Goal: Task Accomplishment & Management: Complete application form

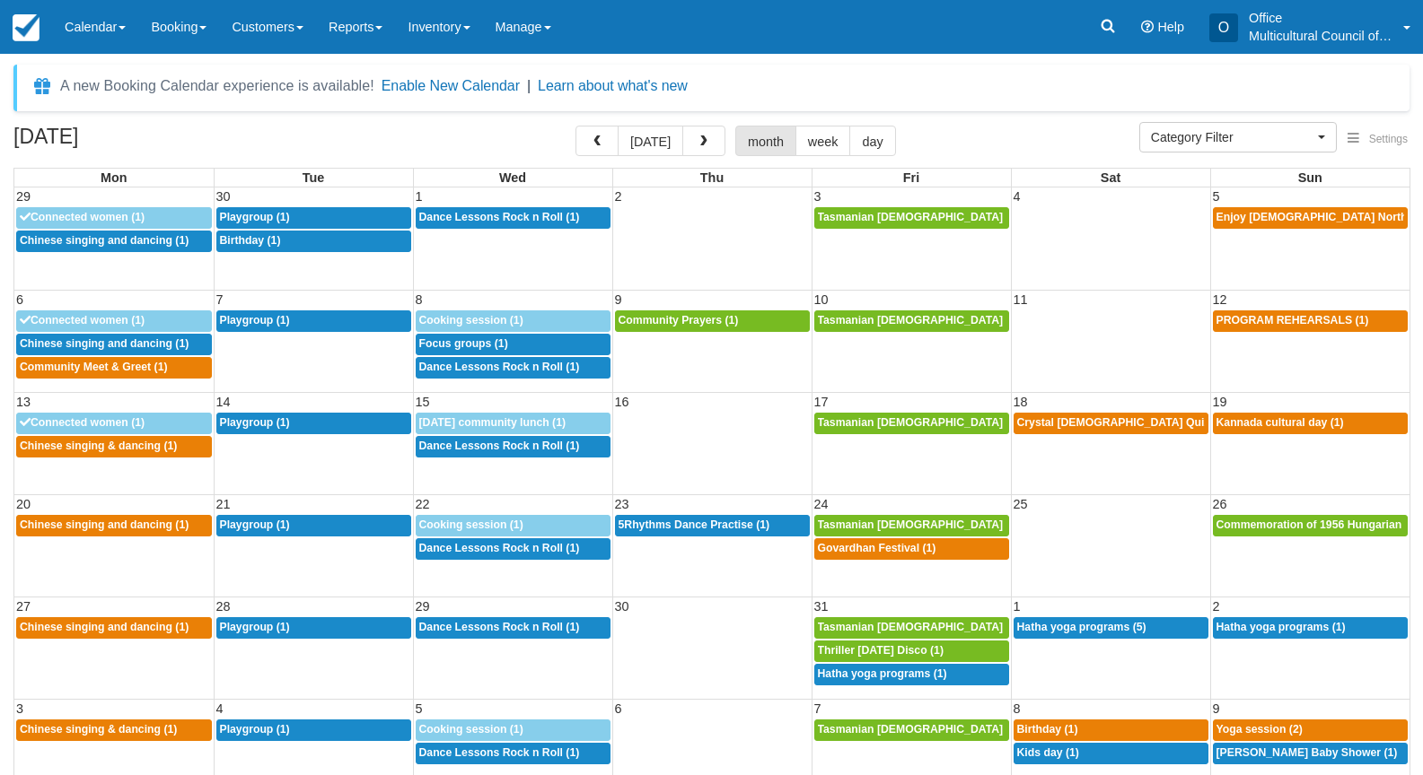
select select
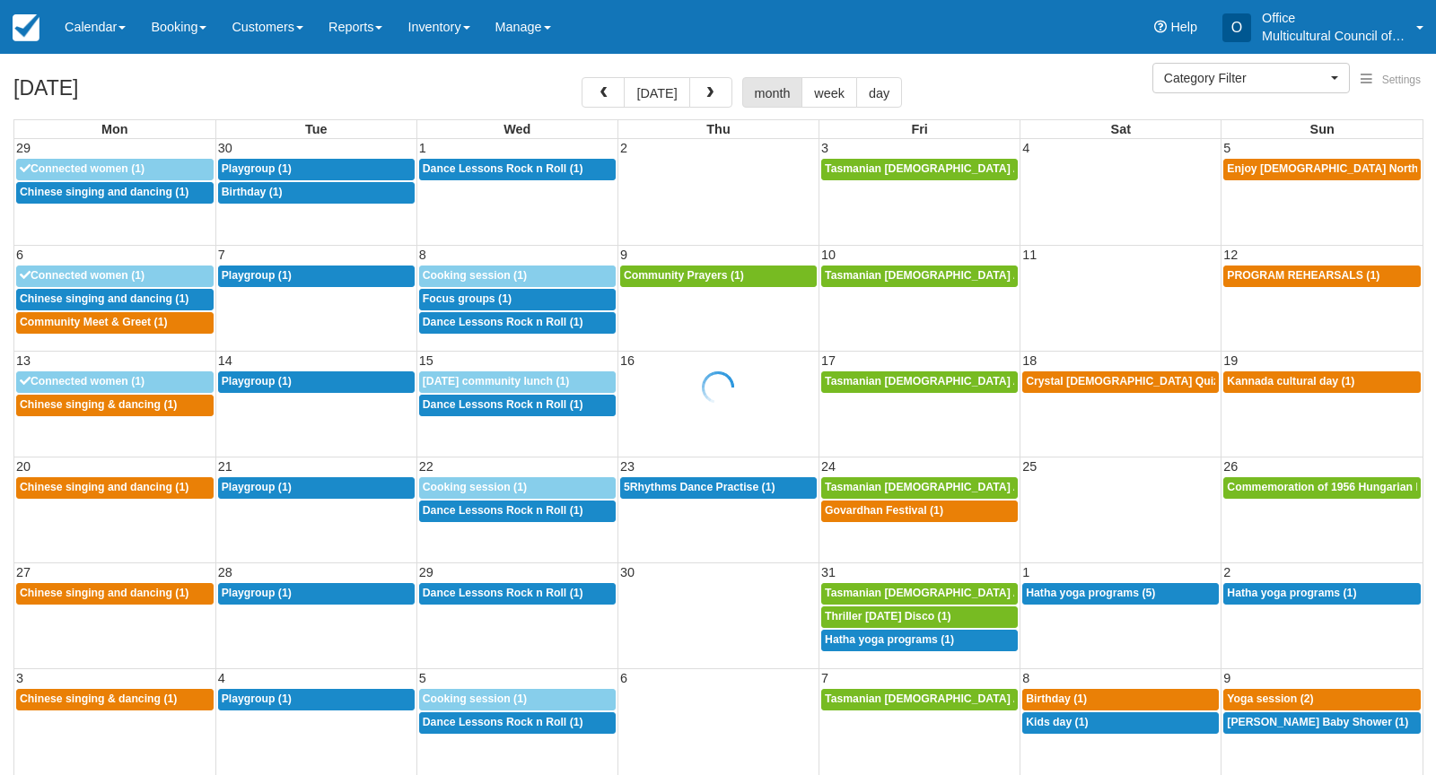
select select
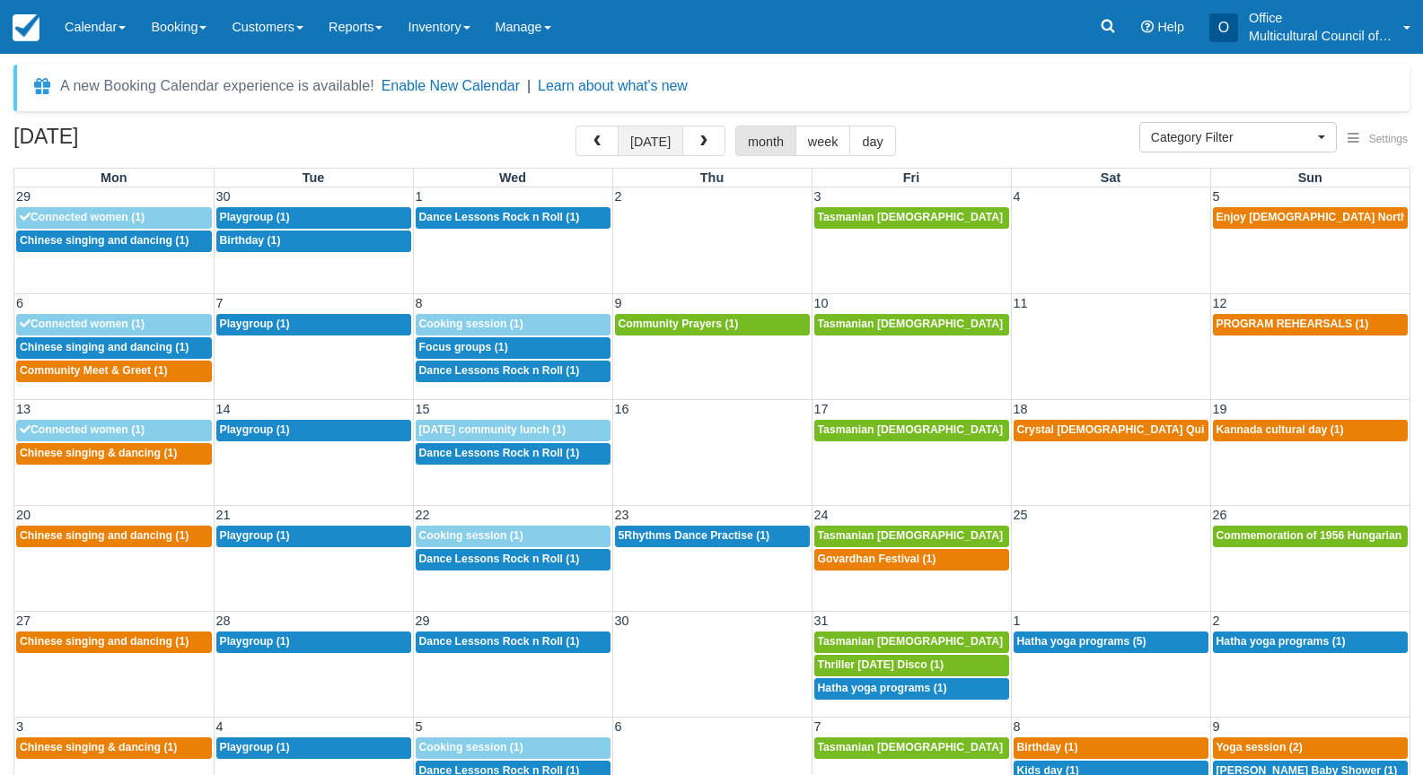
click at [647, 140] on button "today" at bounding box center [650, 141] width 66 height 31
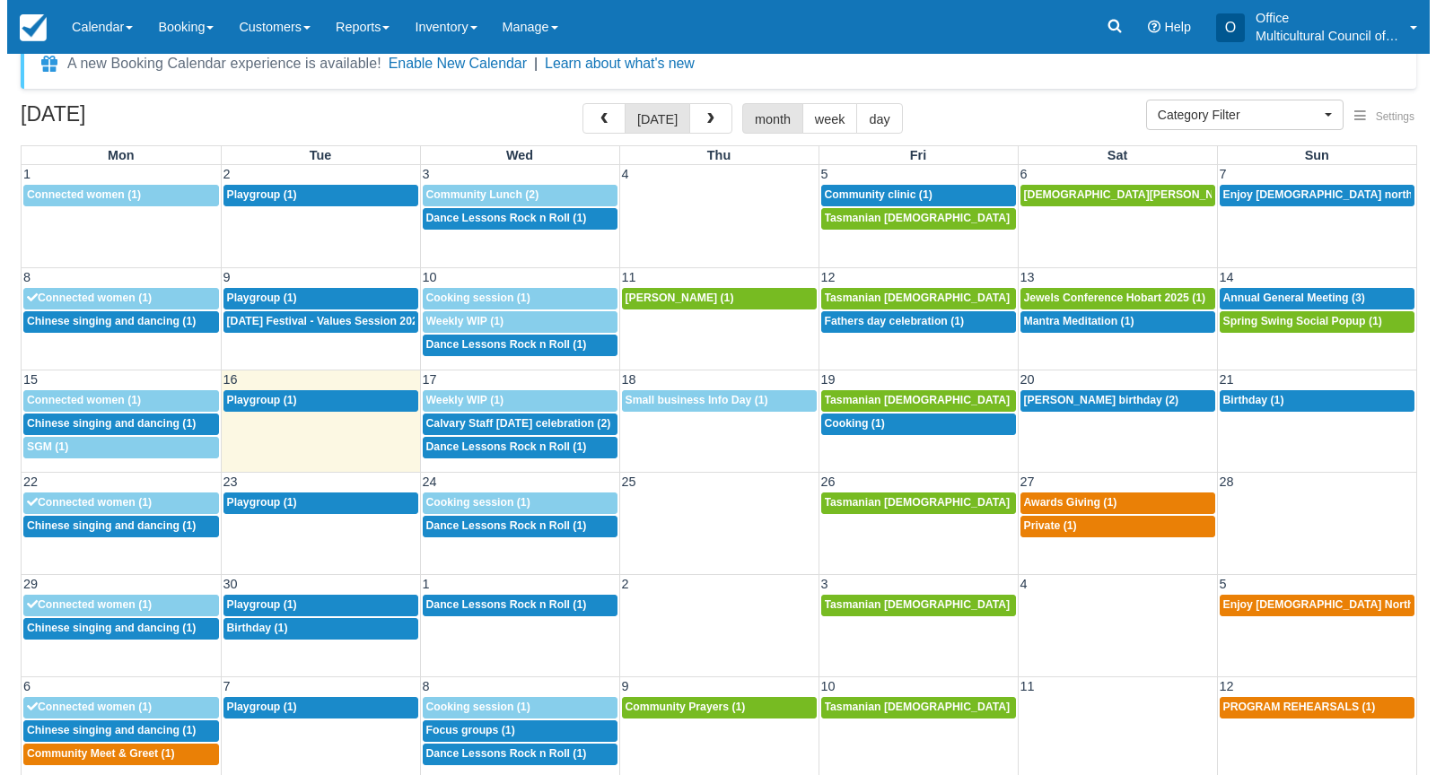
scroll to position [34, 0]
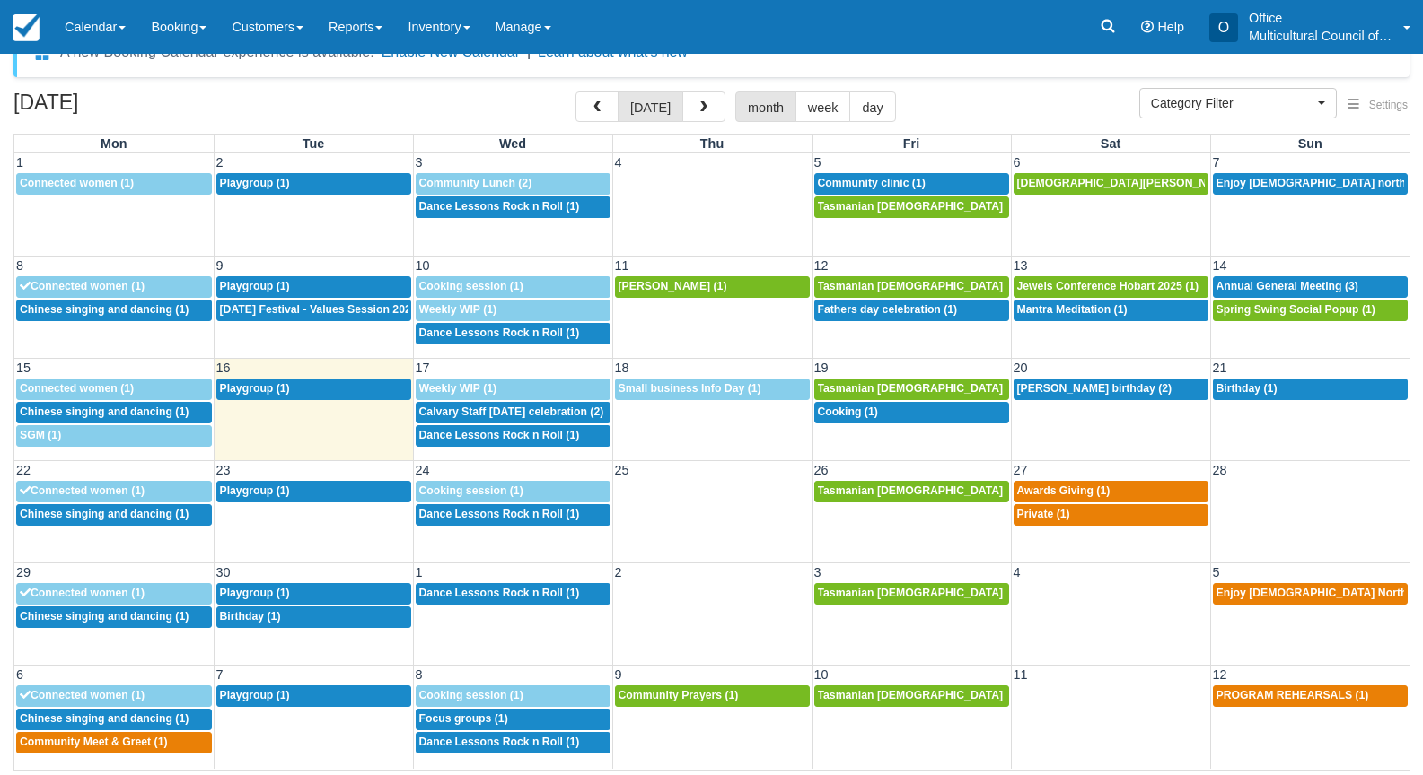
click at [819, 52] on div "Menu Calendar Customer Inventory Month Week Day Booking Daily Manifest Daily Li…" at bounding box center [711, 27] width 1423 height 54
click at [1081, 686] on td at bounding box center [1110, 720] width 199 height 70
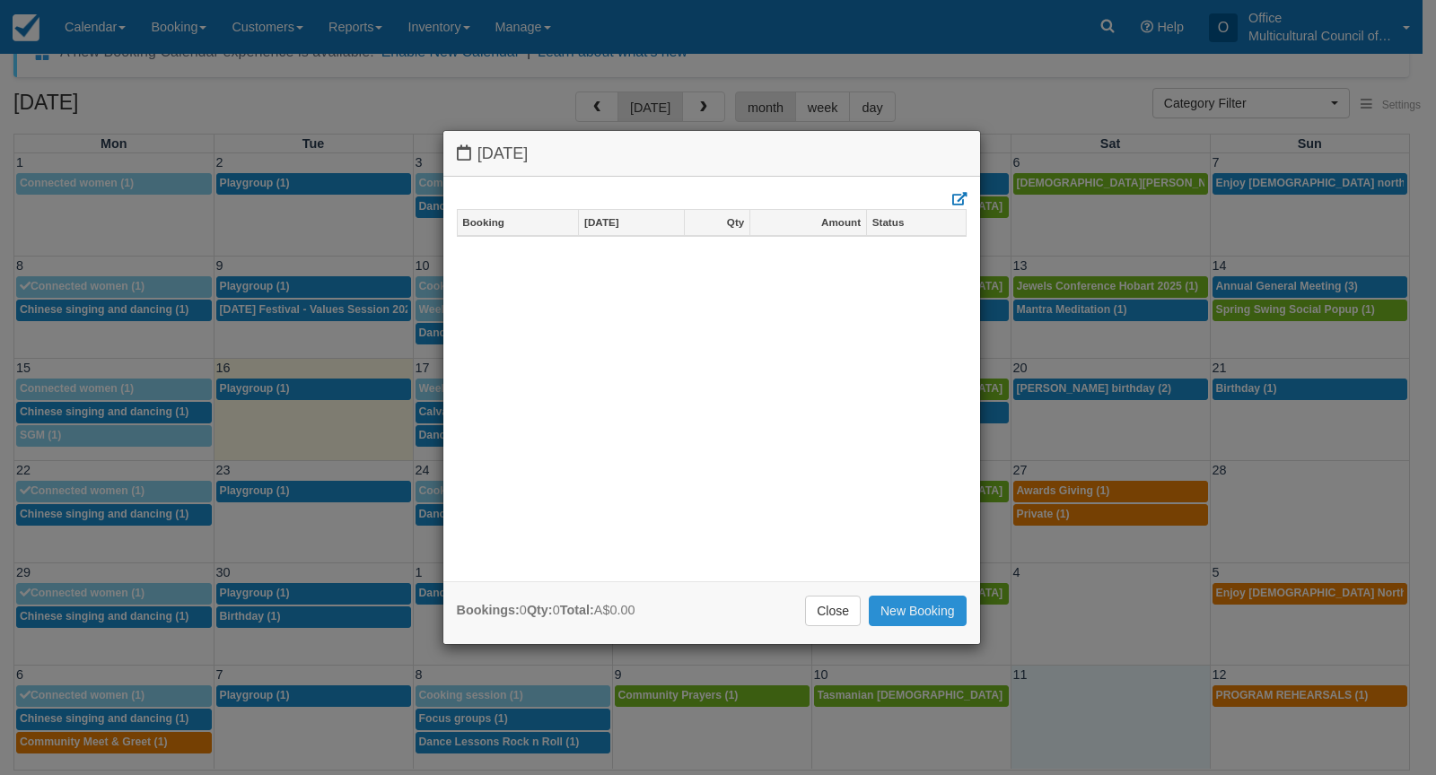
click at [895, 621] on link "New Booking" at bounding box center [918, 611] width 98 height 31
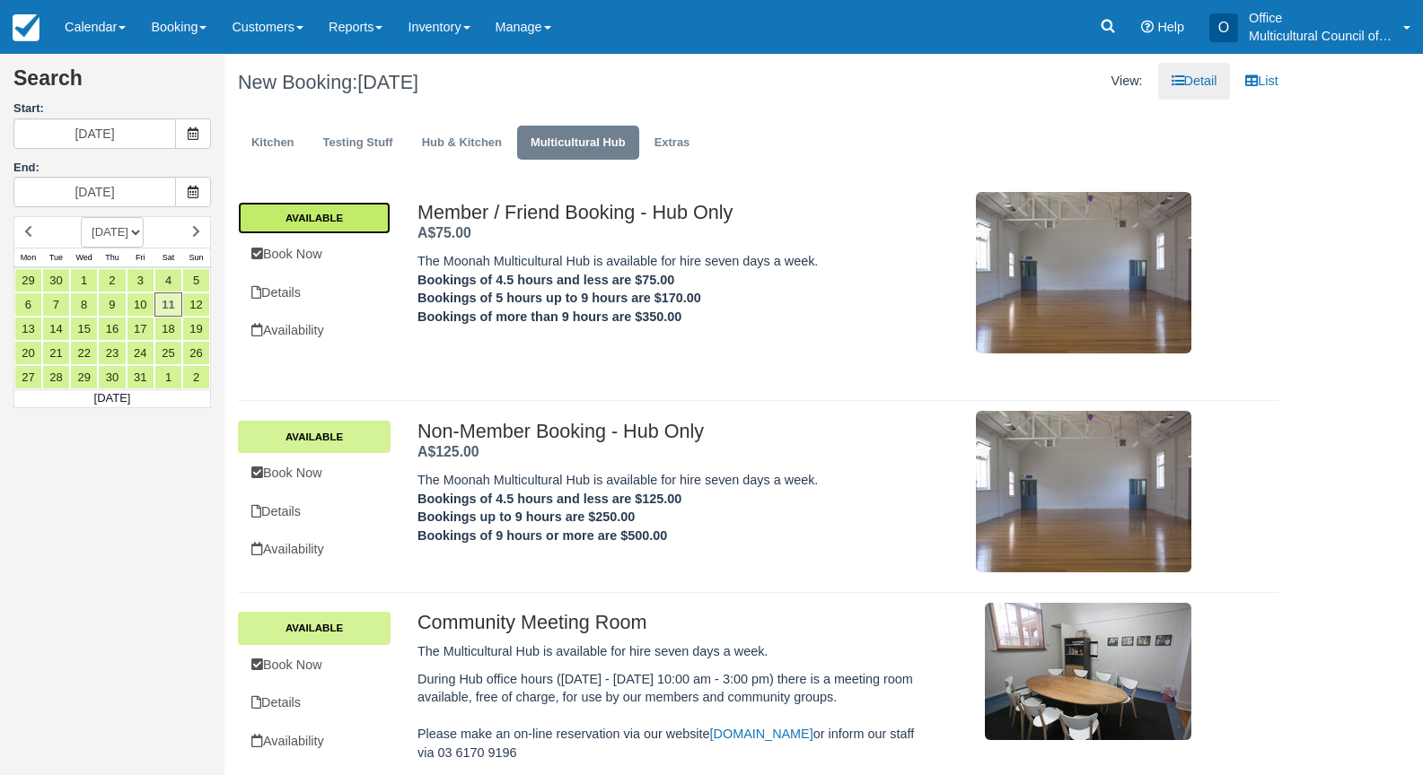
click at [320, 214] on link "Available" at bounding box center [314, 218] width 153 height 32
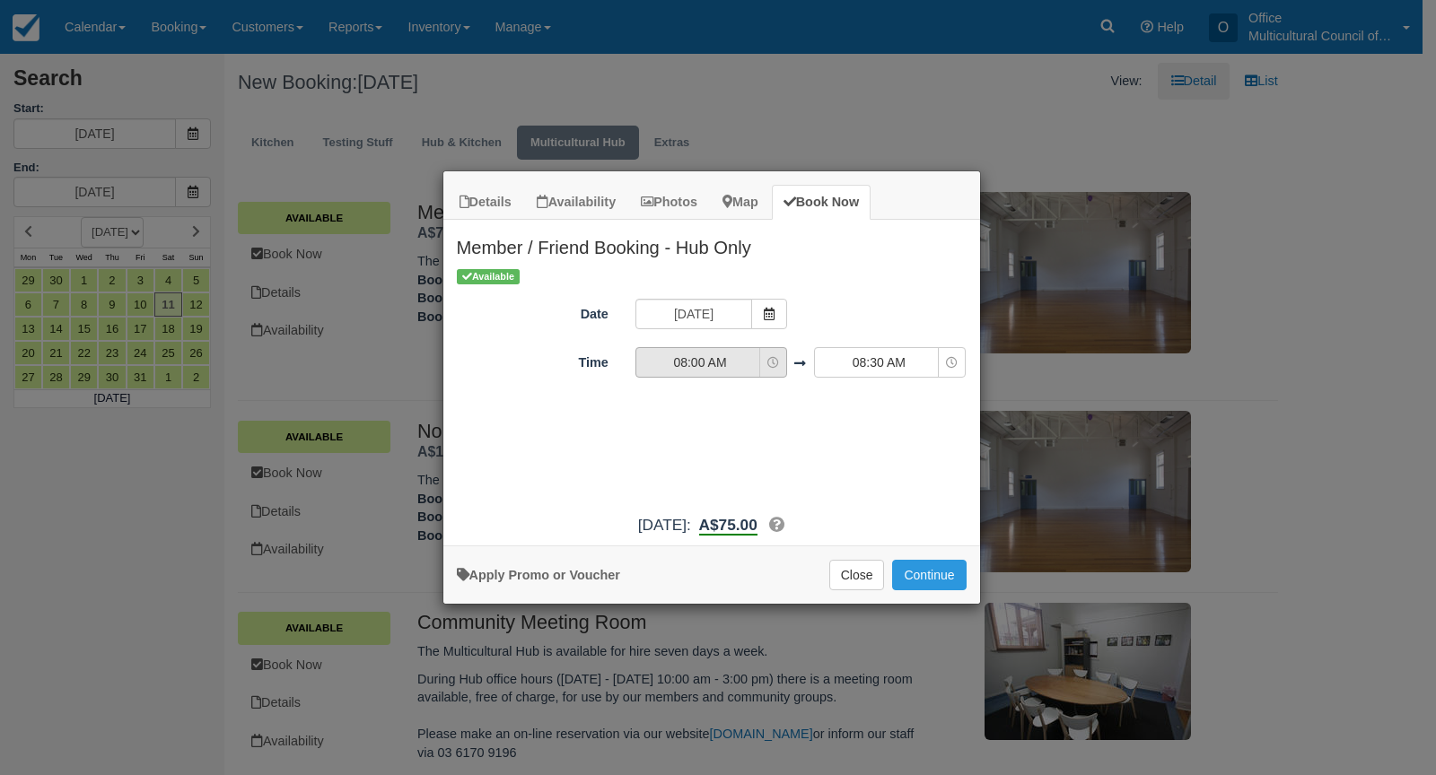
click at [753, 373] on button "08:00 AM" at bounding box center [711, 362] width 152 height 31
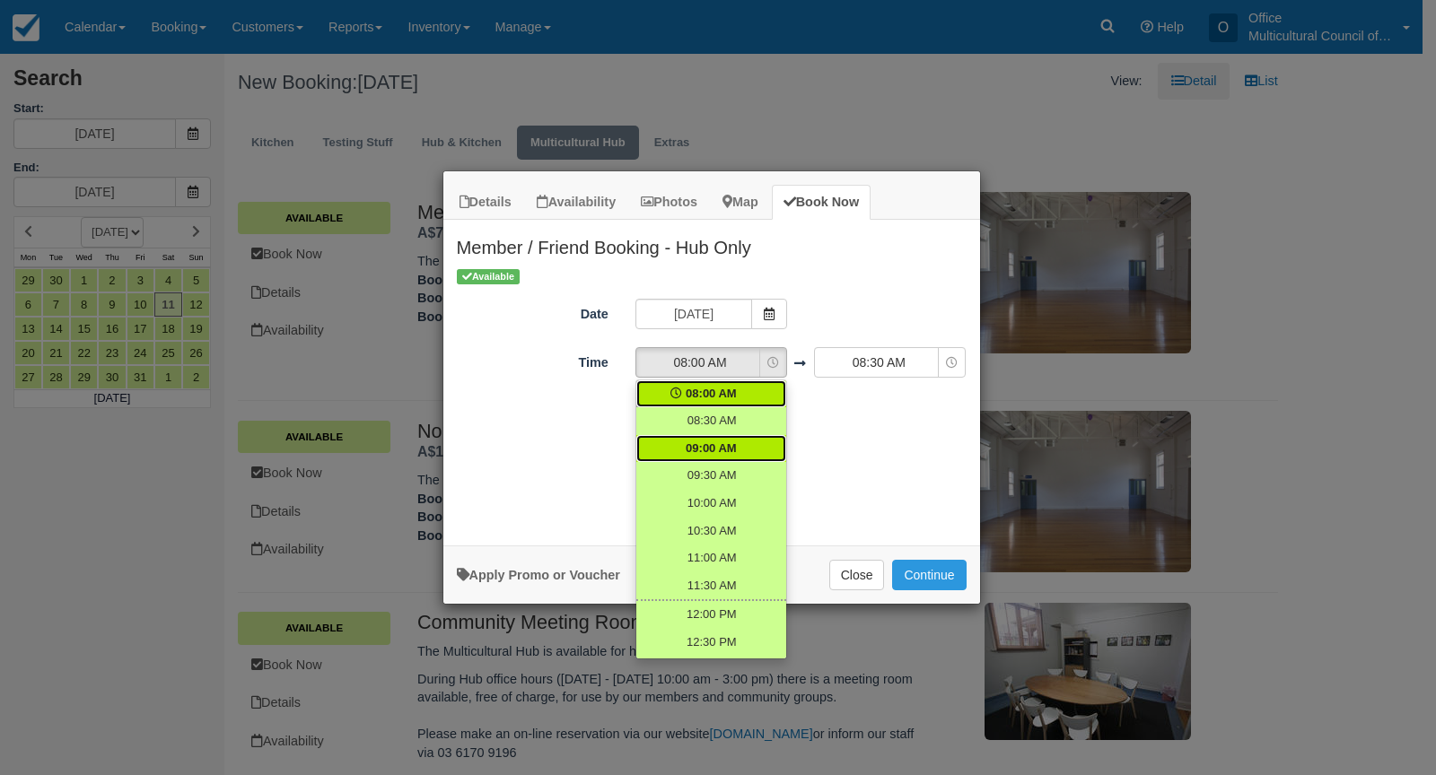
click at [728, 453] on link "09:00 AM" at bounding box center [711, 449] width 150 height 28
select select "09:00"
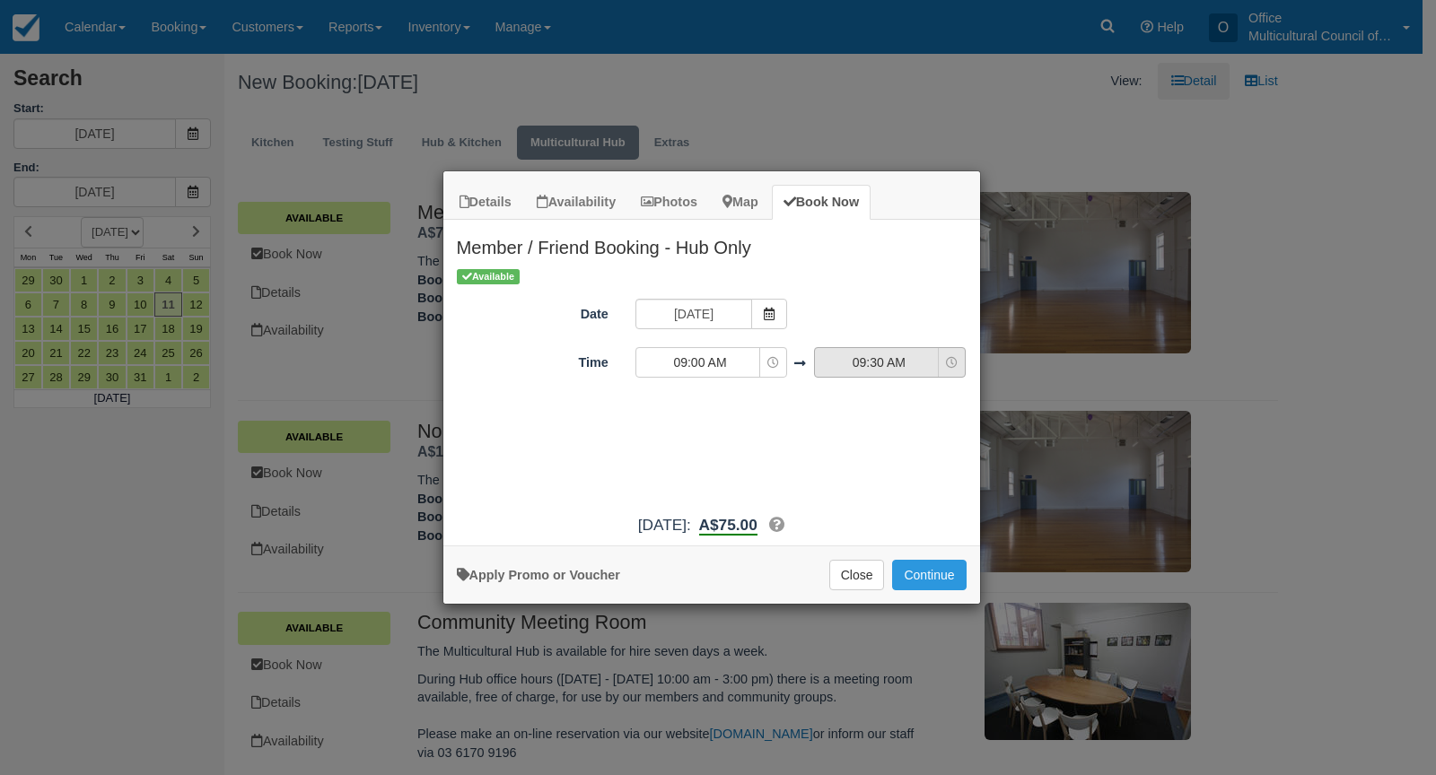
click at [875, 374] on button "09:30 AM" at bounding box center [890, 362] width 152 height 31
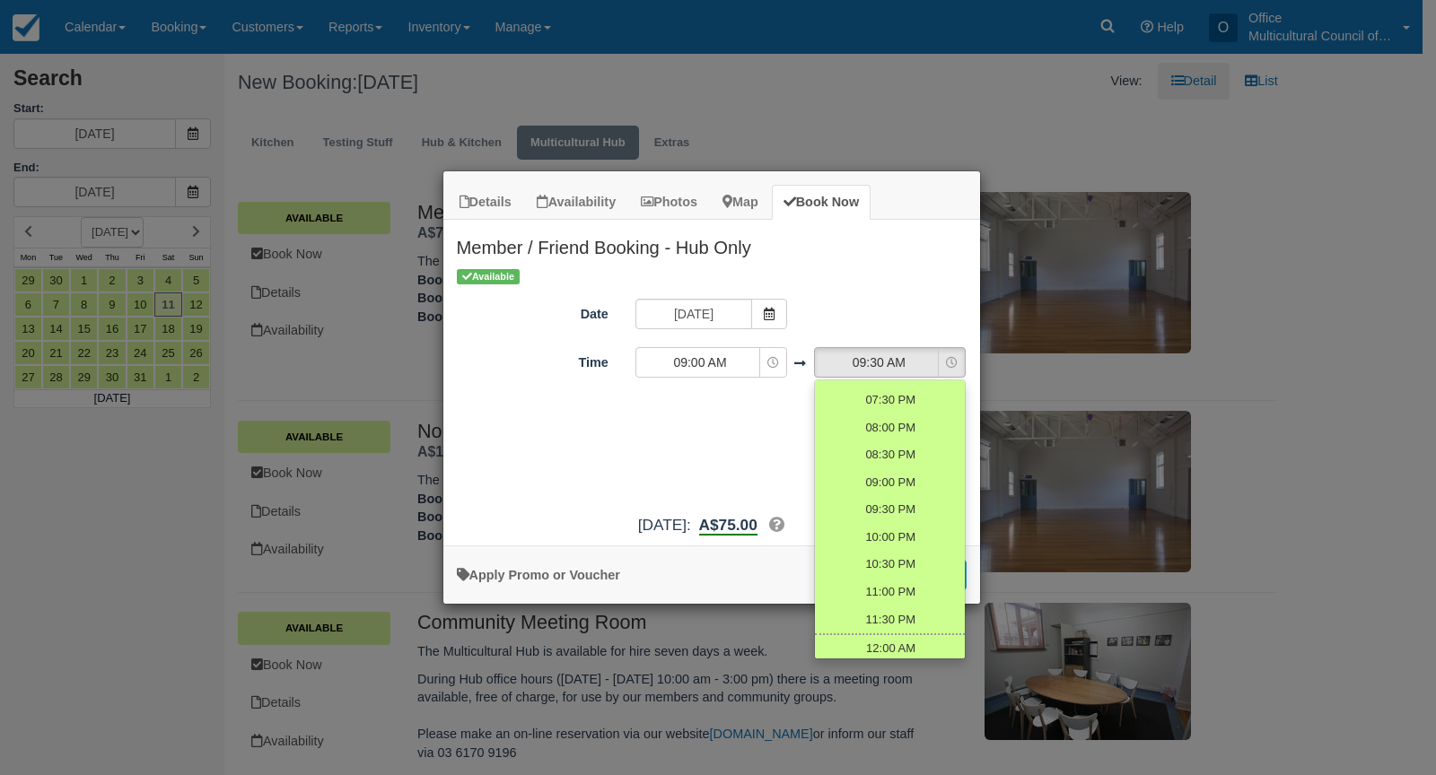
scroll to position [603, 0]
click at [907, 638] on link "12:00 AM" at bounding box center [890, 644] width 150 height 30
select select "24:00"
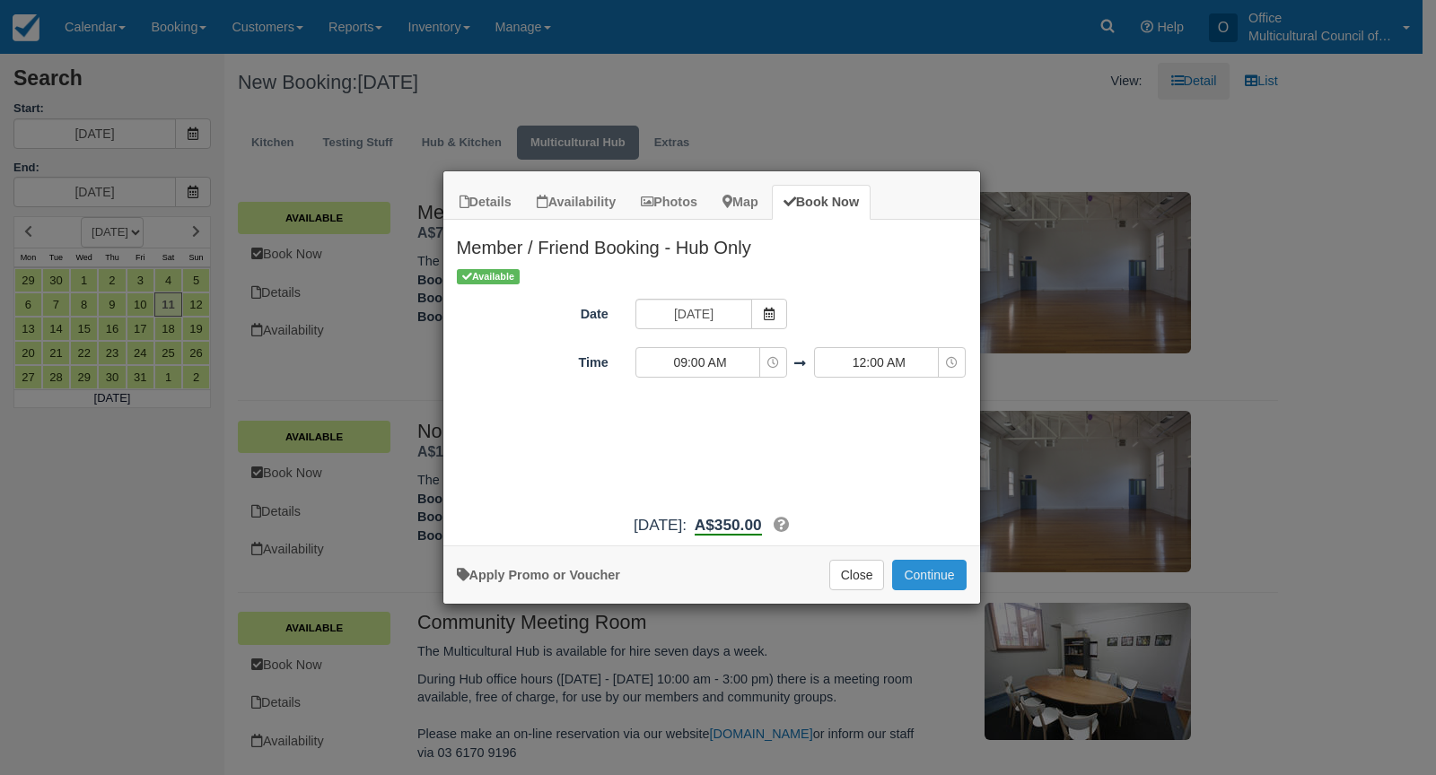
click at [924, 583] on button "Continue" at bounding box center [929, 575] width 74 height 31
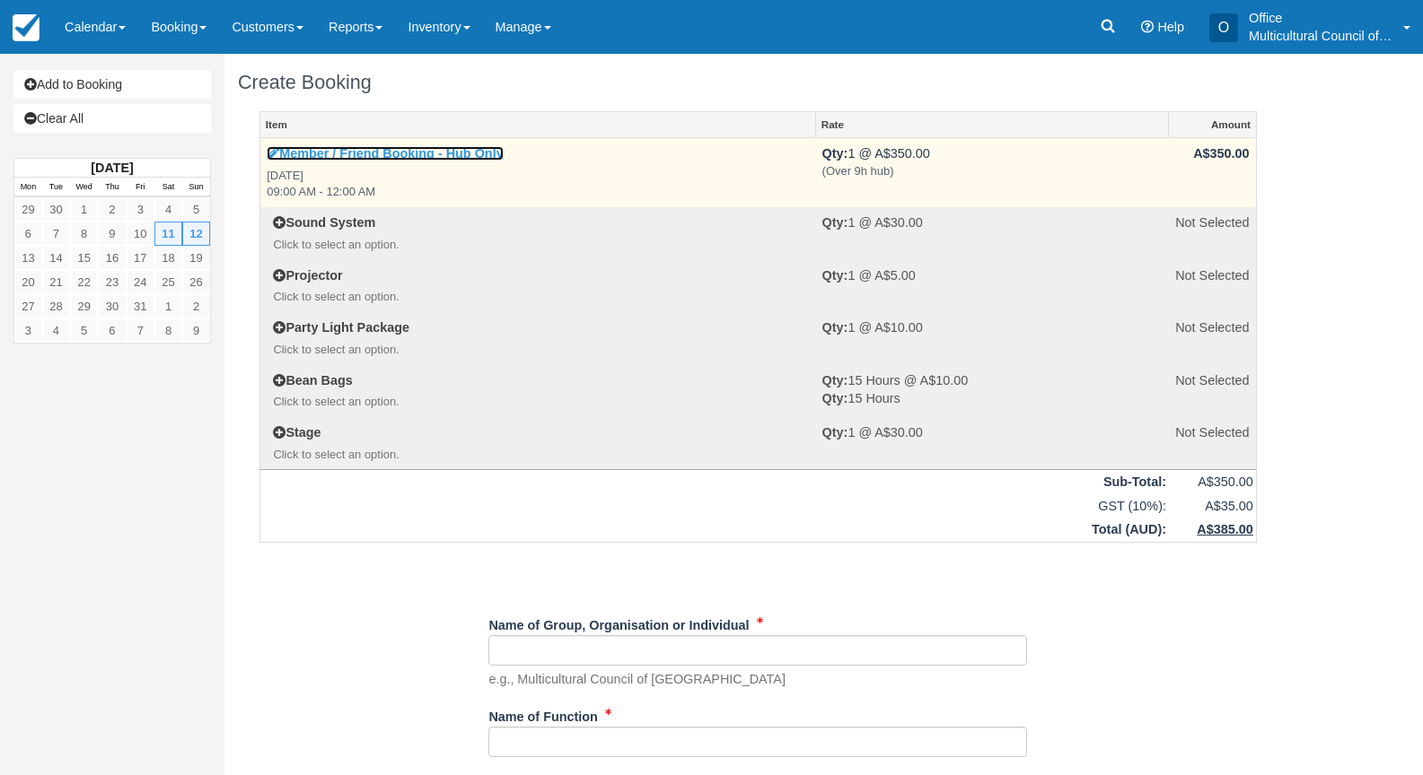
click at [368, 151] on link "Member / Friend Booking - Hub Only" at bounding box center [385, 153] width 236 height 14
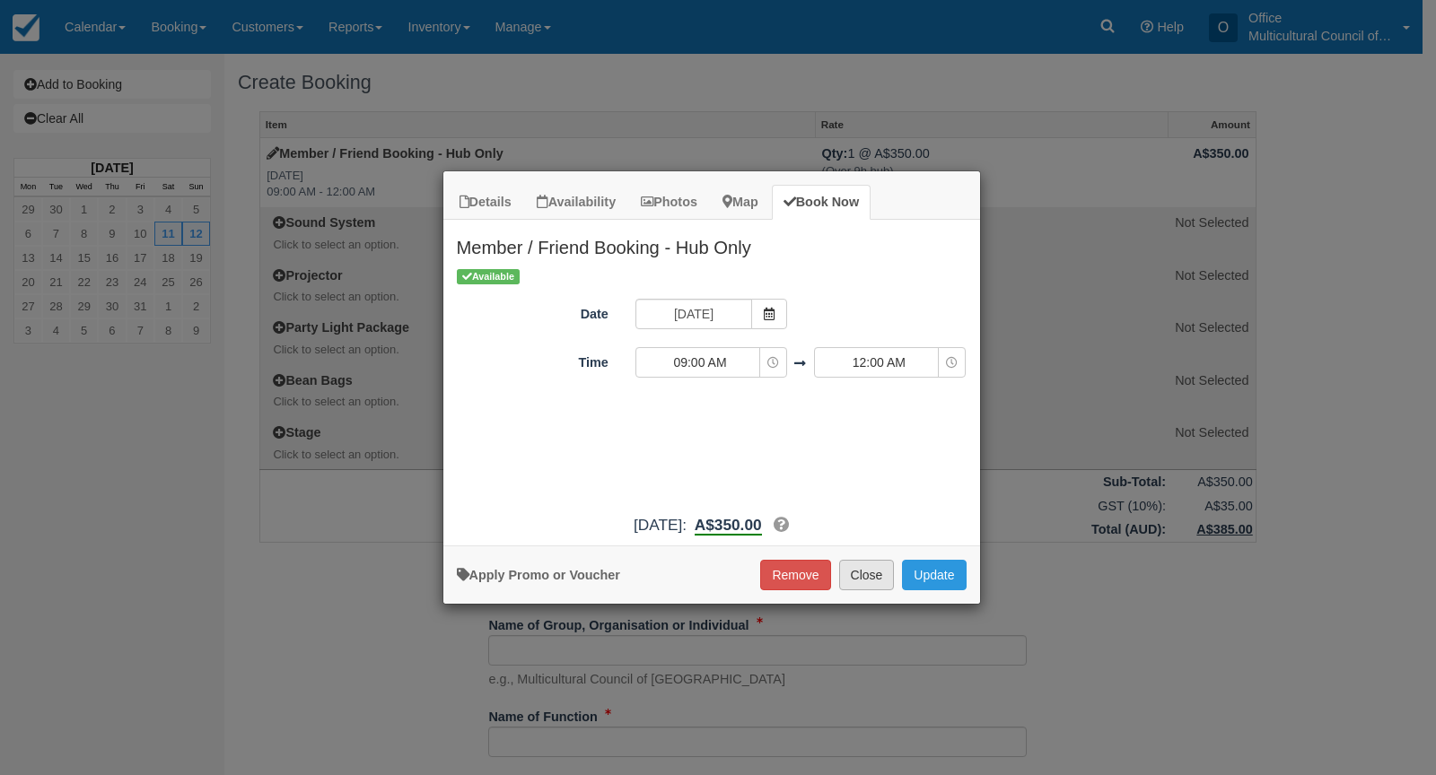
click at [868, 576] on button "Close" at bounding box center [867, 575] width 56 height 31
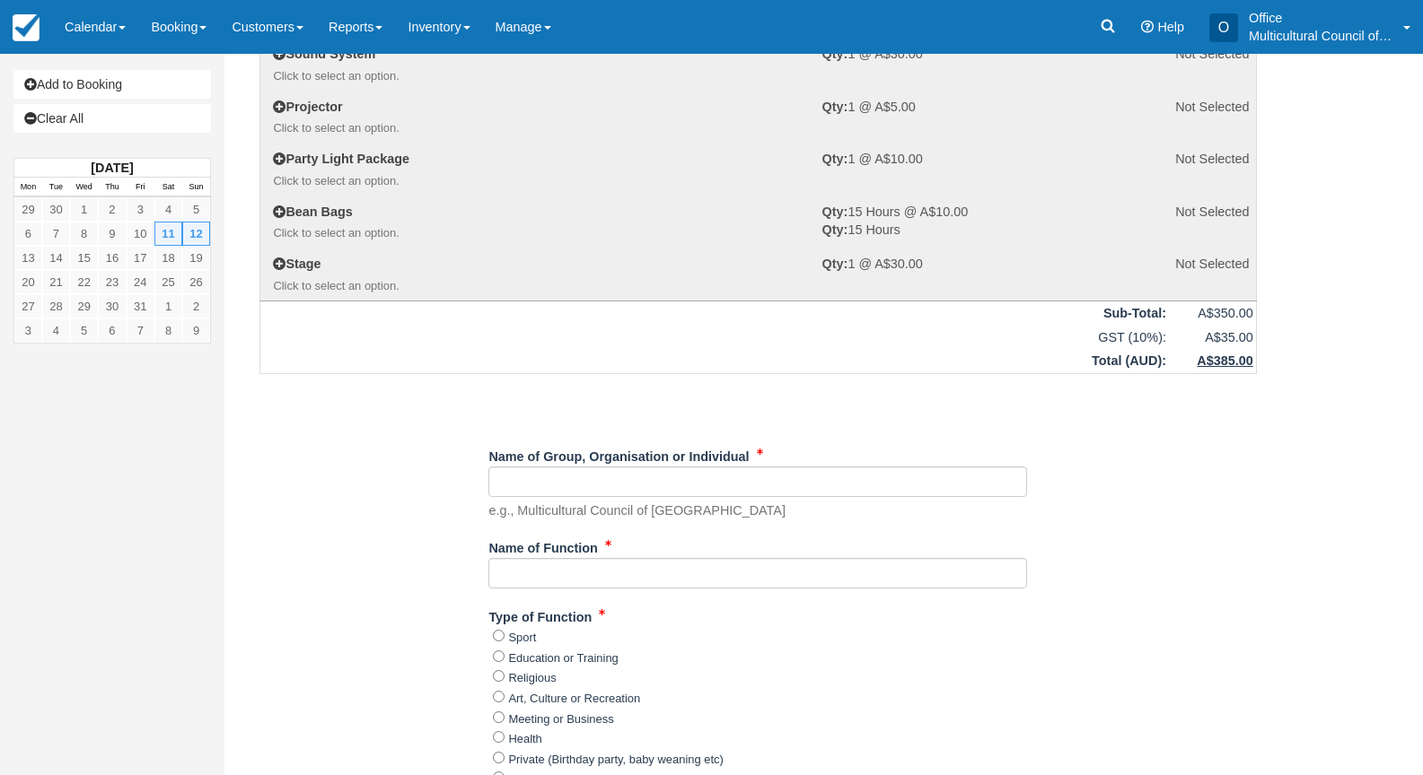
scroll to position [180, 0]
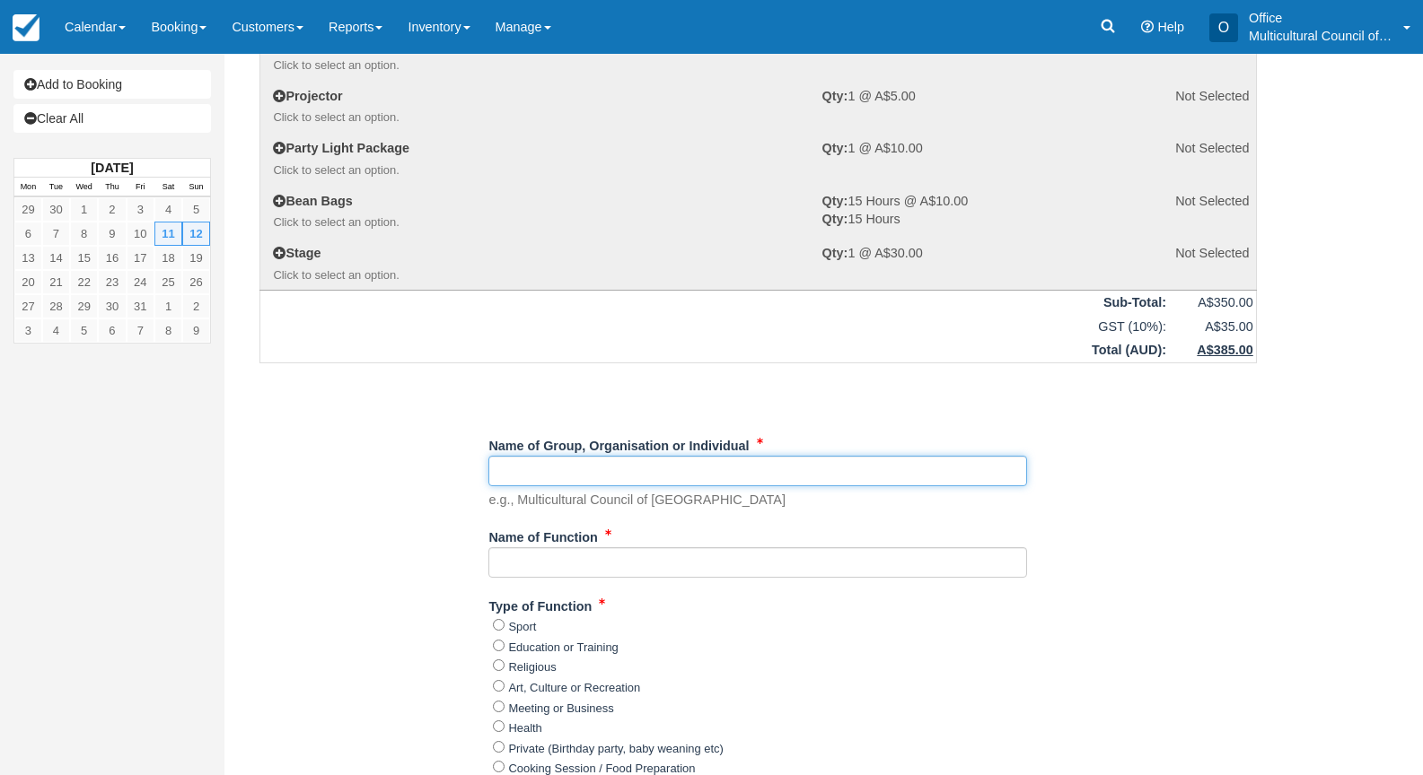
click at [657, 473] on input "Name of Group, Organisation or Individual" at bounding box center [757, 471] width 539 height 31
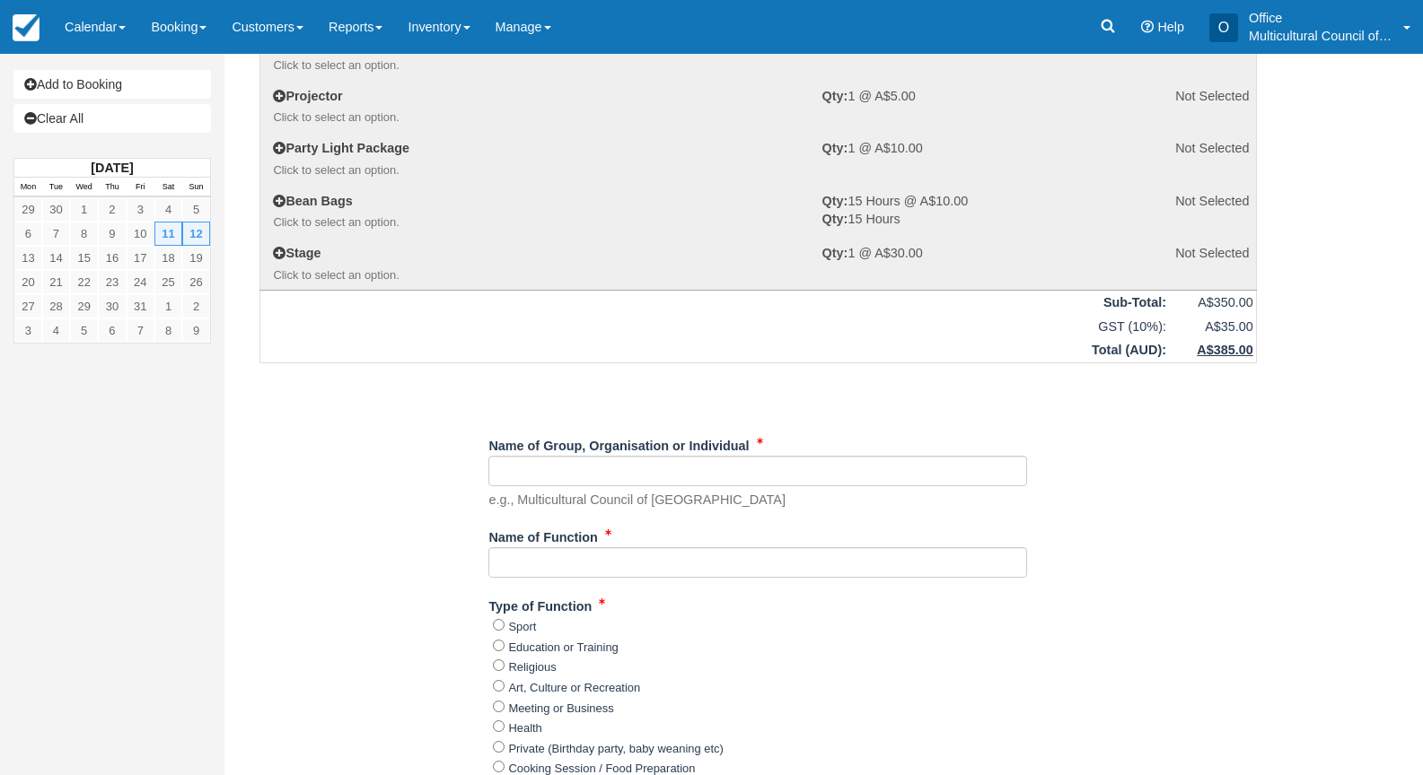
click at [512, 363] on div "Item Rate Amount Member / Friend Booking - Hub Only Sat Oct 11, 2025 09:00 AM -…" at bounding box center [758, 760] width 1040 height 1657
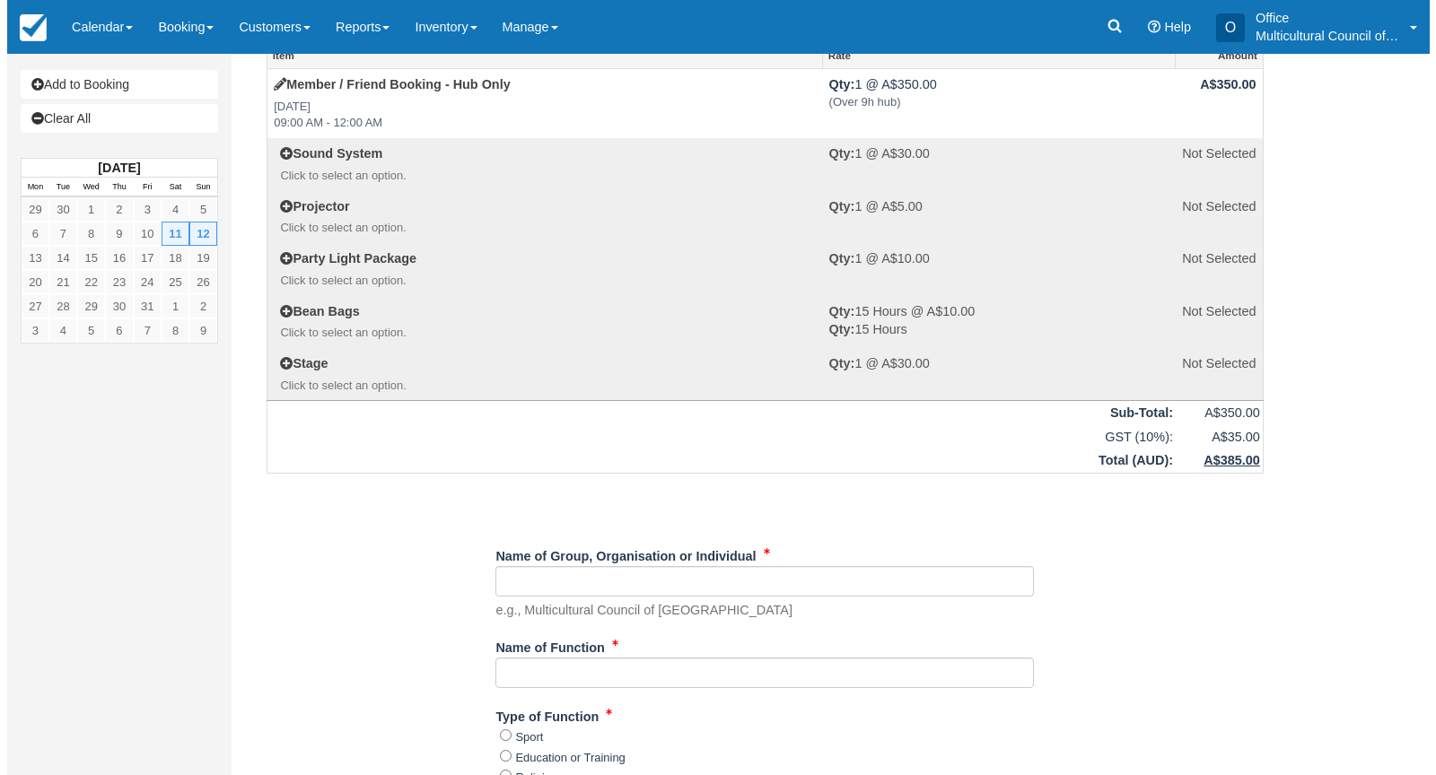
scroll to position [0, 0]
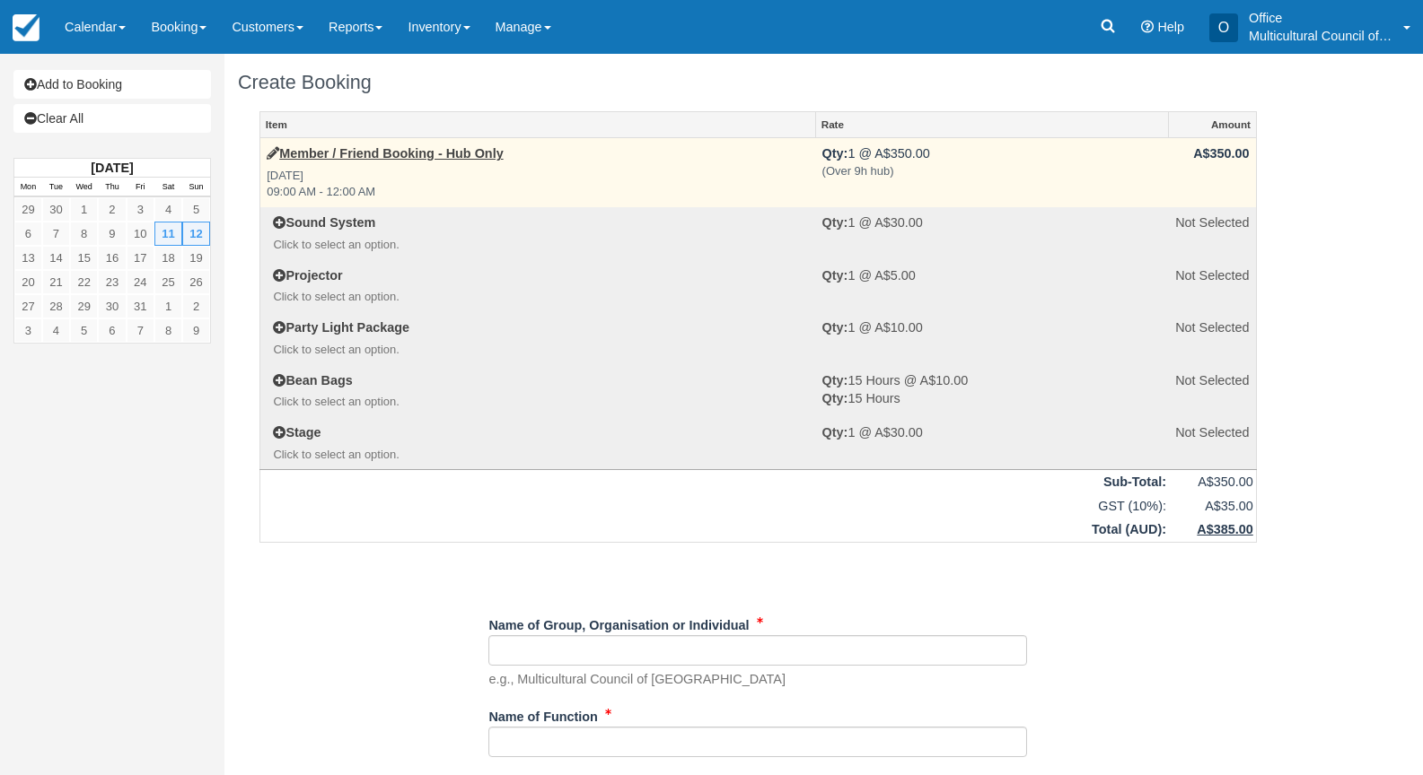
click at [416, 186] on em "Sat Oct 11, 2025 09:00 AM - 12:00 AM" at bounding box center [538, 184] width 542 height 33
click at [431, 159] on link "Member / Friend Booking - Hub Only" at bounding box center [385, 153] width 236 height 14
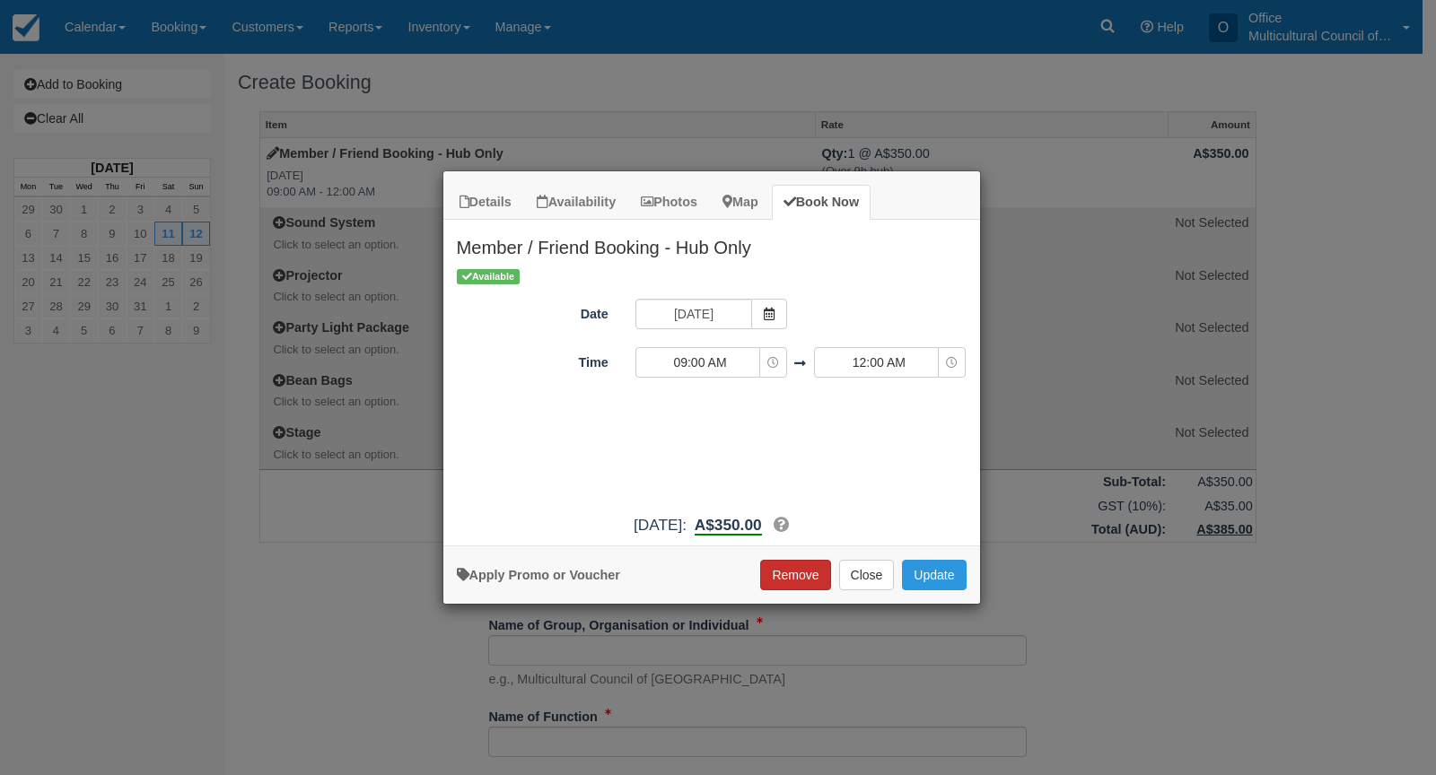
click at [795, 585] on button "Remove" at bounding box center [795, 575] width 70 height 31
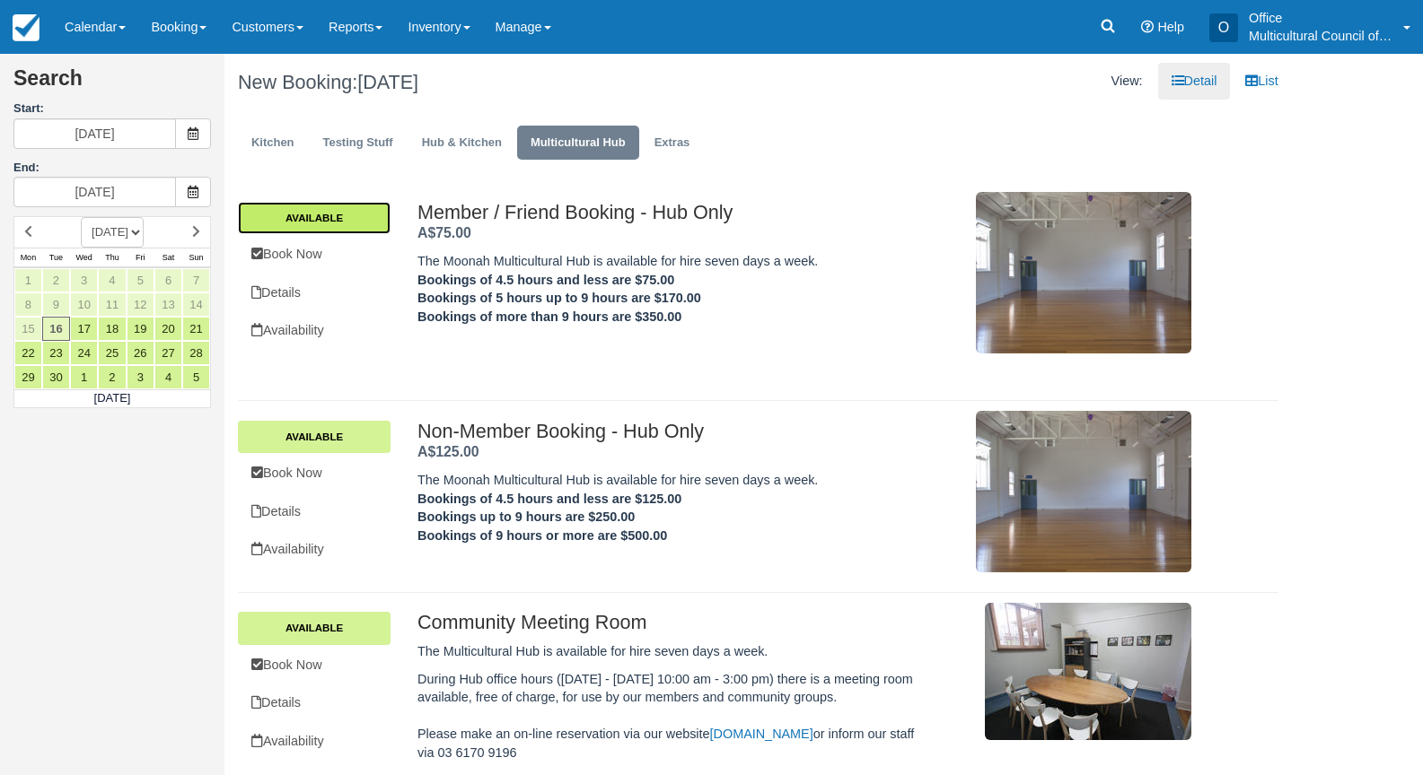
click at [320, 224] on link "Available" at bounding box center [314, 218] width 153 height 32
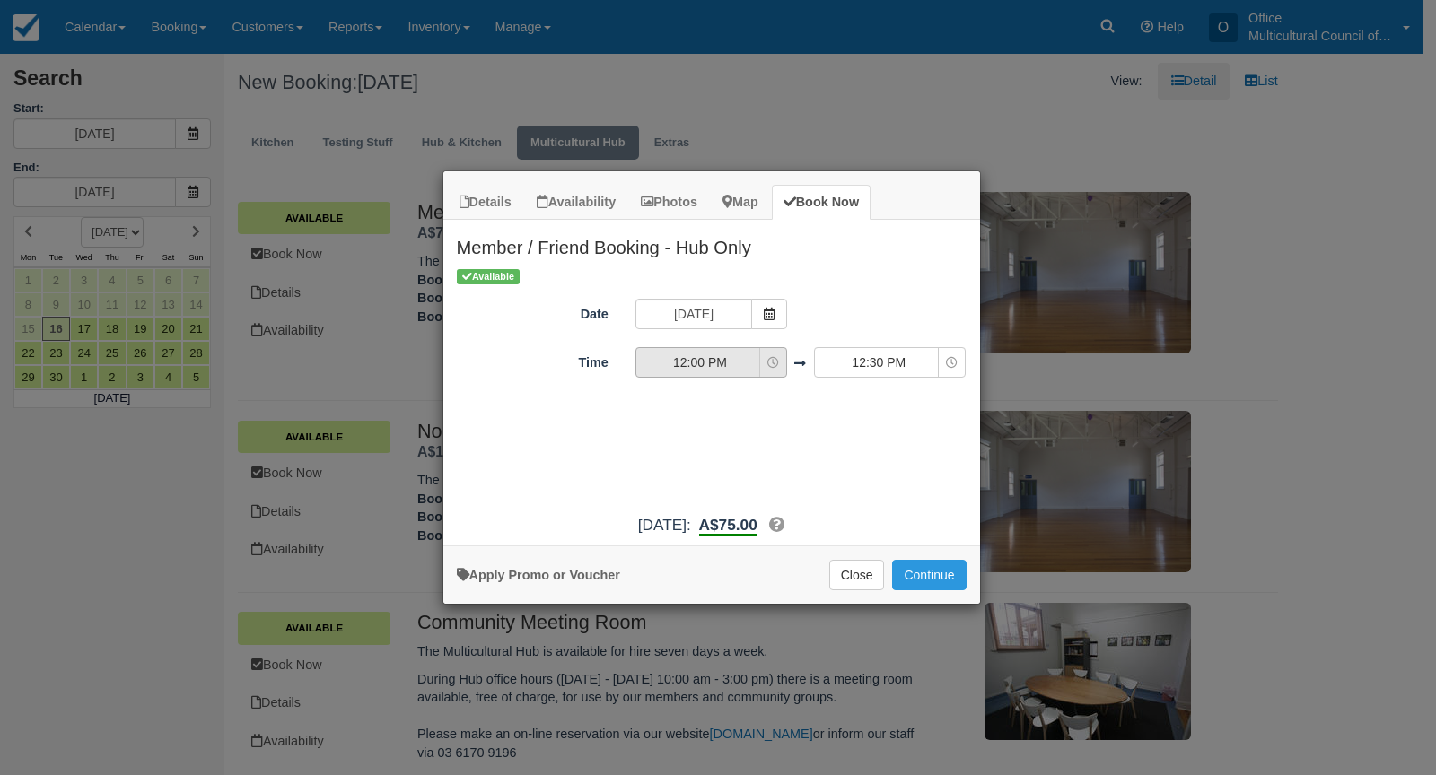
click at [754, 364] on span "12:00 PM" at bounding box center [699, 363] width 127 height 18
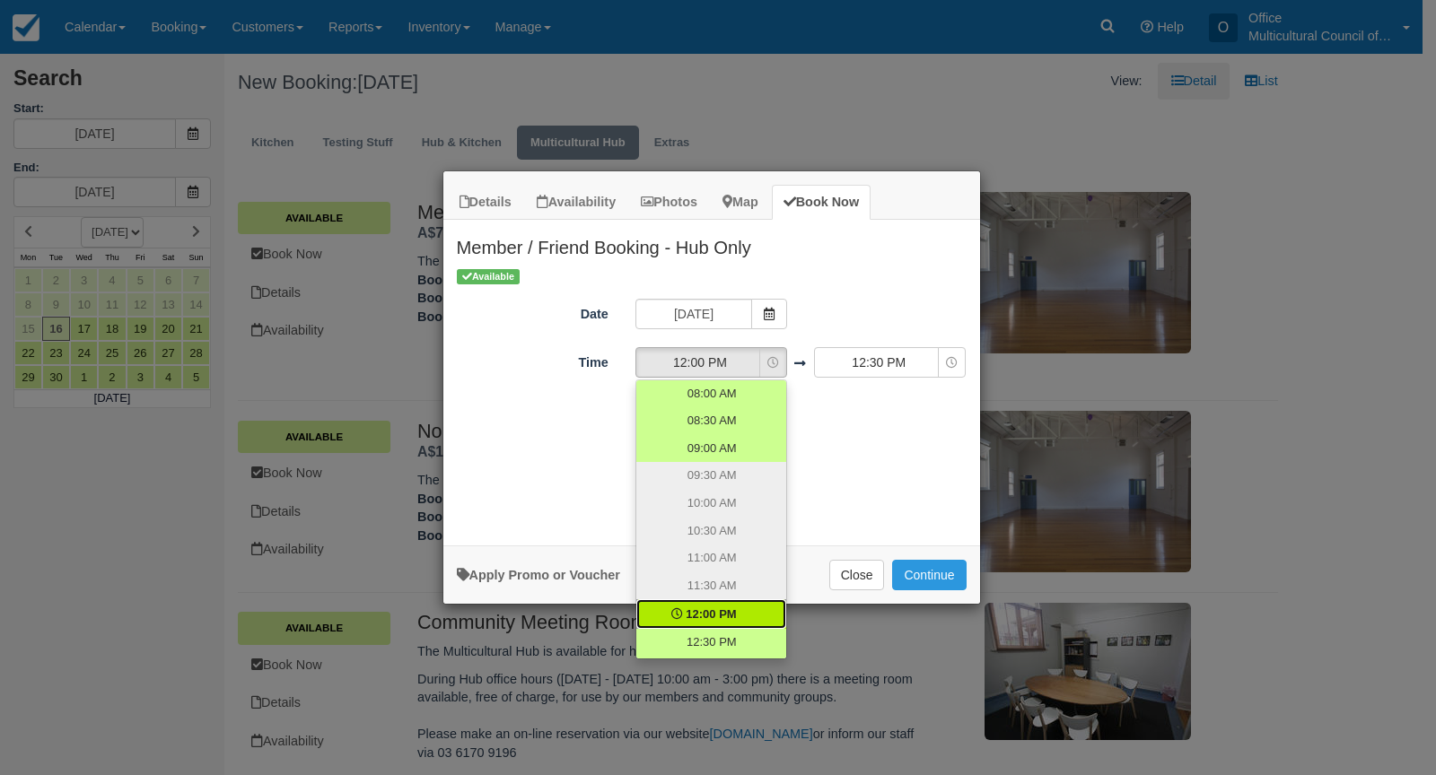
click at [854, 467] on div "Available Date [DATE] Time 12:00 PM 08:00 AM 08:30 AM 09:00 AM 09:30 AM 10:00 A…" at bounding box center [711, 386] width 537 height 239
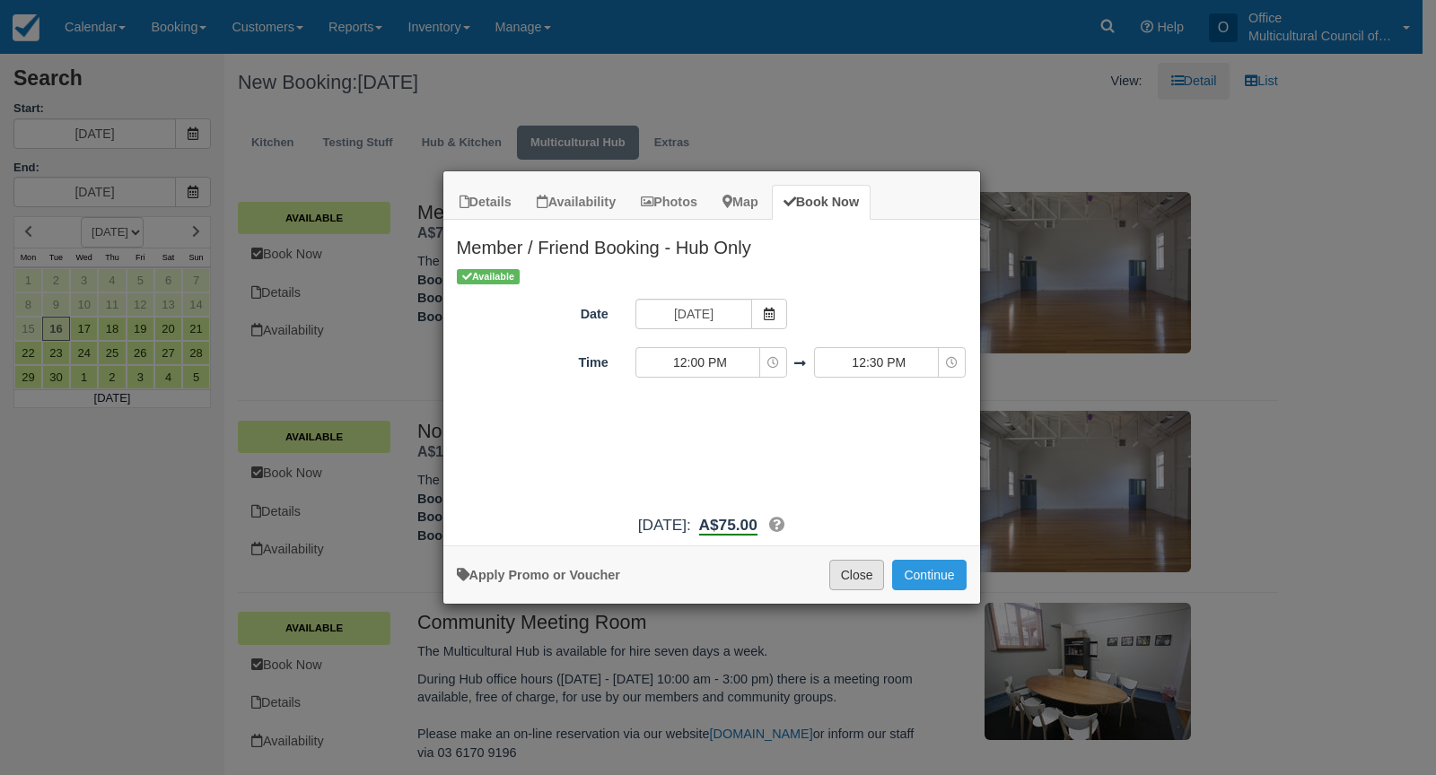
click at [857, 571] on button "Close" at bounding box center [857, 575] width 56 height 31
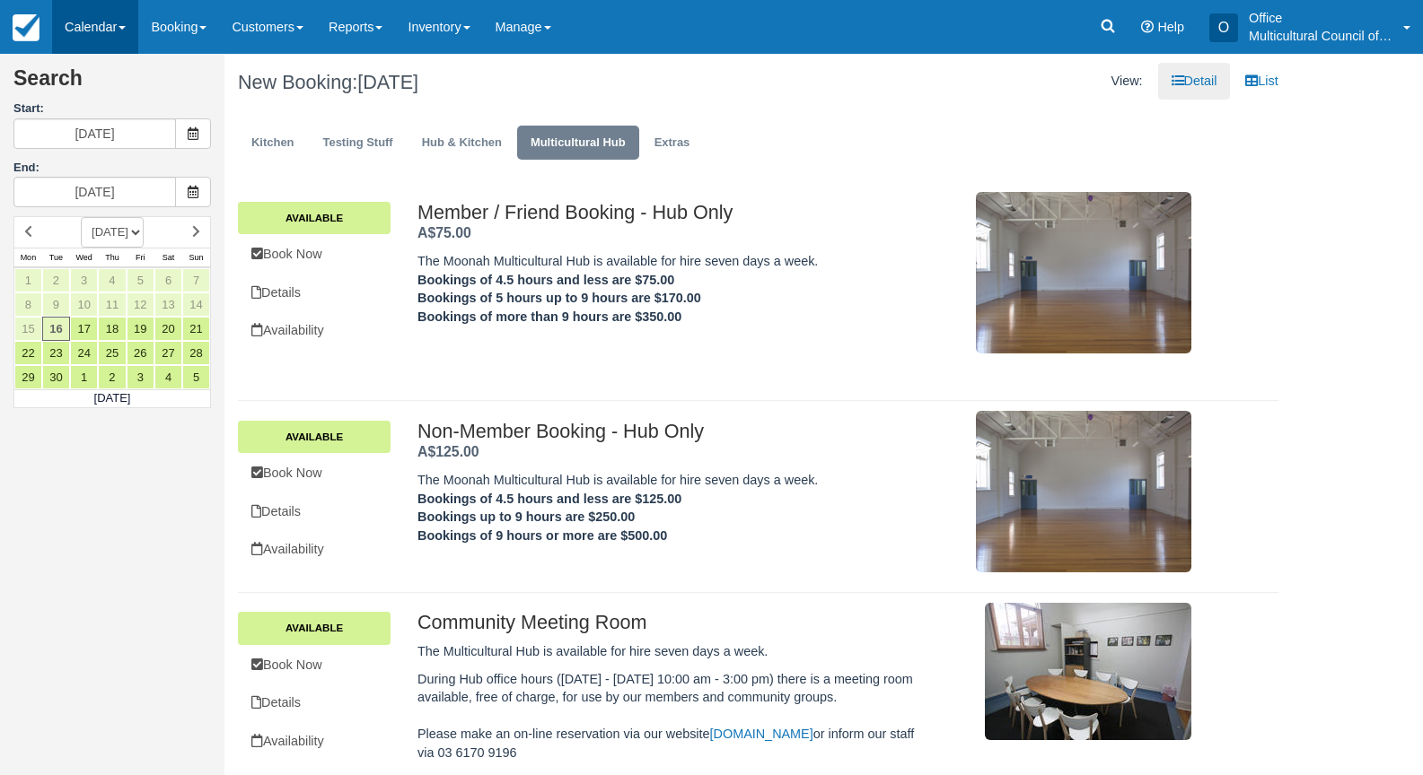
click at [132, 25] on link "Calendar" at bounding box center [95, 27] width 86 height 54
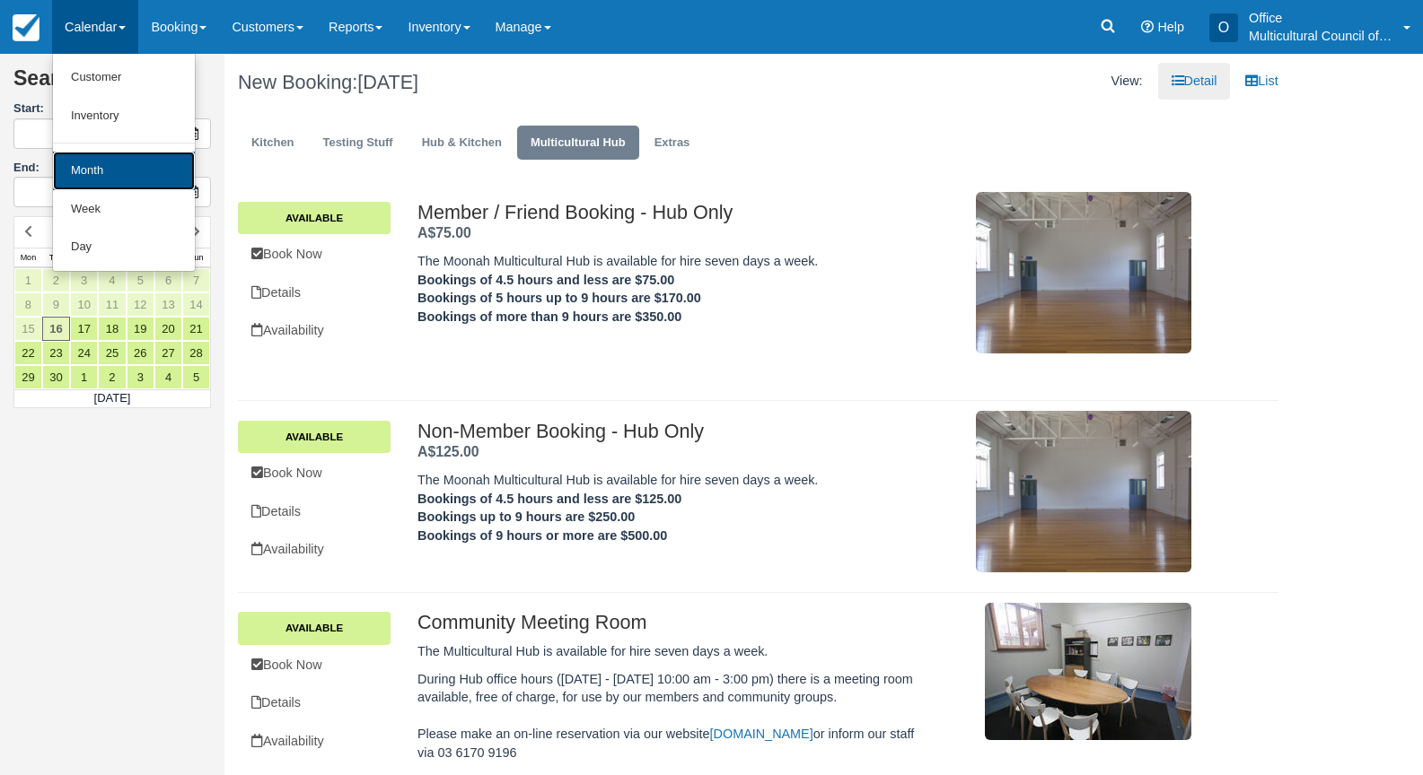
click at [153, 157] on link "Month" at bounding box center [124, 171] width 142 height 39
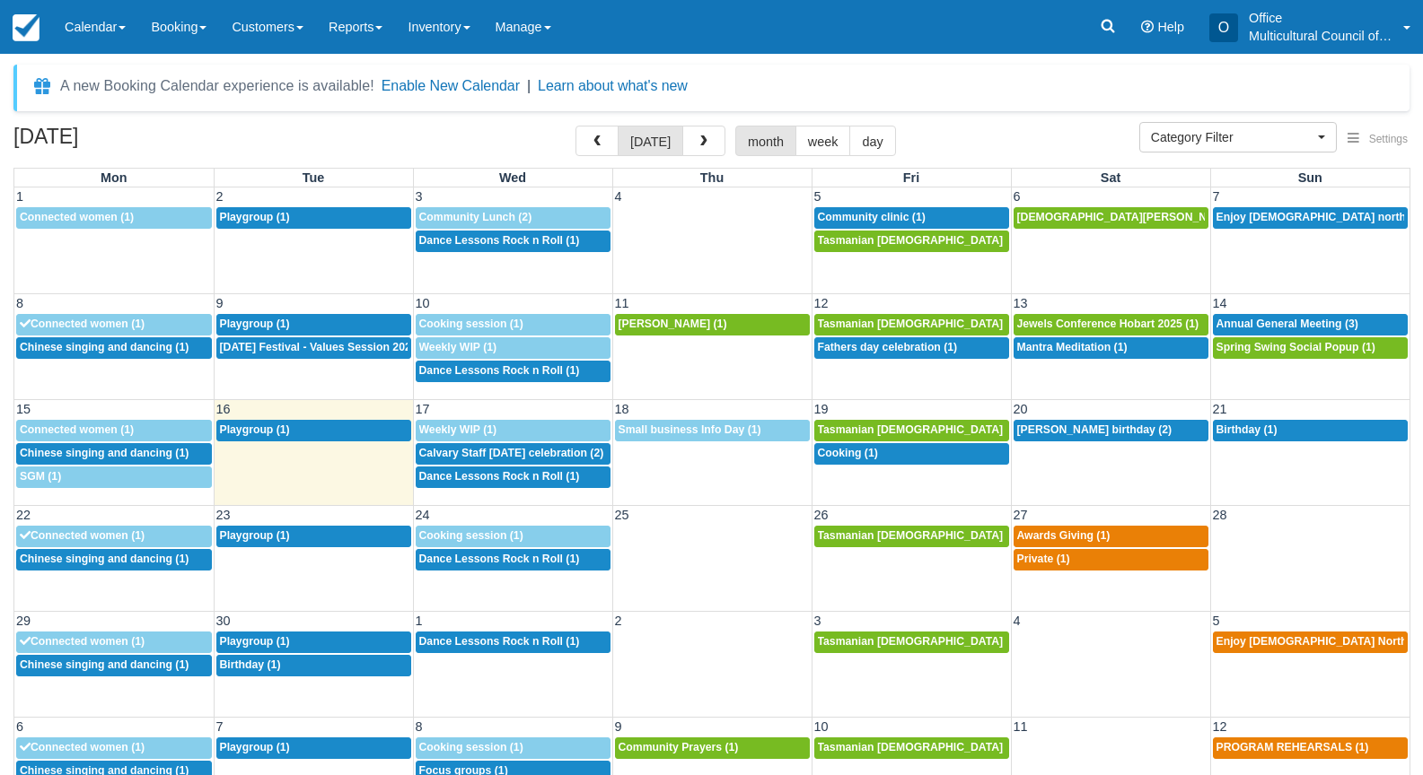
select select
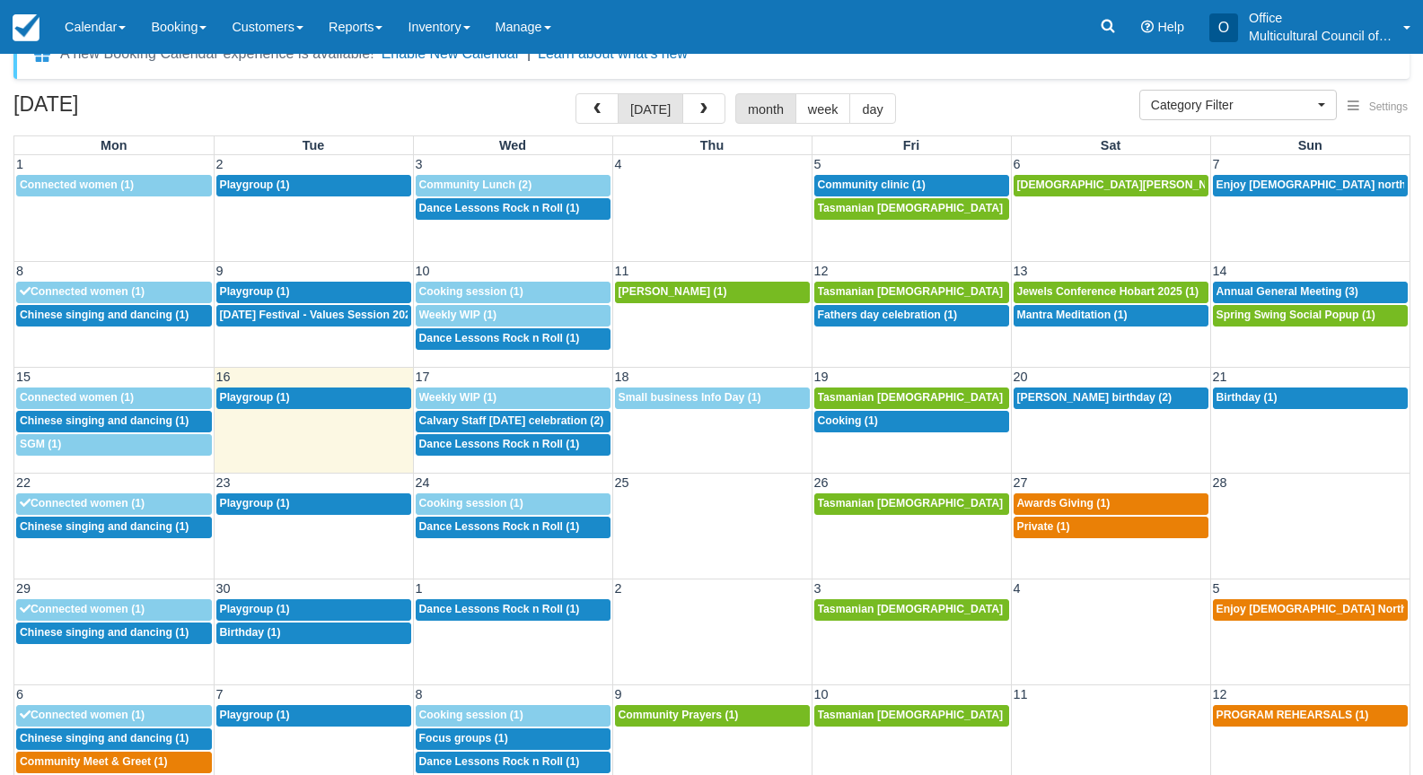
scroll to position [57, 0]
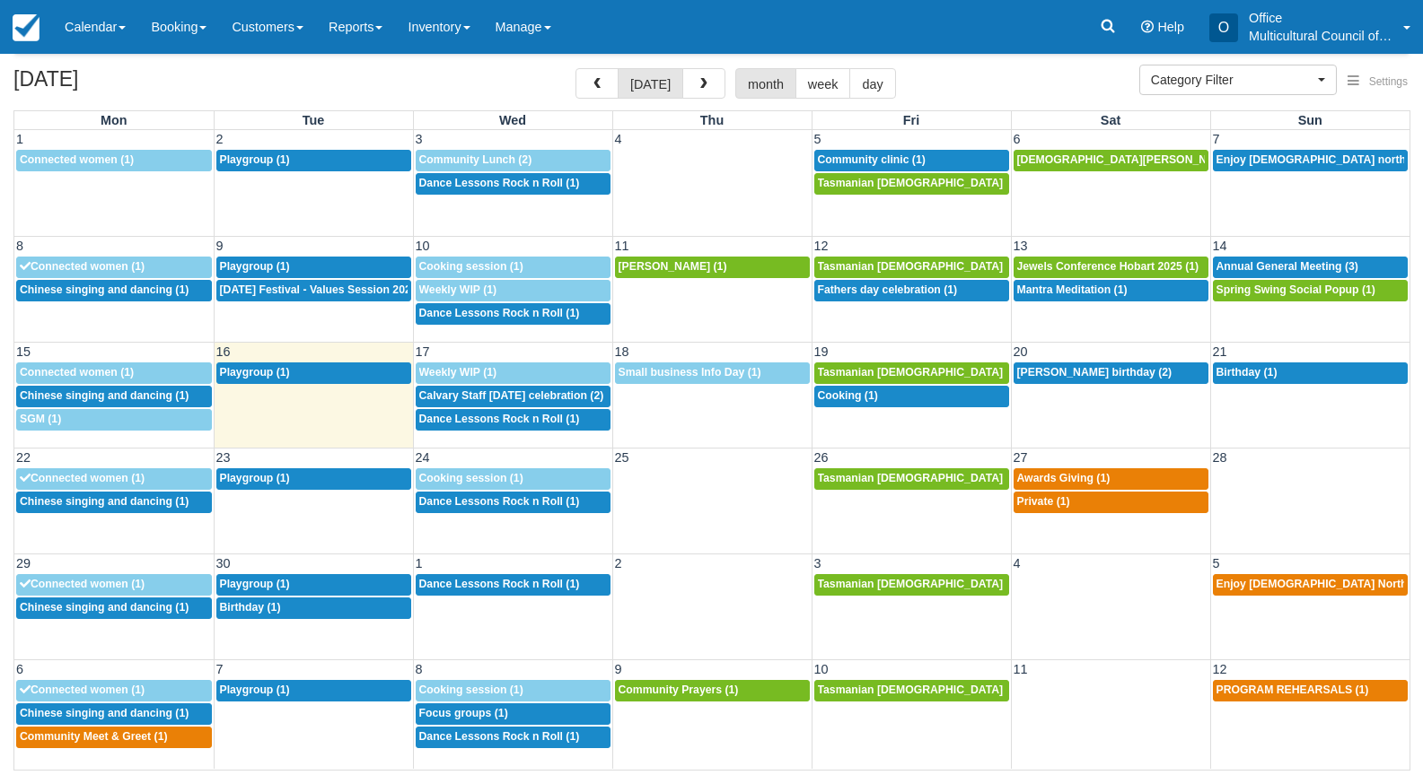
click at [976, 86] on div "September 2025 today month week day" at bounding box center [711, 87] width 1396 height 39
click at [488, 500] on span "Dance Lessons Rock n Roll (1)" at bounding box center [499, 501] width 161 height 13
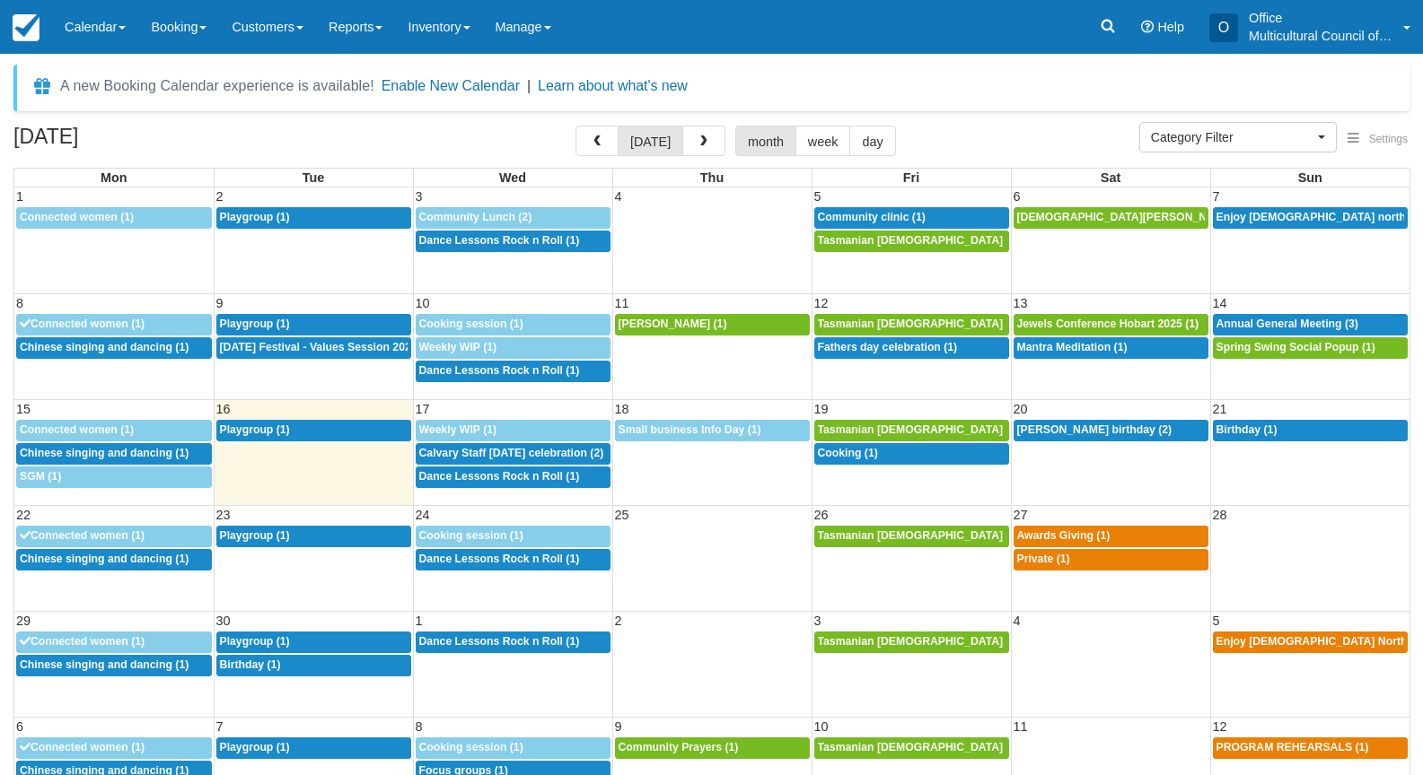
select select
click at [501, 458] on span "Calvary Staff Onam celebration (2)" at bounding box center [511, 453] width 185 height 13
select select
click at [466, 452] on span "Calvary Staff [DATE] celebration (2)" at bounding box center [511, 453] width 185 height 13
select select
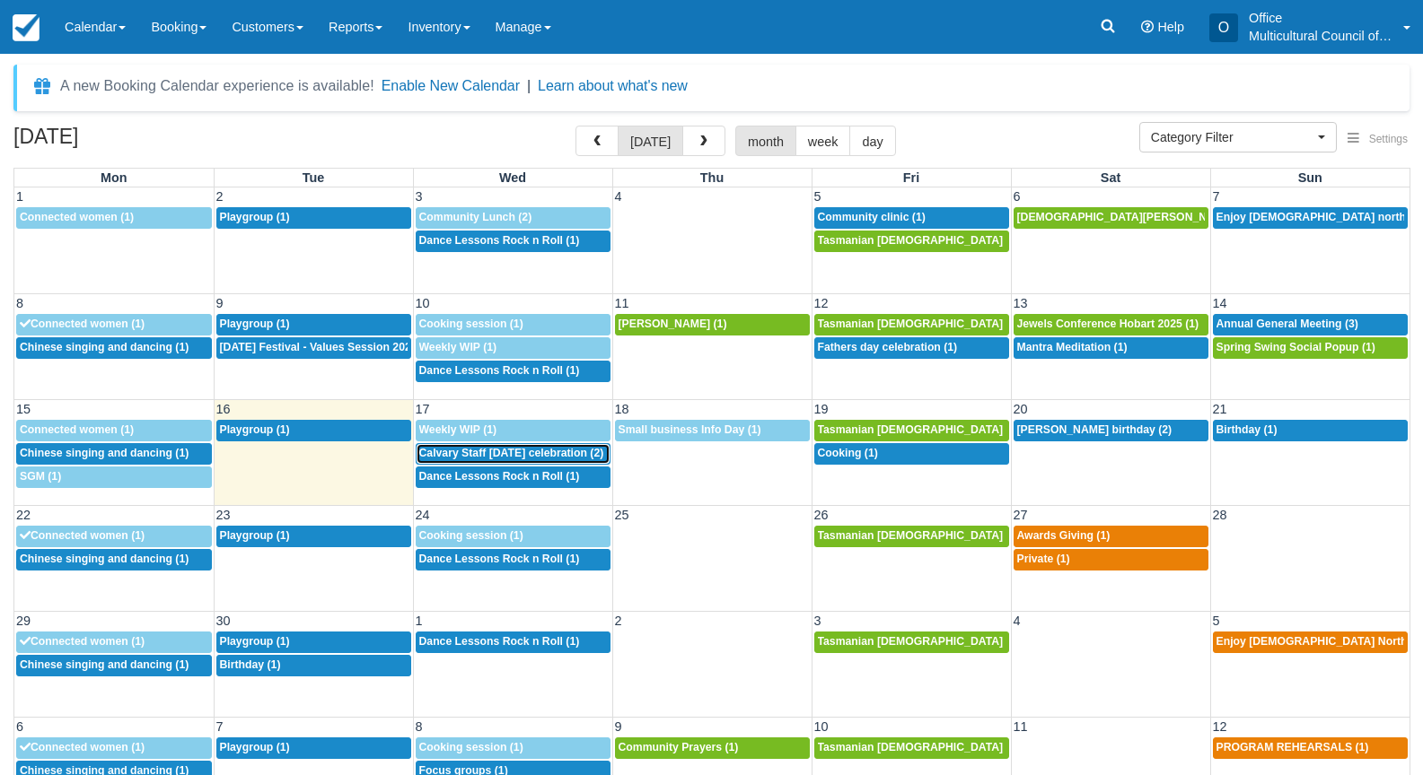
click at [515, 449] on span "Calvary Staff [DATE] celebration (2)" at bounding box center [511, 453] width 185 height 13
select select
click at [501, 457] on span "Calvary Staff [DATE] celebration (2)" at bounding box center [511, 453] width 185 height 13
select select
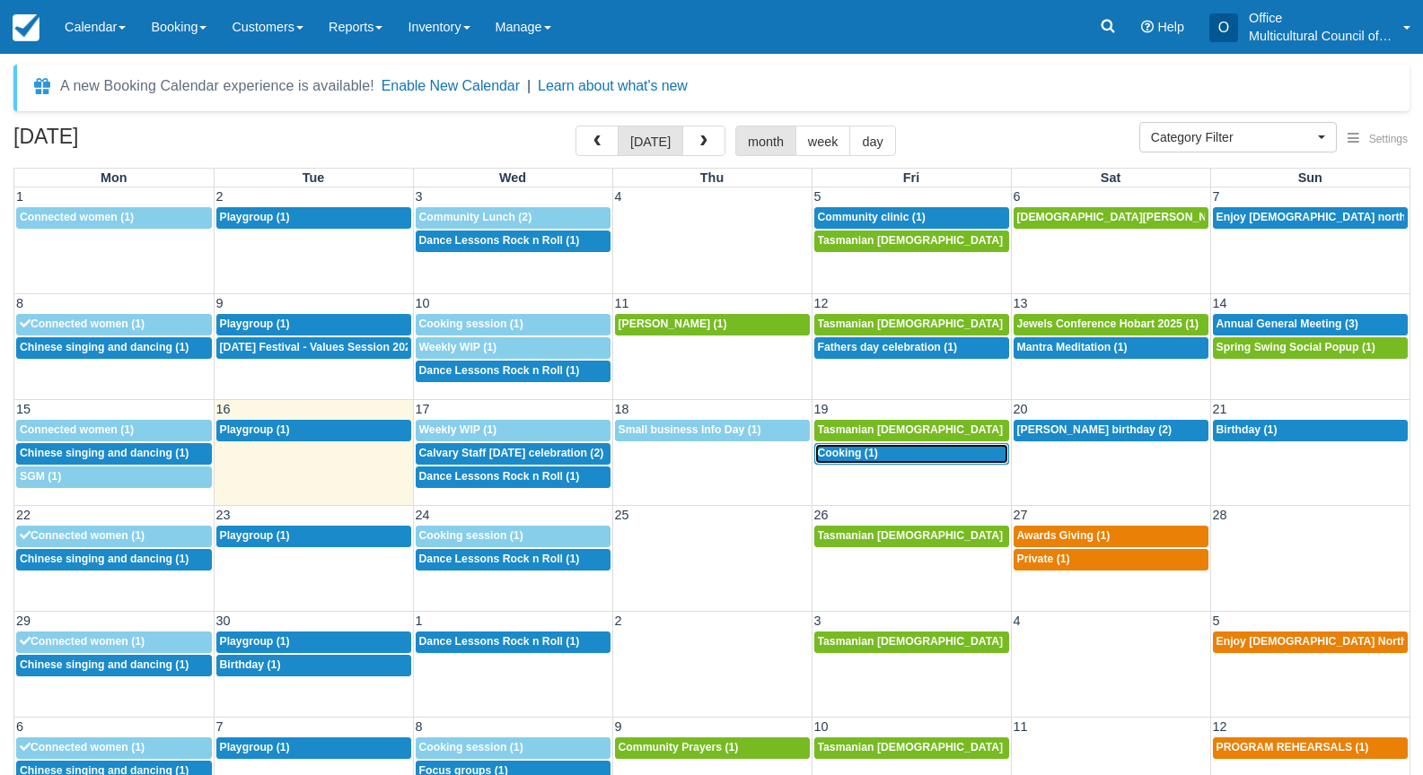
click at [911, 452] on div "2p Cooking (1)" at bounding box center [912, 454] width 188 height 14
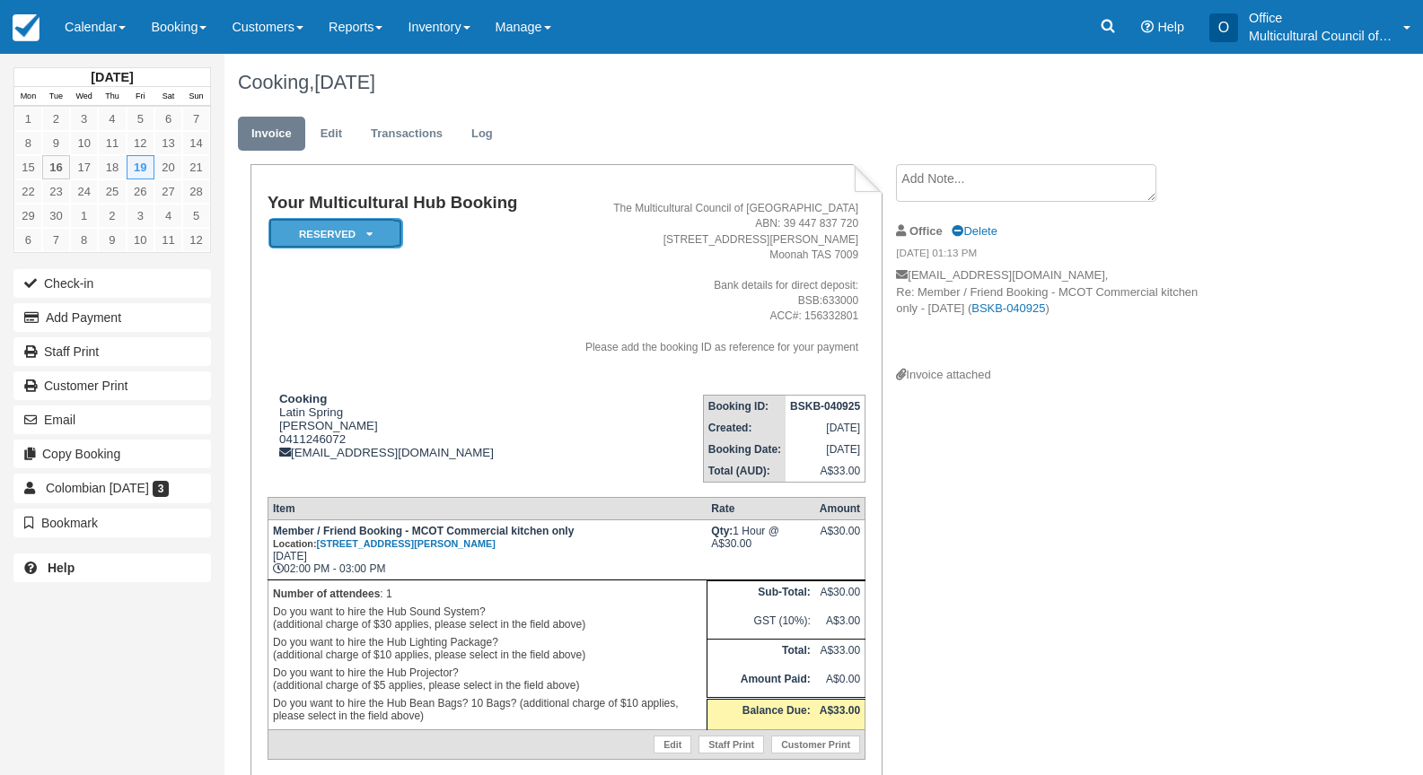
click at [363, 236] on em "Reserved" at bounding box center [335, 233] width 135 height 31
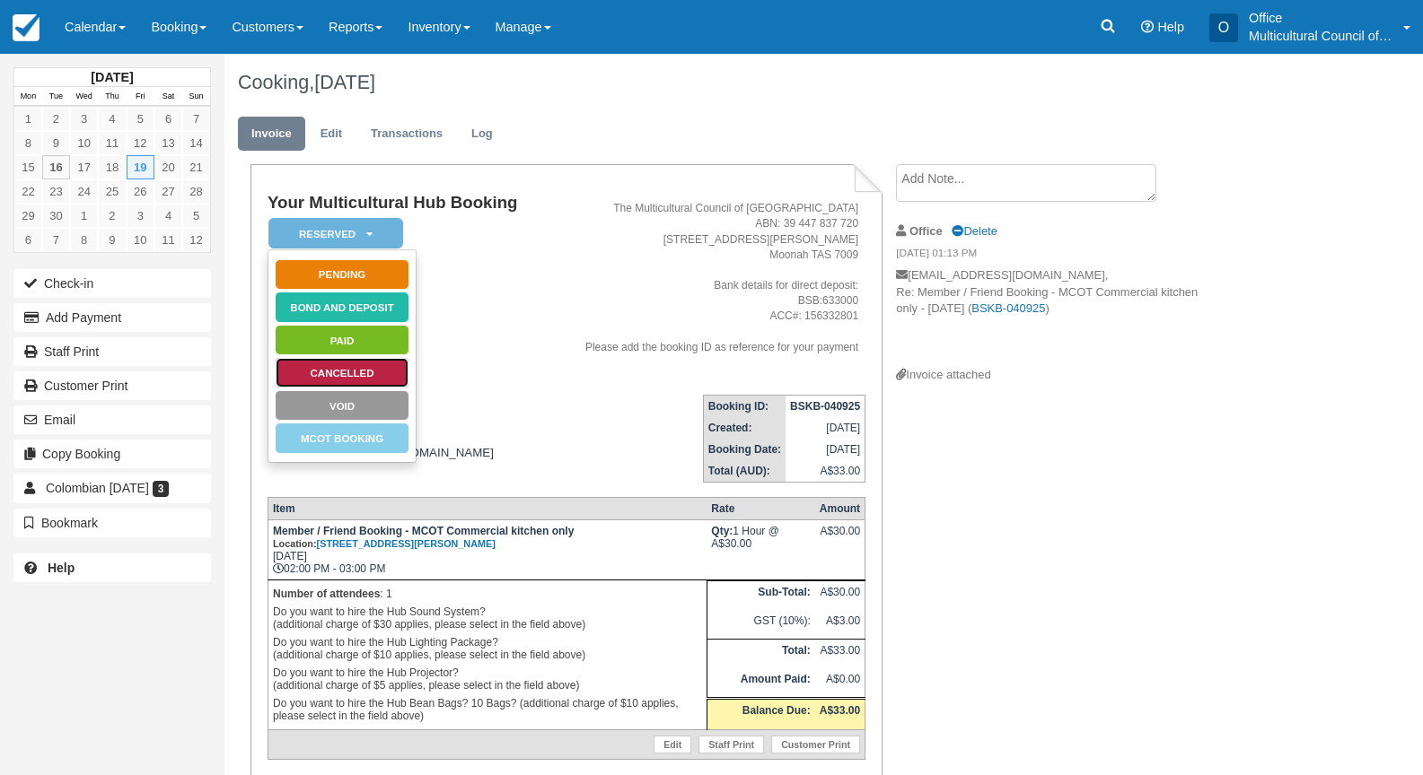
click at [372, 368] on link "Cancelled" at bounding box center [342, 372] width 135 height 31
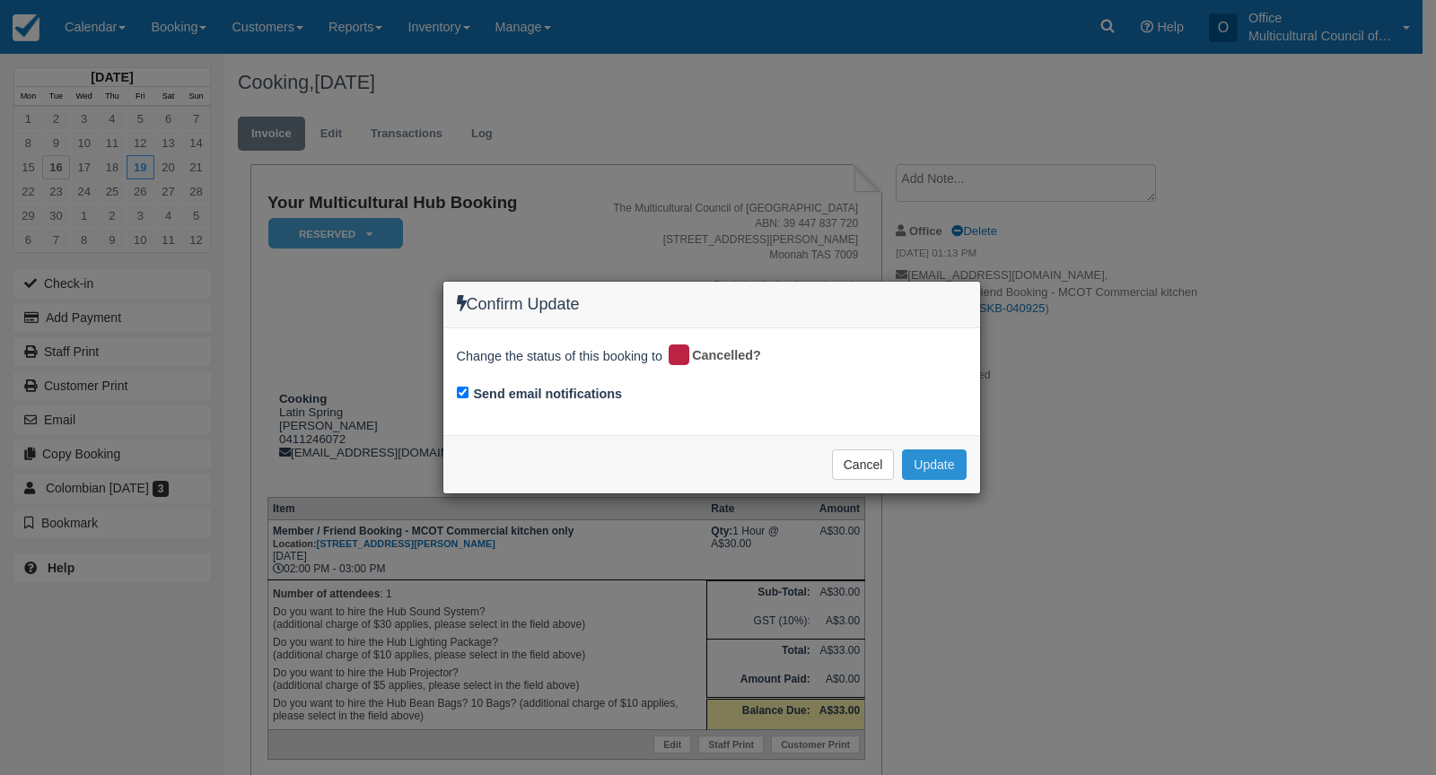
click at [952, 453] on button "Update" at bounding box center [934, 465] width 64 height 31
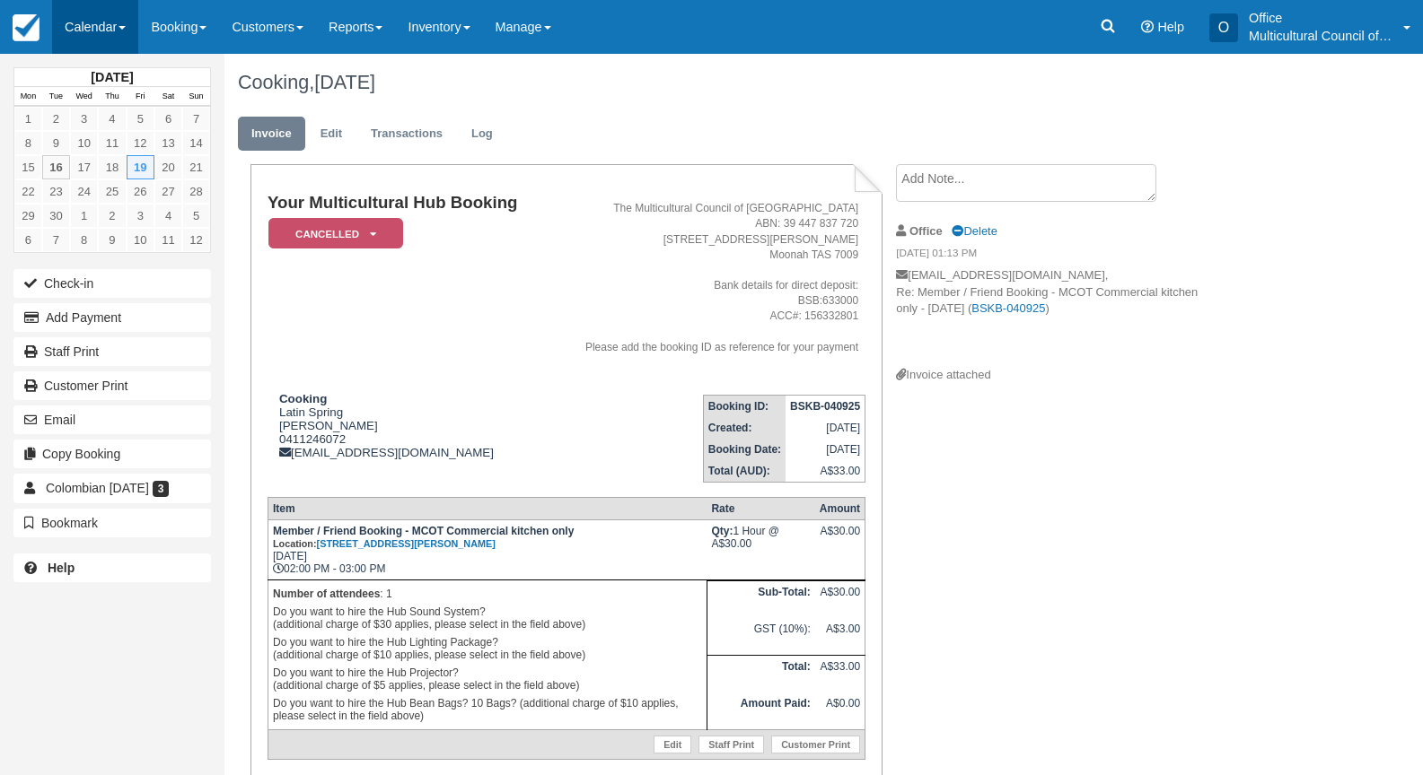
click at [85, 27] on link "Calendar" at bounding box center [95, 27] width 86 height 54
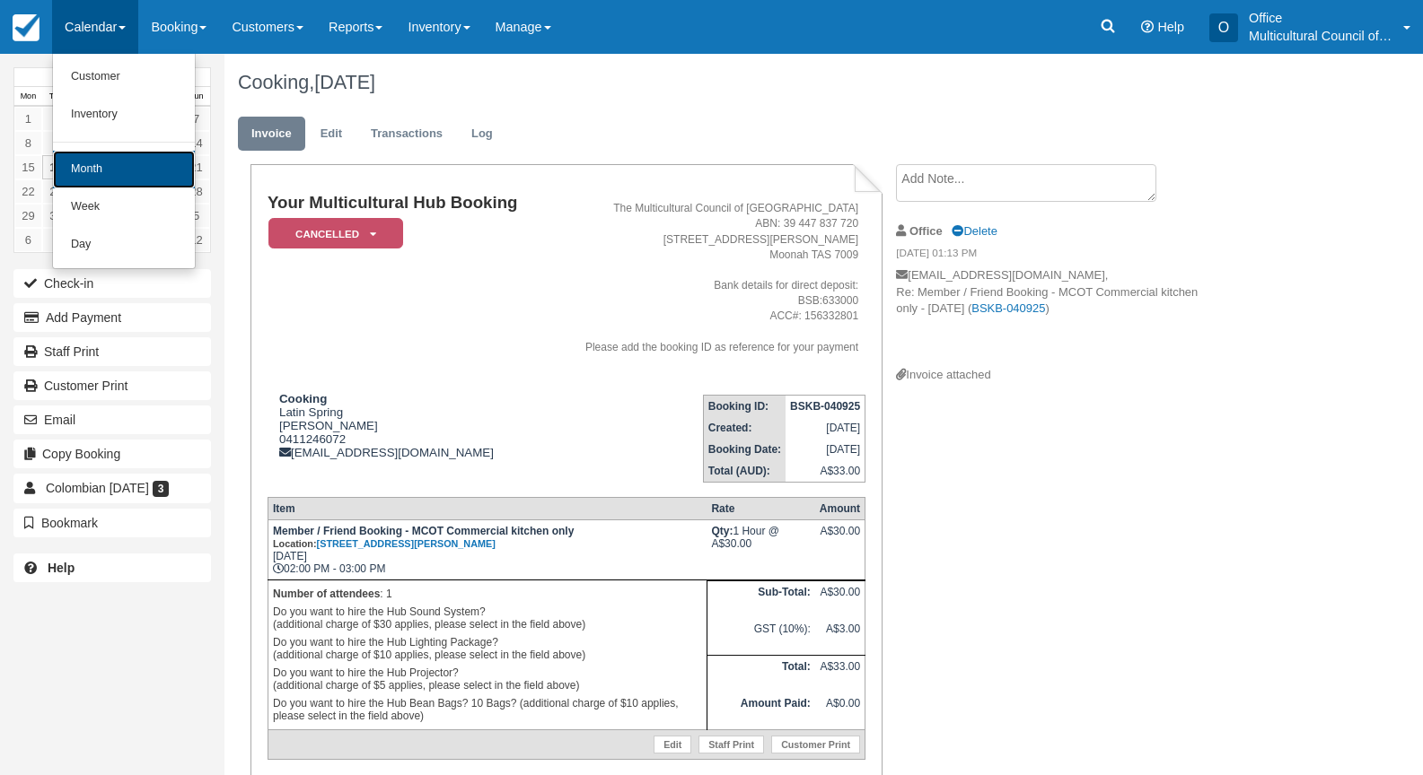
click at [117, 159] on link "Month" at bounding box center [124, 170] width 142 height 38
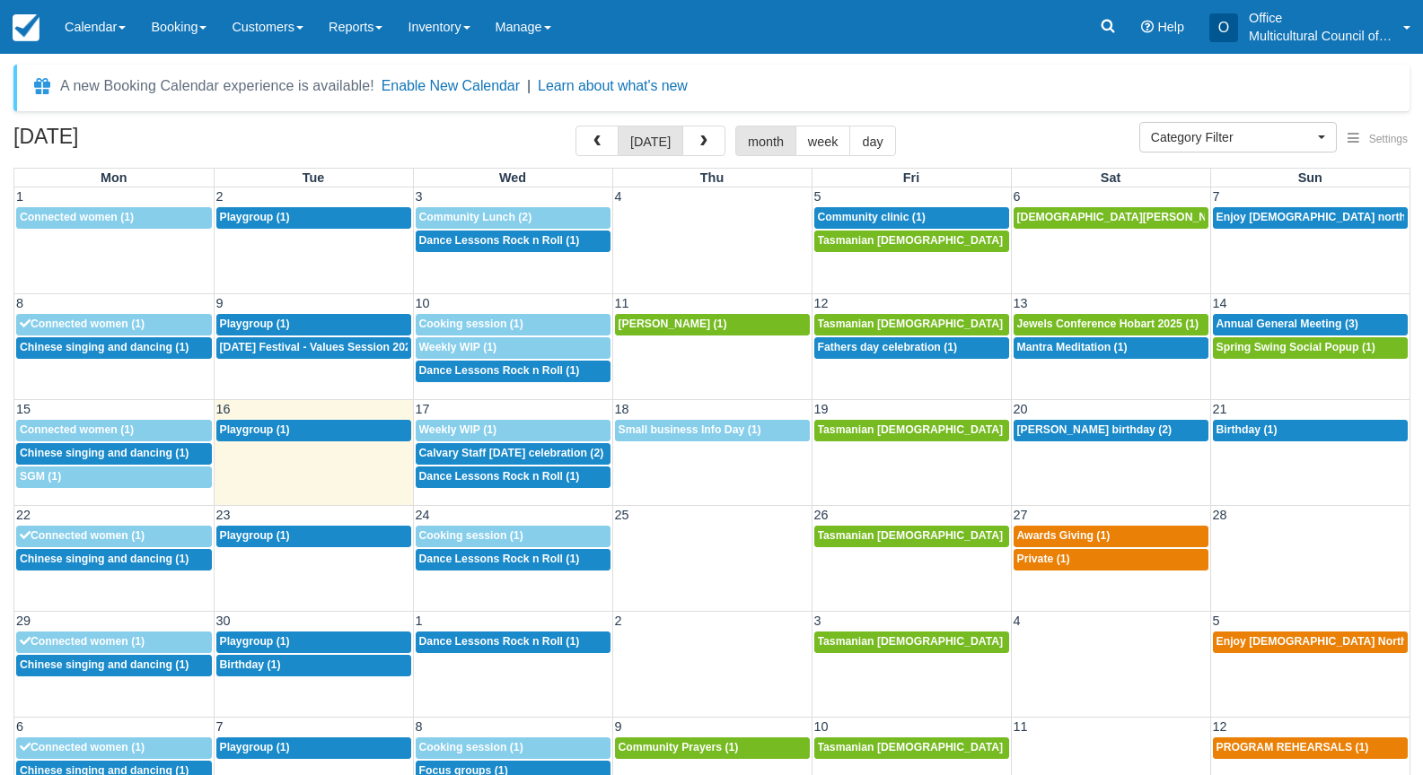
select select
click at [1058, 436] on div "8a [PERSON_NAME] birthday (2)" at bounding box center [1111, 431] width 188 height 14
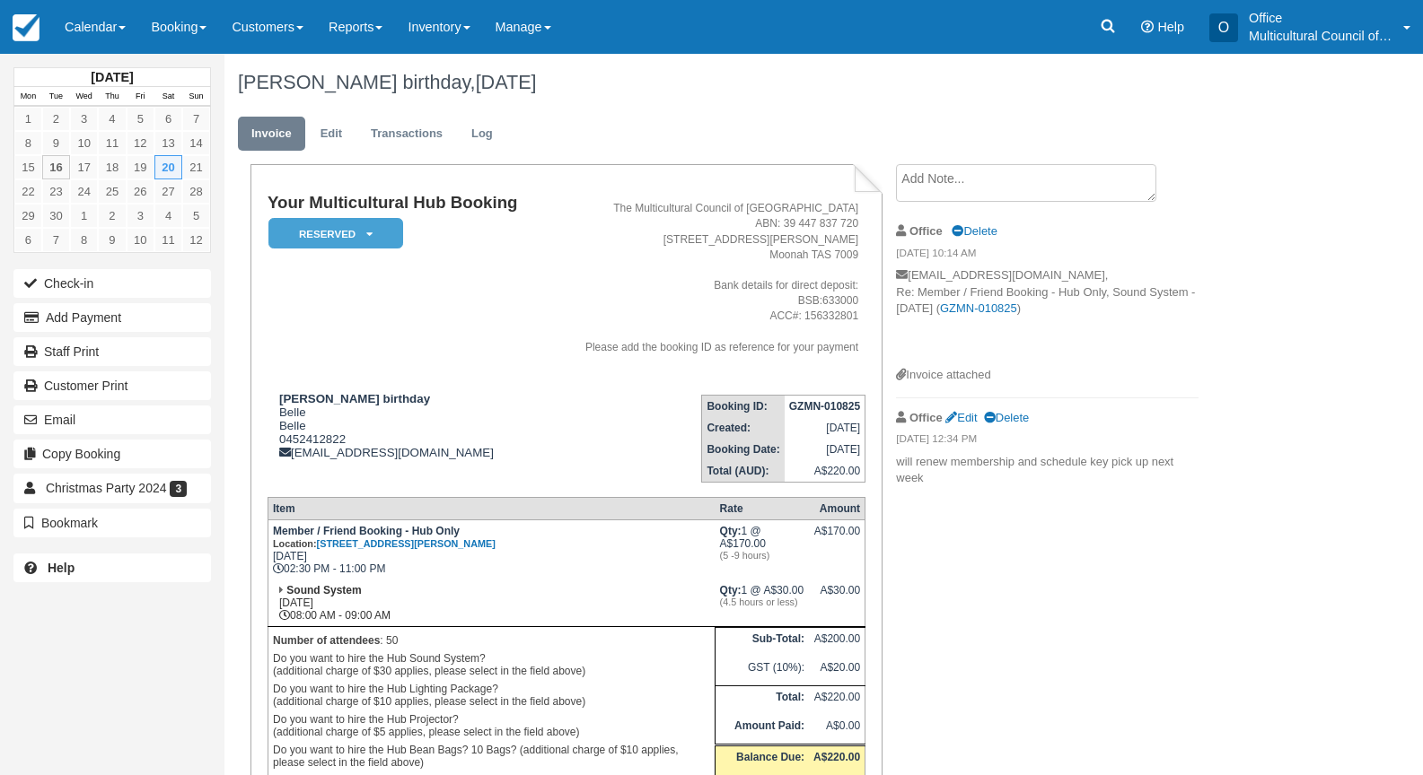
click at [945, 178] on textarea at bounding box center [1026, 183] width 260 height 38
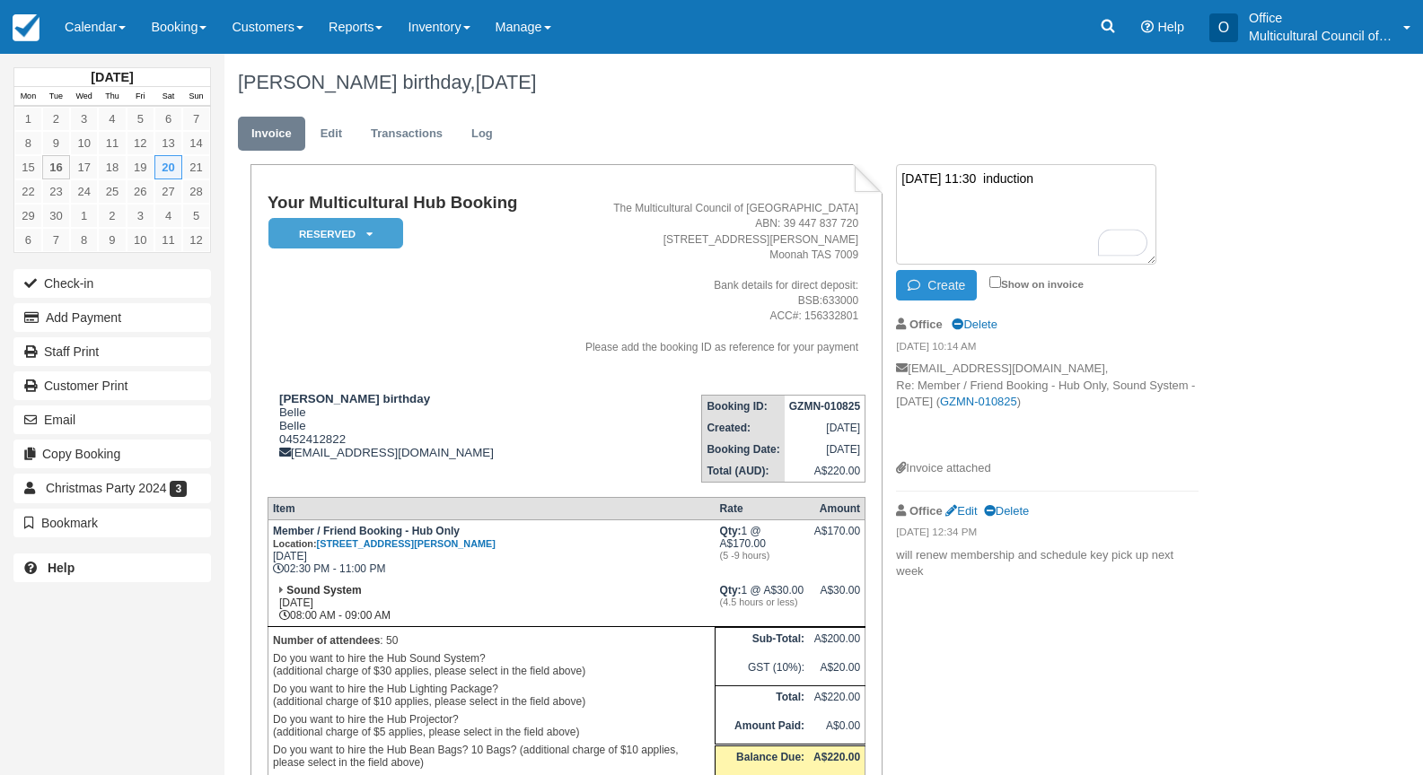
type textarea "[DATE] 11:30 induction"
click at [950, 297] on button "Create" at bounding box center [936, 285] width 81 height 31
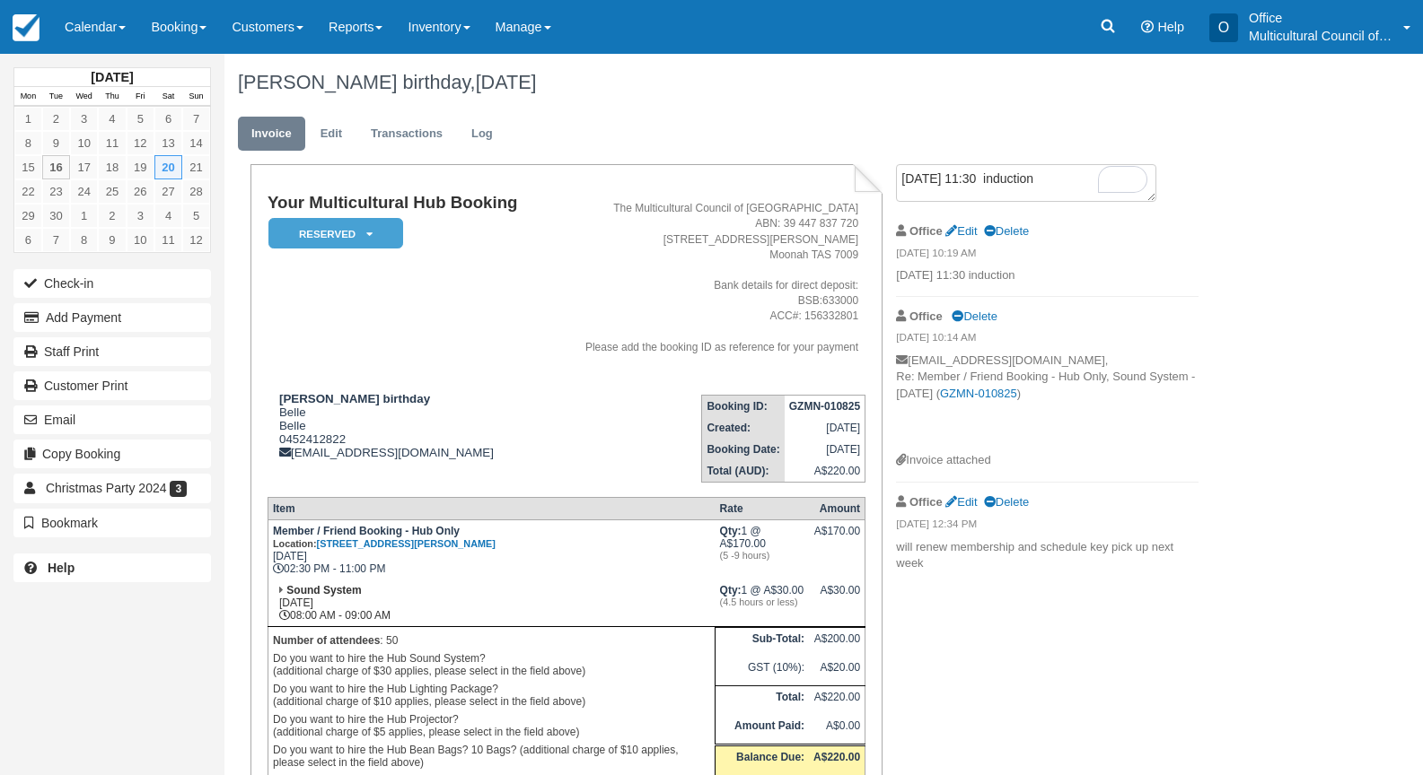
click at [451, 358] on td "Your Multicultural Hub Booking Reserved   Pending Bond and deposit Paid Cancell…" at bounding box center [406, 287] width 278 height 186
drag, startPoint x: 99, startPoint y: 23, endPoint x: 109, endPoint y: 44, distance: 22.9
click at [99, 23] on link "Calendar" at bounding box center [95, 27] width 86 height 54
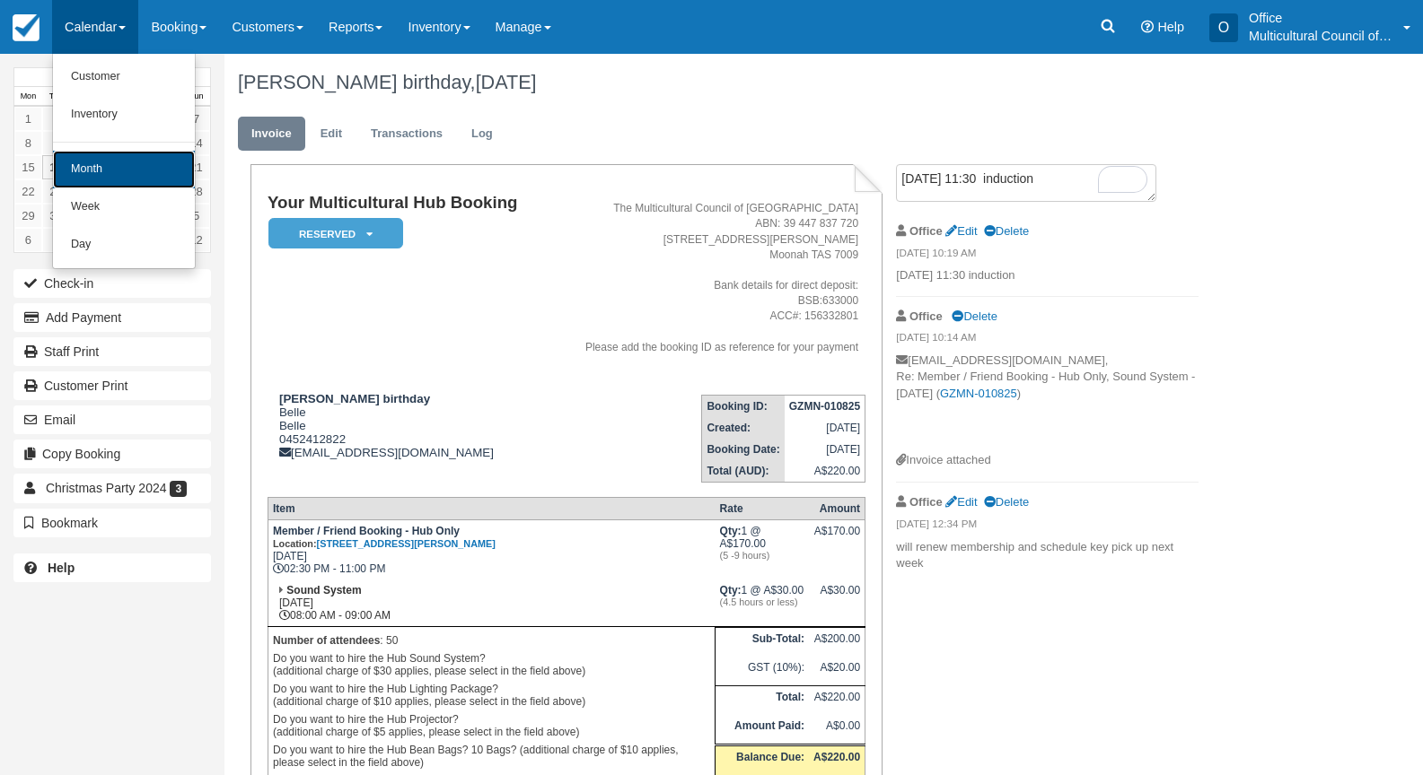
click at [150, 171] on link "Month" at bounding box center [124, 170] width 142 height 38
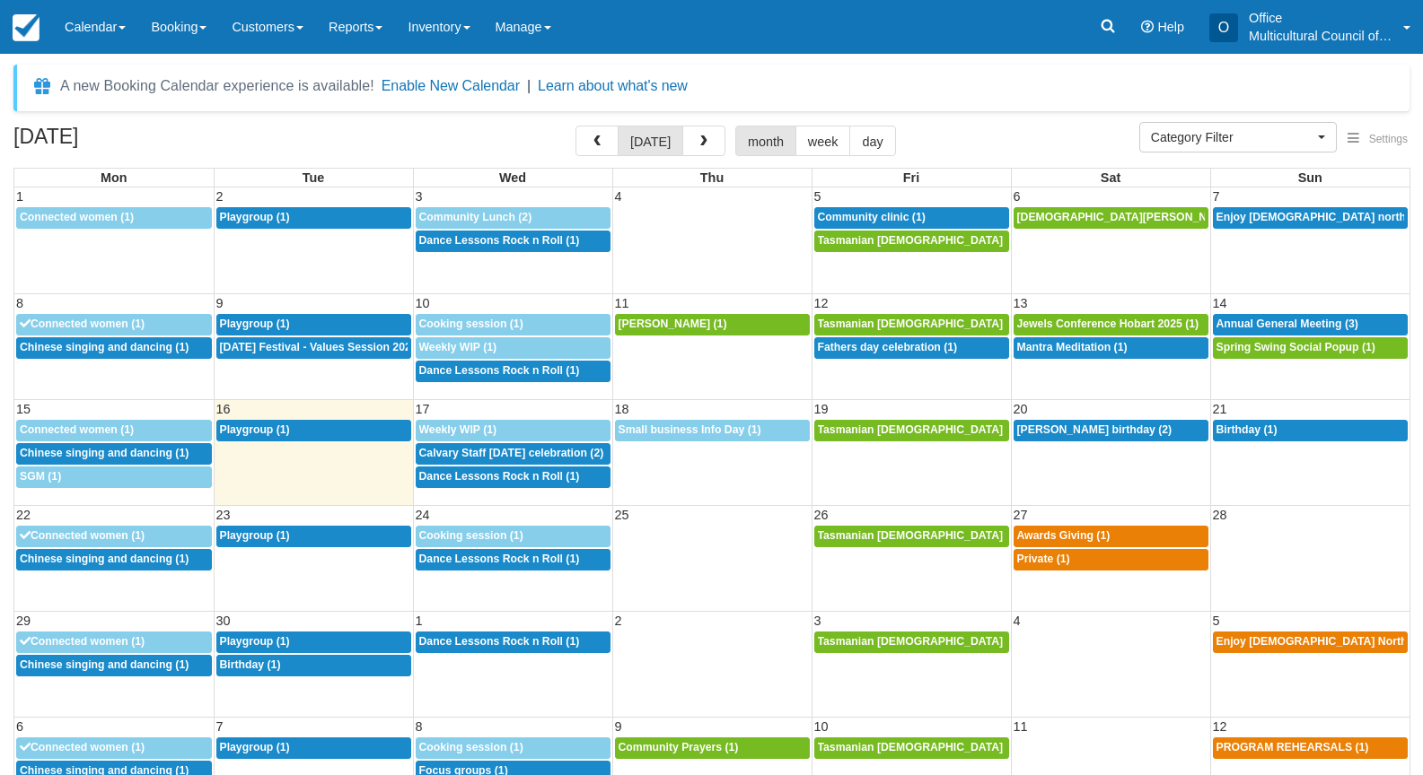
select select
click at [1241, 433] on span "Birthday (1)" at bounding box center [1246, 430] width 61 height 13
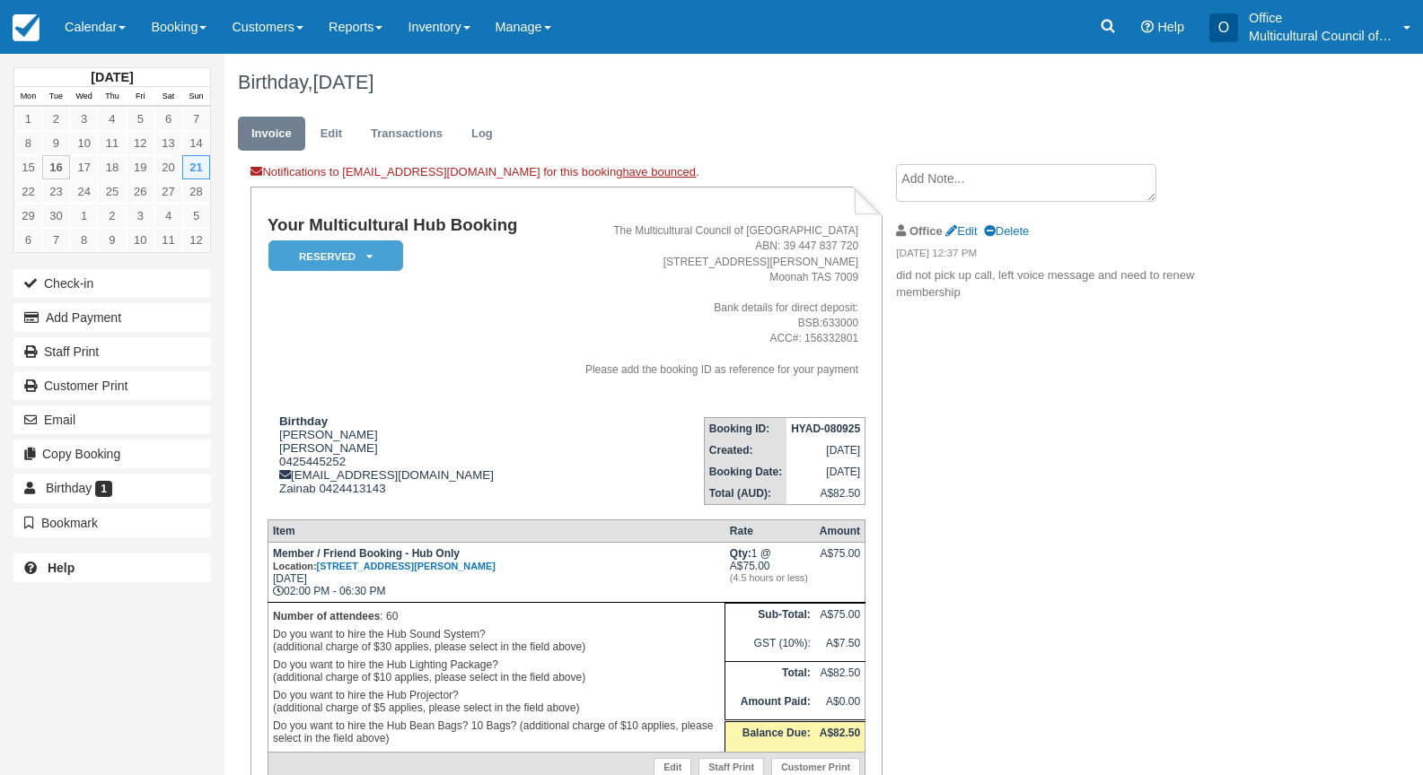
click at [471, 366] on td "Your Multicultural Hub Booking Reserved   Pending Bond and deposit Paid Cancell…" at bounding box center [406, 309] width 278 height 186
click at [485, 387] on td "Your Multicultural Hub Booking Reserved   Pending Bond and deposit Paid Cancell…" at bounding box center [406, 309] width 278 height 186
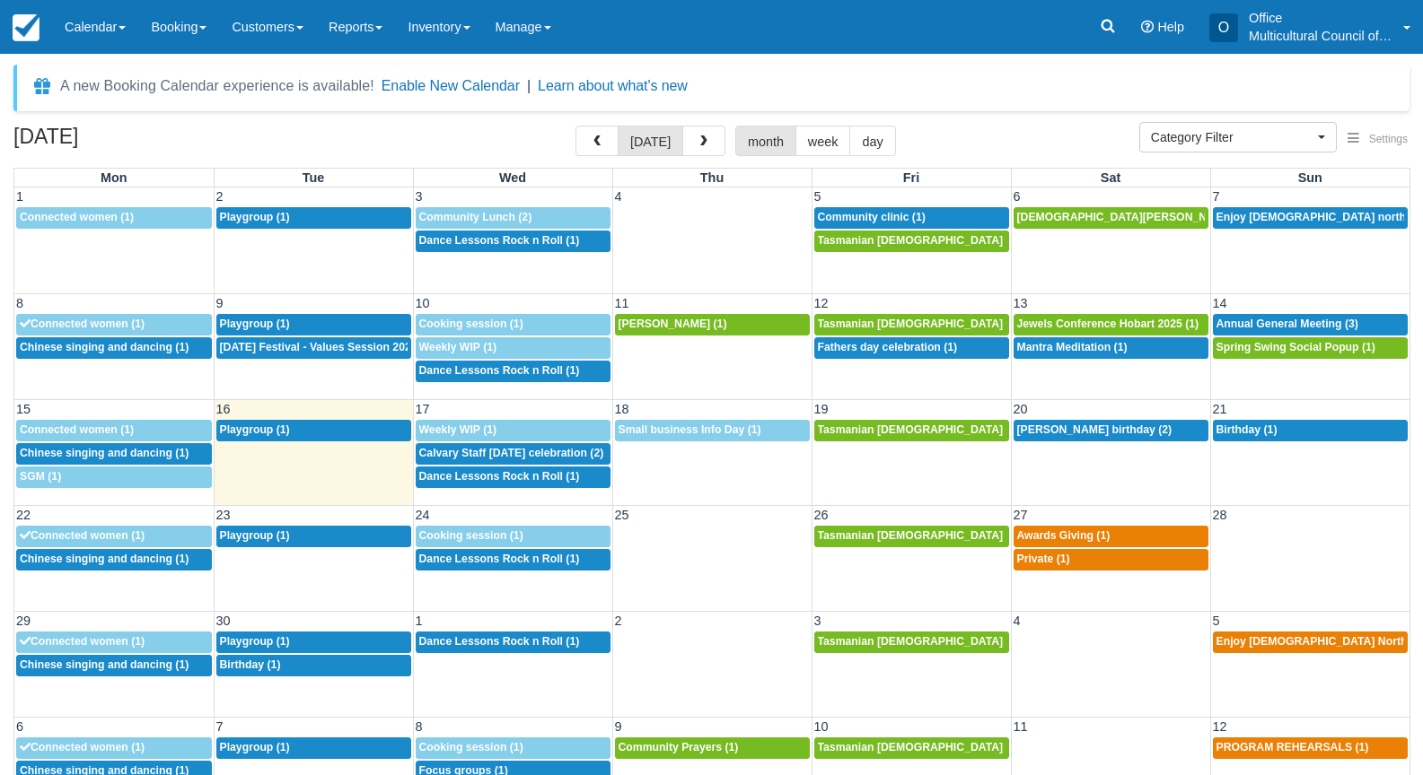
select select
click at [495, 459] on span "Calvary Staff Onam celebration (2)" at bounding box center [511, 453] width 185 height 13
select select
click at [1033, 427] on span "Seans birthday (2)" at bounding box center [1094, 430] width 155 height 13
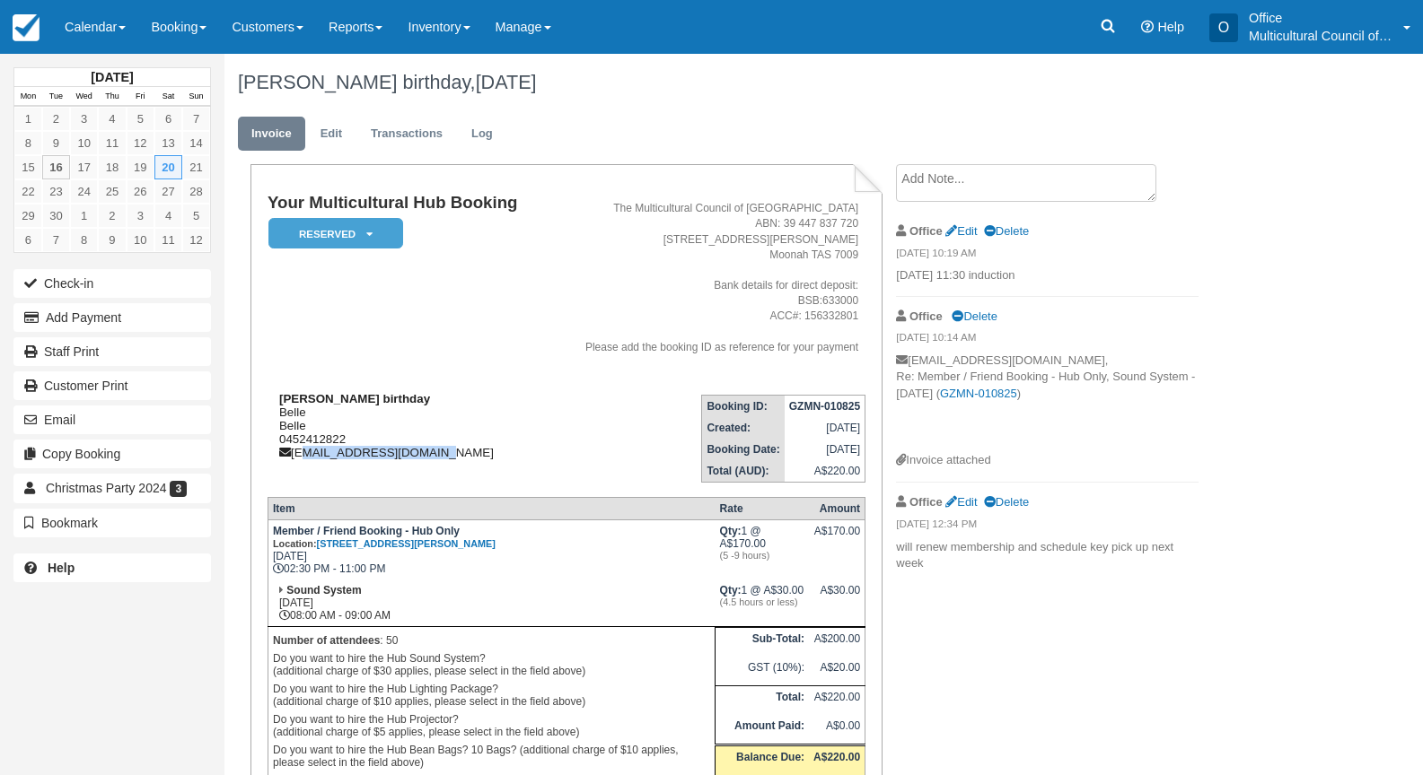
drag, startPoint x: 434, startPoint y: 449, endPoint x: 302, endPoint y: 459, distance: 133.2
click at [302, 459] on div "Seans birthday Belle Belle 0452412822 majobellebalao@aol.com" at bounding box center [406, 425] width 278 height 67
drag, startPoint x: 302, startPoint y: 459, endPoint x: 292, endPoint y: 439, distance: 22.1
click at [282, 433] on div "Seans birthday Belle Belle 0452412822 majobellebalao@aol.com" at bounding box center [406, 425] width 278 height 67
drag, startPoint x: 431, startPoint y: 455, endPoint x: 298, endPoint y: 457, distance: 132.8
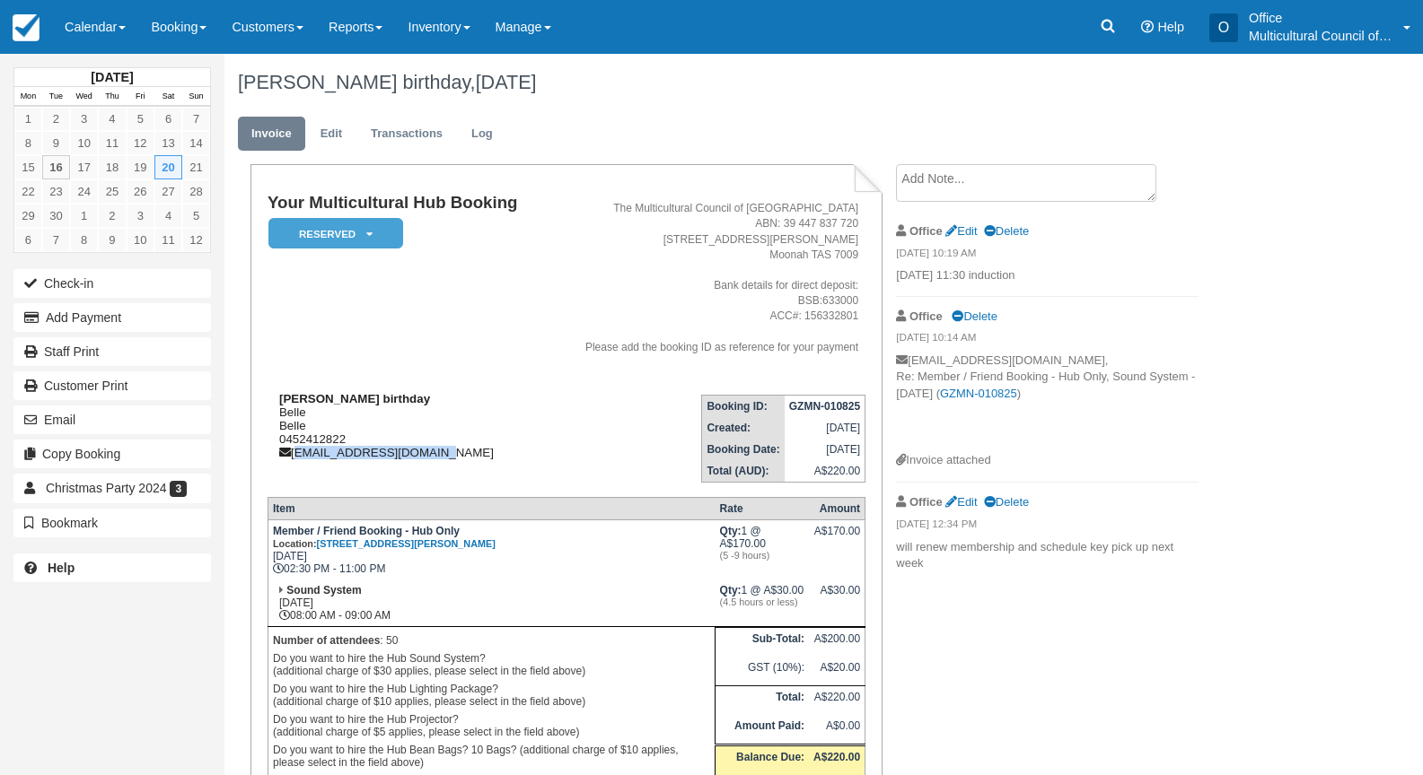
click at [298, 457] on div "Seans birthday Belle Belle 0452412822 majobellebalao@aol.com" at bounding box center [406, 425] width 278 height 67
copy div "majobellebalao@aol.com"
click at [74, 34] on link "Calendar" at bounding box center [95, 27] width 86 height 54
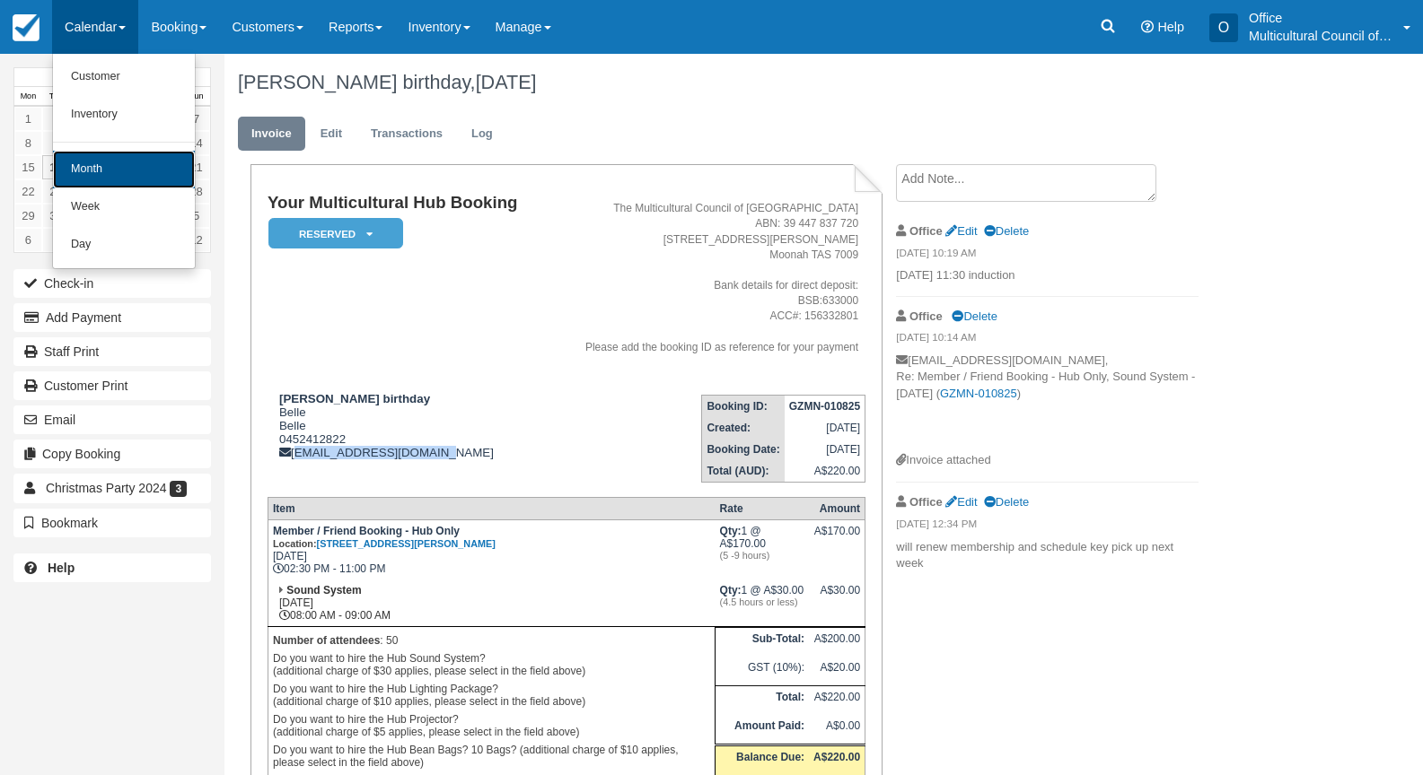
click at [115, 162] on link "Month" at bounding box center [124, 170] width 142 height 38
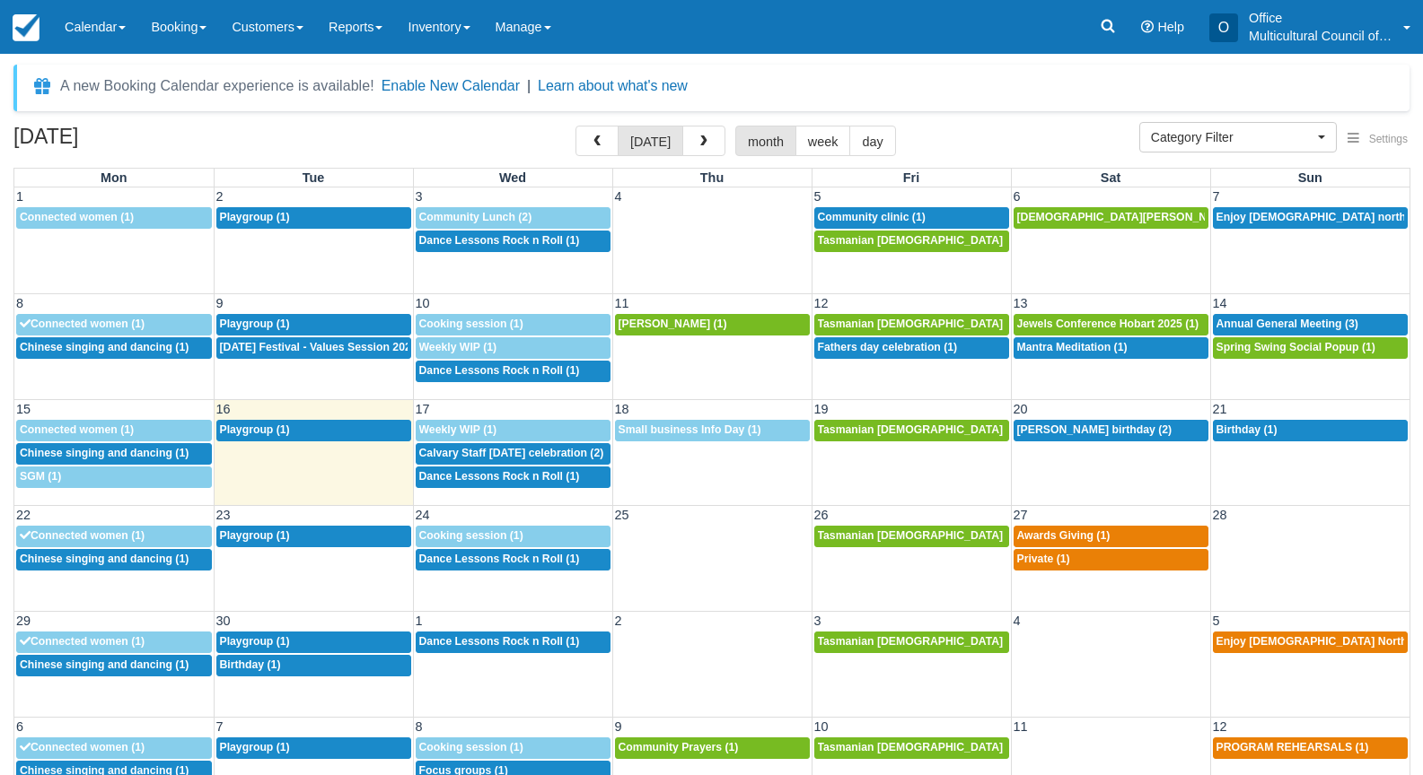
select select
click at [1257, 428] on span "Birthday (1)" at bounding box center [1246, 430] width 61 height 13
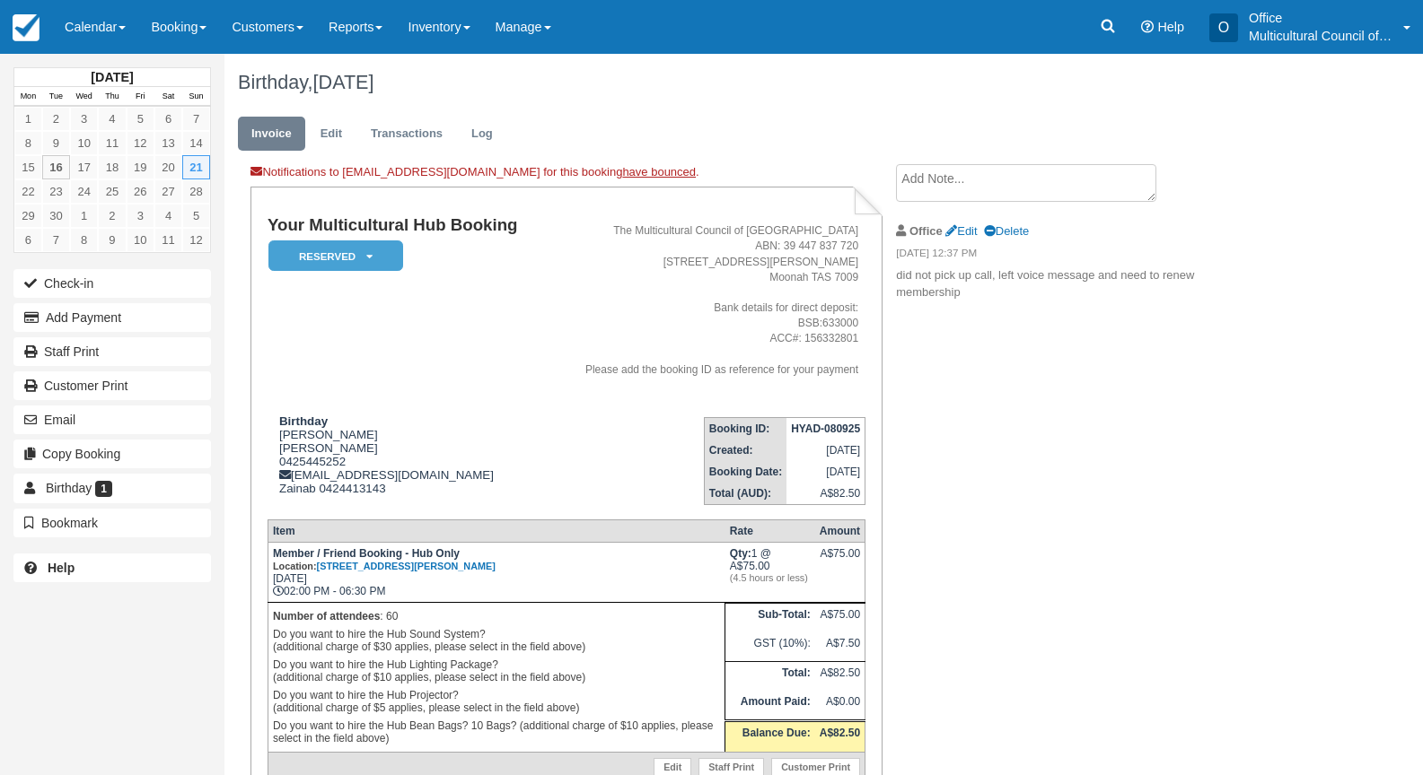
click at [969, 185] on textarea at bounding box center [1026, 183] width 260 height 38
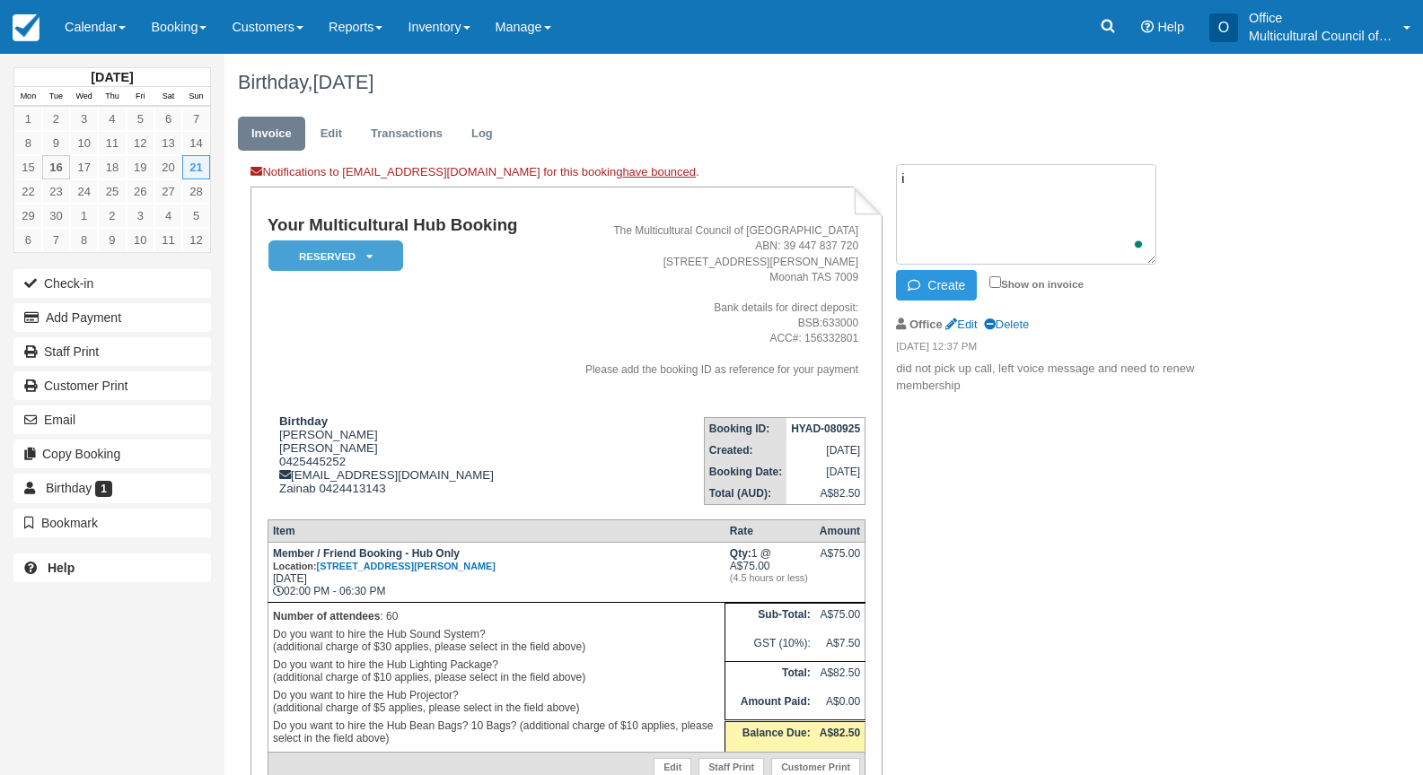
type textarea "i"
type textarea "18th 1PM"
click at [944, 290] on button "Create" at bounding box center [936, 285] width 81 height 31
drag, startPoint x: 486, startPoint y: 397, endPoint x: 511, endPoint y: 401, distance: 25.5
click at [486, 397] on td "Your Multicultural Hub Booking Reserved   Pending Bond and deposit Paid Cancell…" at bounding box center [406, 309] width 278 height 186
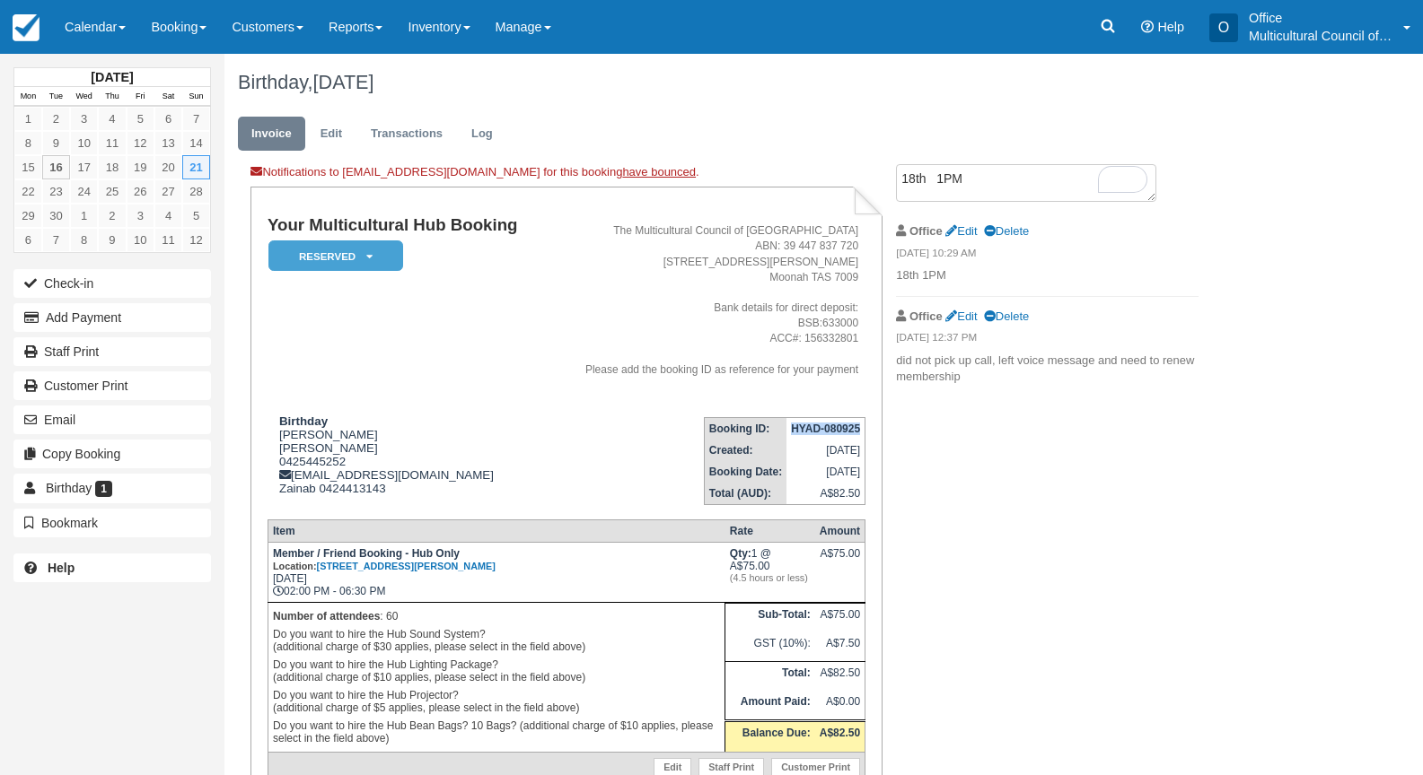
drag, startPoint x: 791, startPoint y: 429, endPoint x: 860, endPoint y: 430, distance: 69.1
click at [860, 430] on strong "HYAD-080925" at bounding box center [825, 429] width 69 height 13
copy strong "HYAD-080925"
click at [474, 343] on td "Your Multicultural Hub Booking Reserved   Pending Bond and deposit Paid Cancell…" at bounding box center [406, 309] width 278 height 186
click at [71, 36] on link "Calendar" at bounding box center [95, 27] width 86 height 54
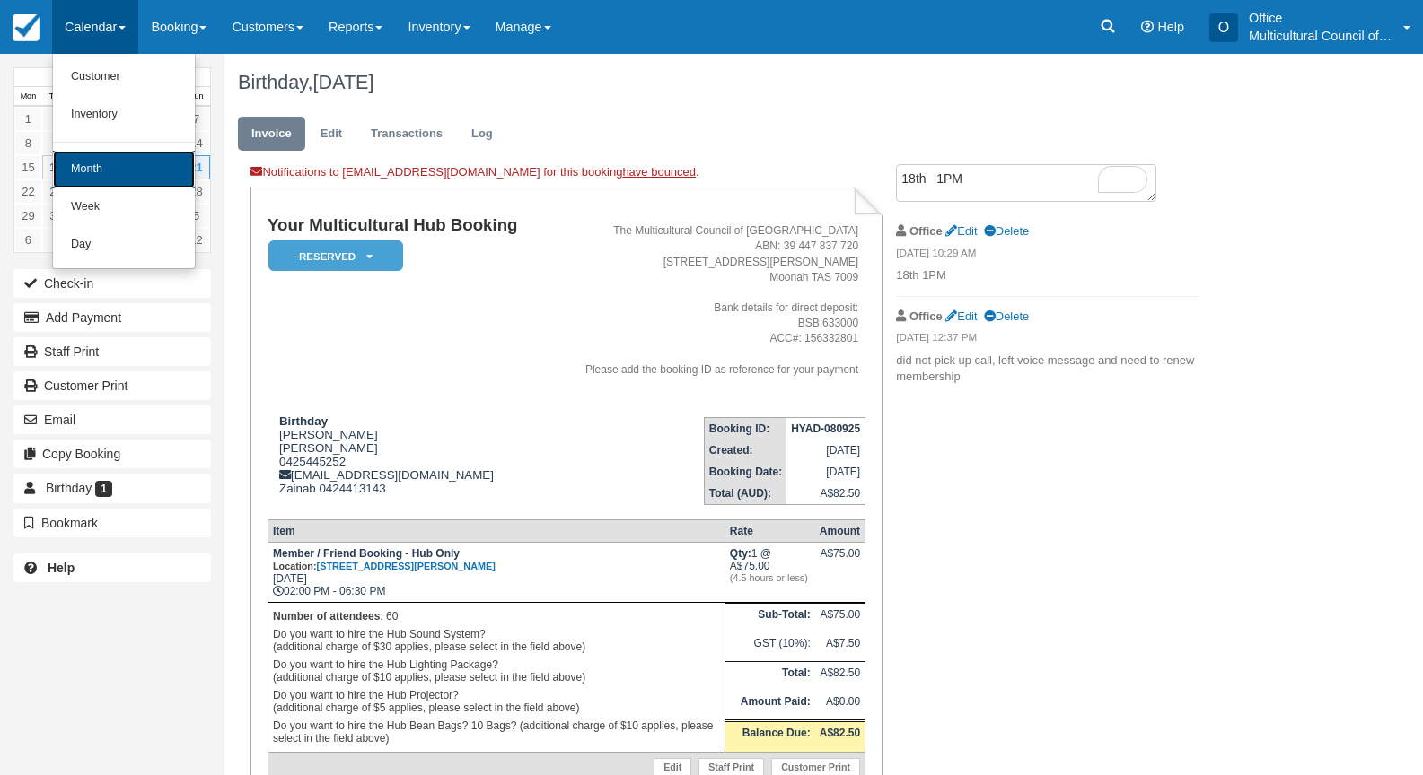
click at [101, 178] on link "Month" at bounding box center [124, 170] width 142 height 38
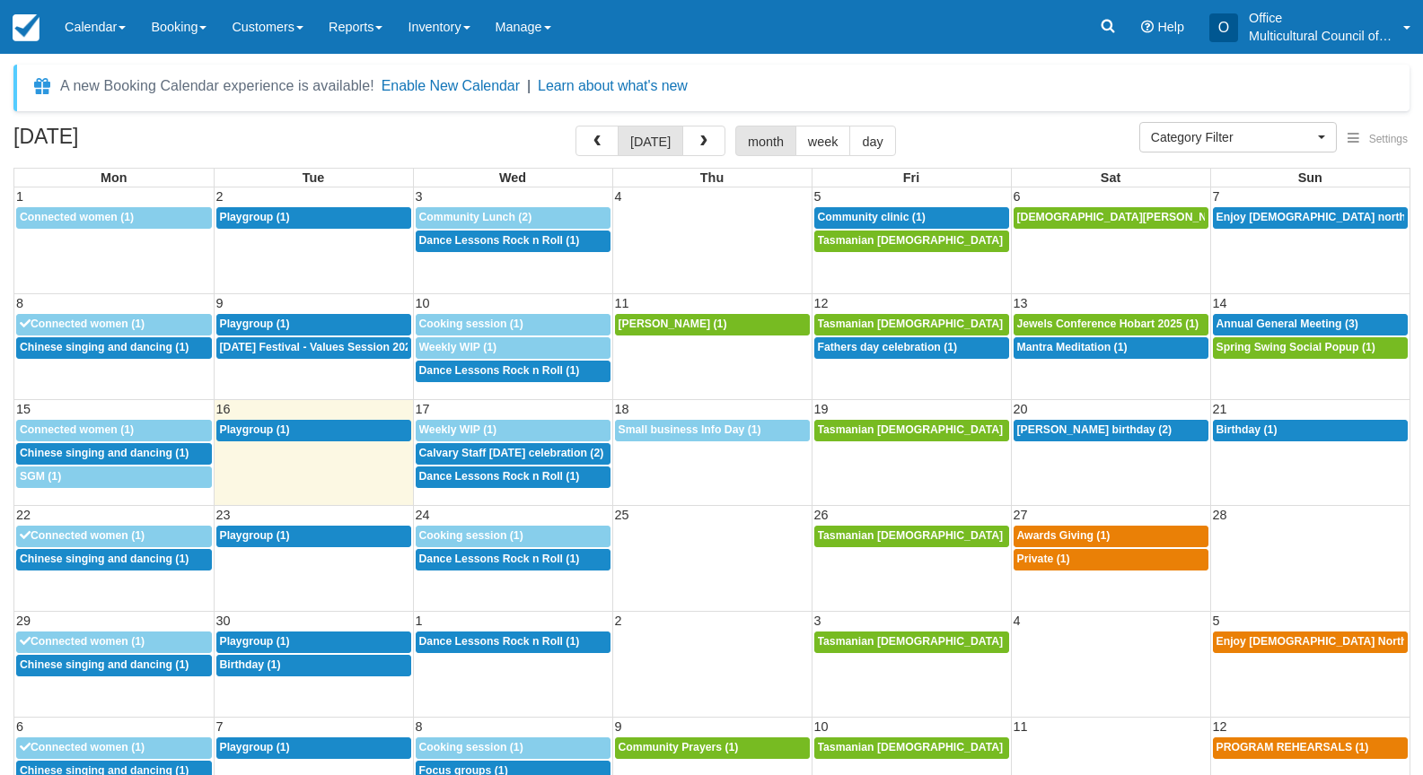
select select
click at [502, 455] on span "Calvary Staff [DATE] celebration (2)" at bounding box center [511, 453] width 185 height 13
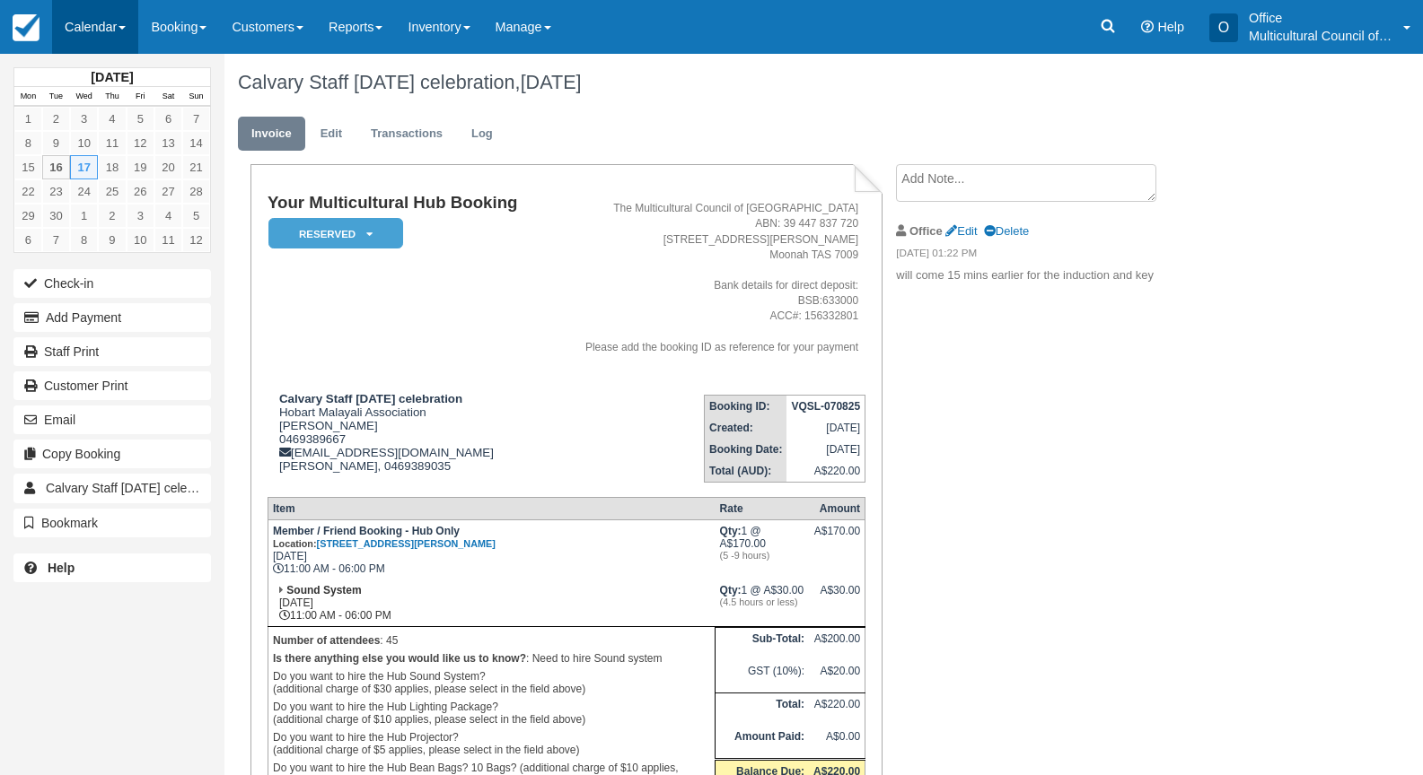
click at [116, 37] on link "Calendar" at bounding box center [95, 27] width 86 height 54
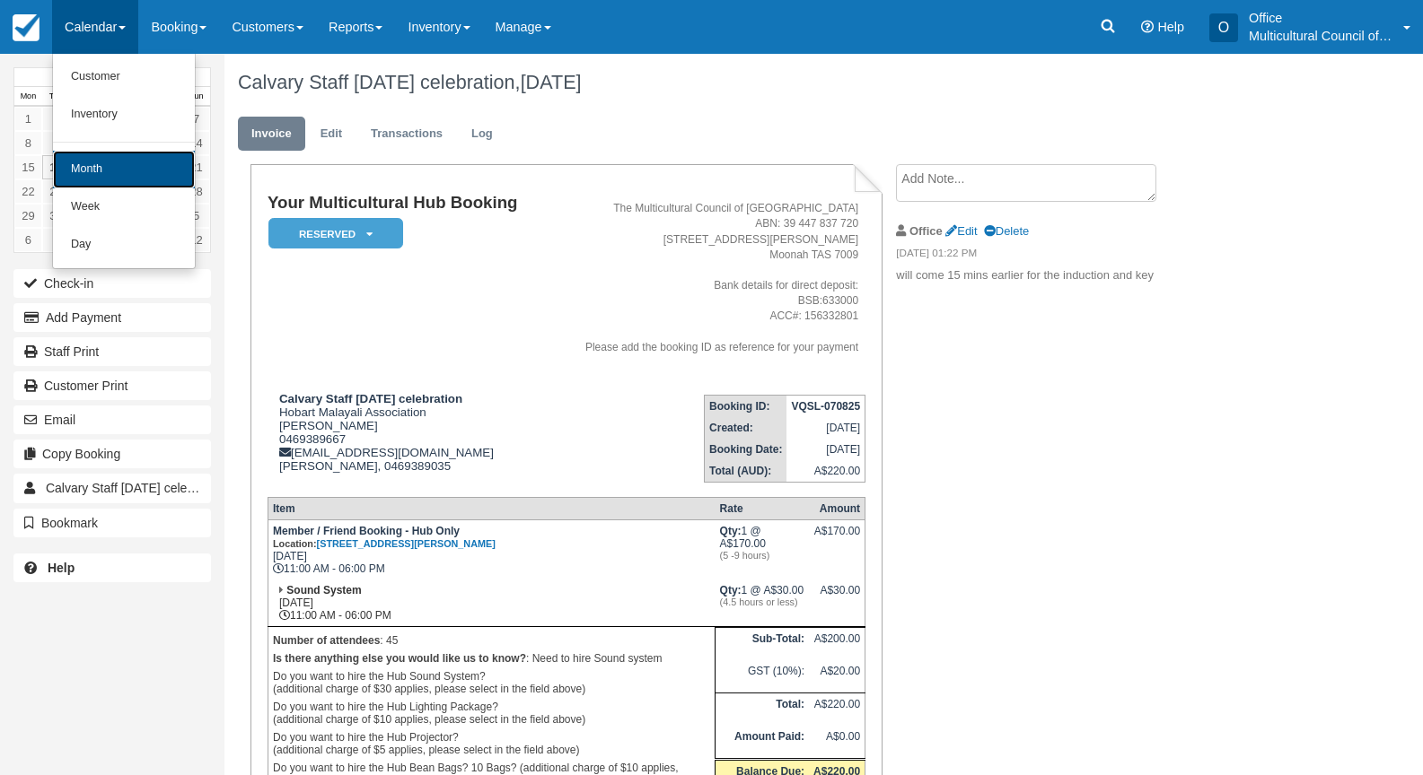
click at [146, 165] on link "Month" at bounding box center [124, 170] width 142 height 38
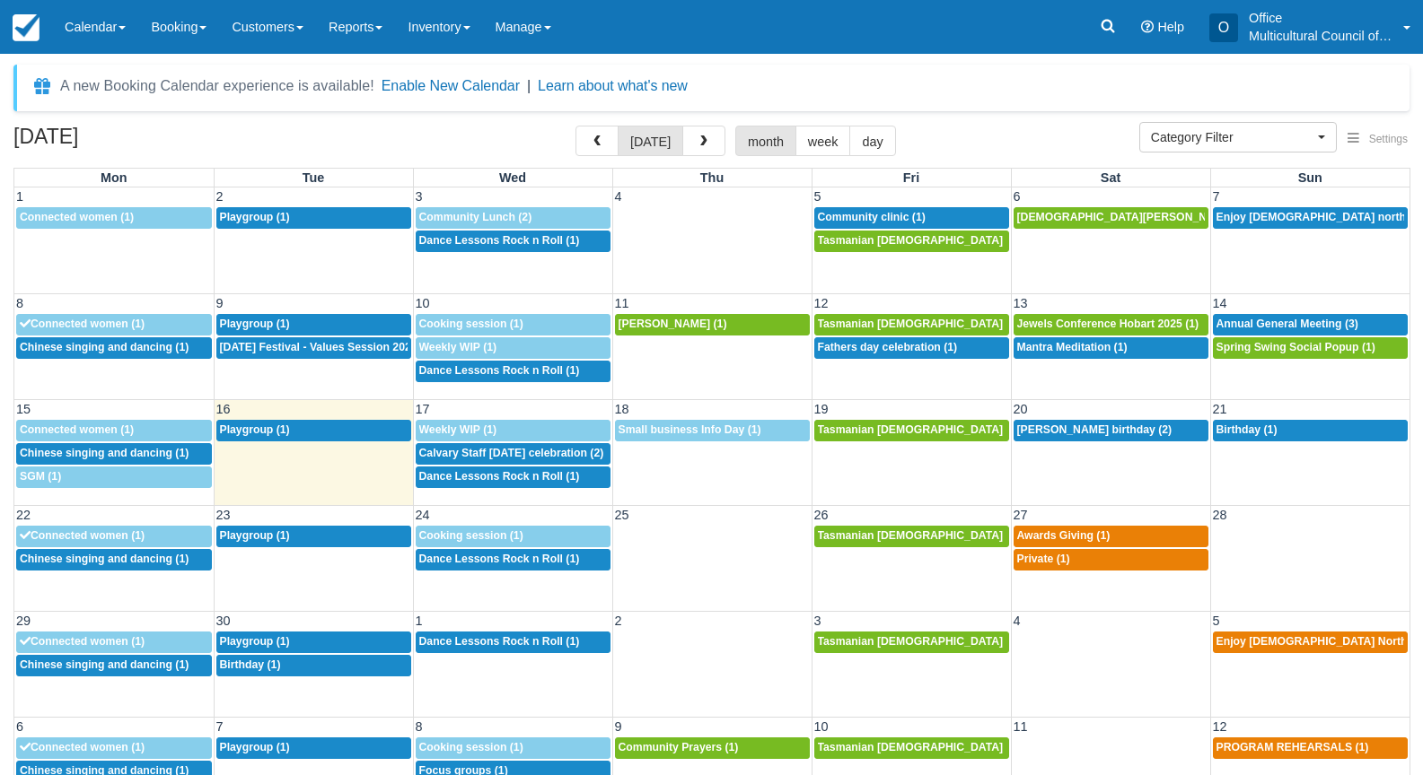
select select
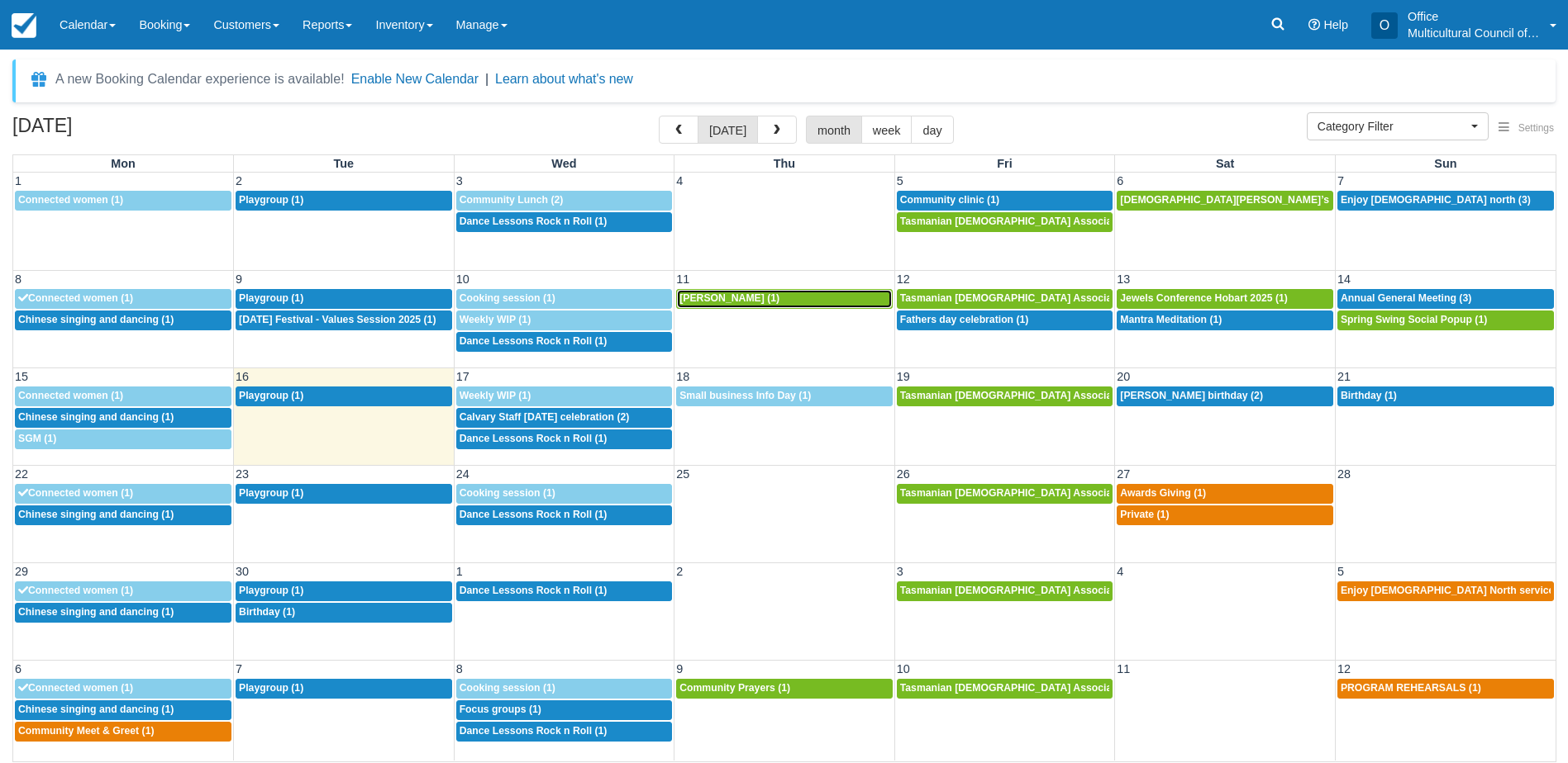
click at [723, 301] on span "[PERSON_NAME] (1)" at bounding box center [729, 298] width 100 height 12
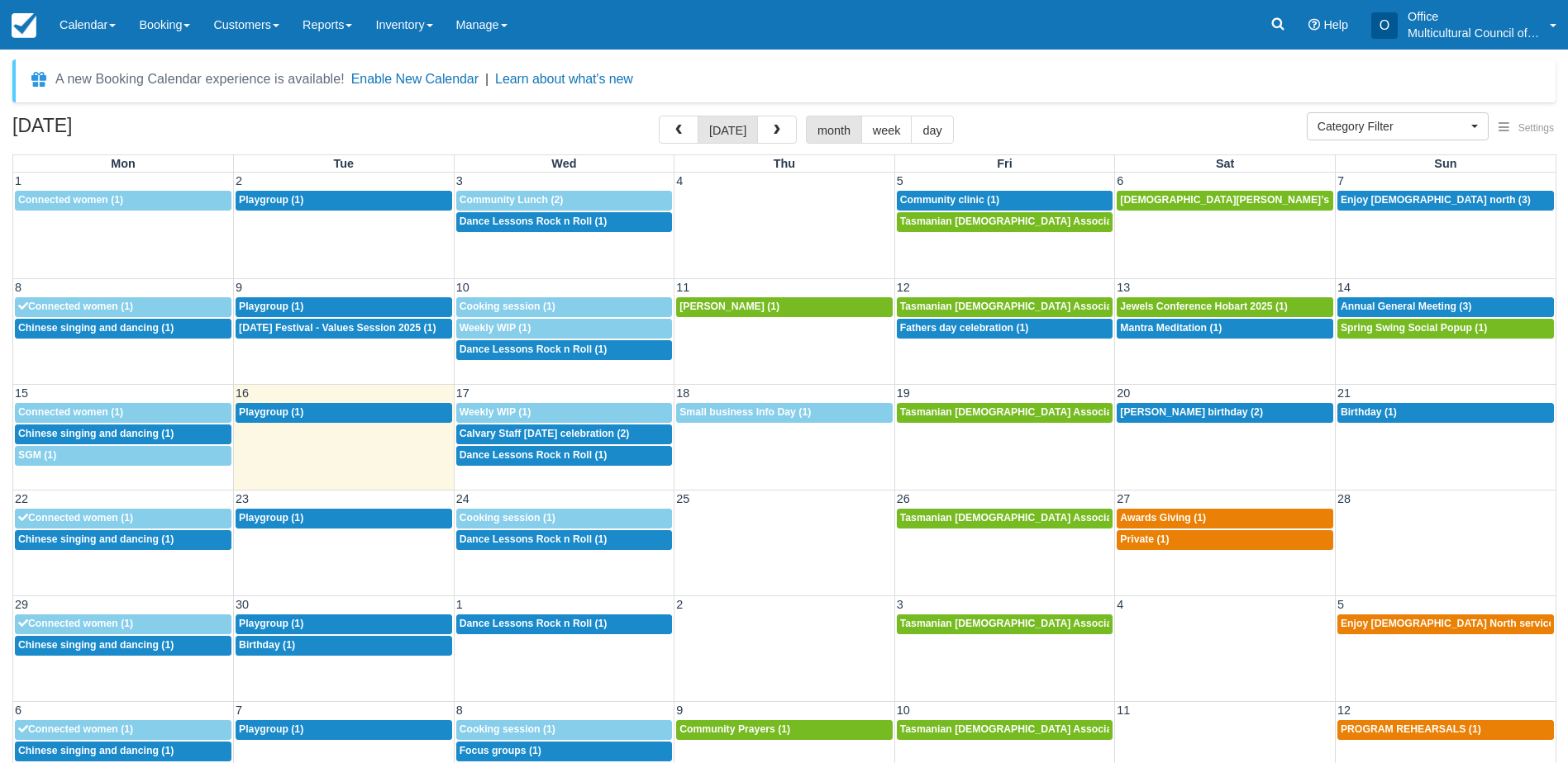
select select
click at [978, 328] on span "Fathers day celebration (1)" at bounding box center [964, 328] width 129 height 12
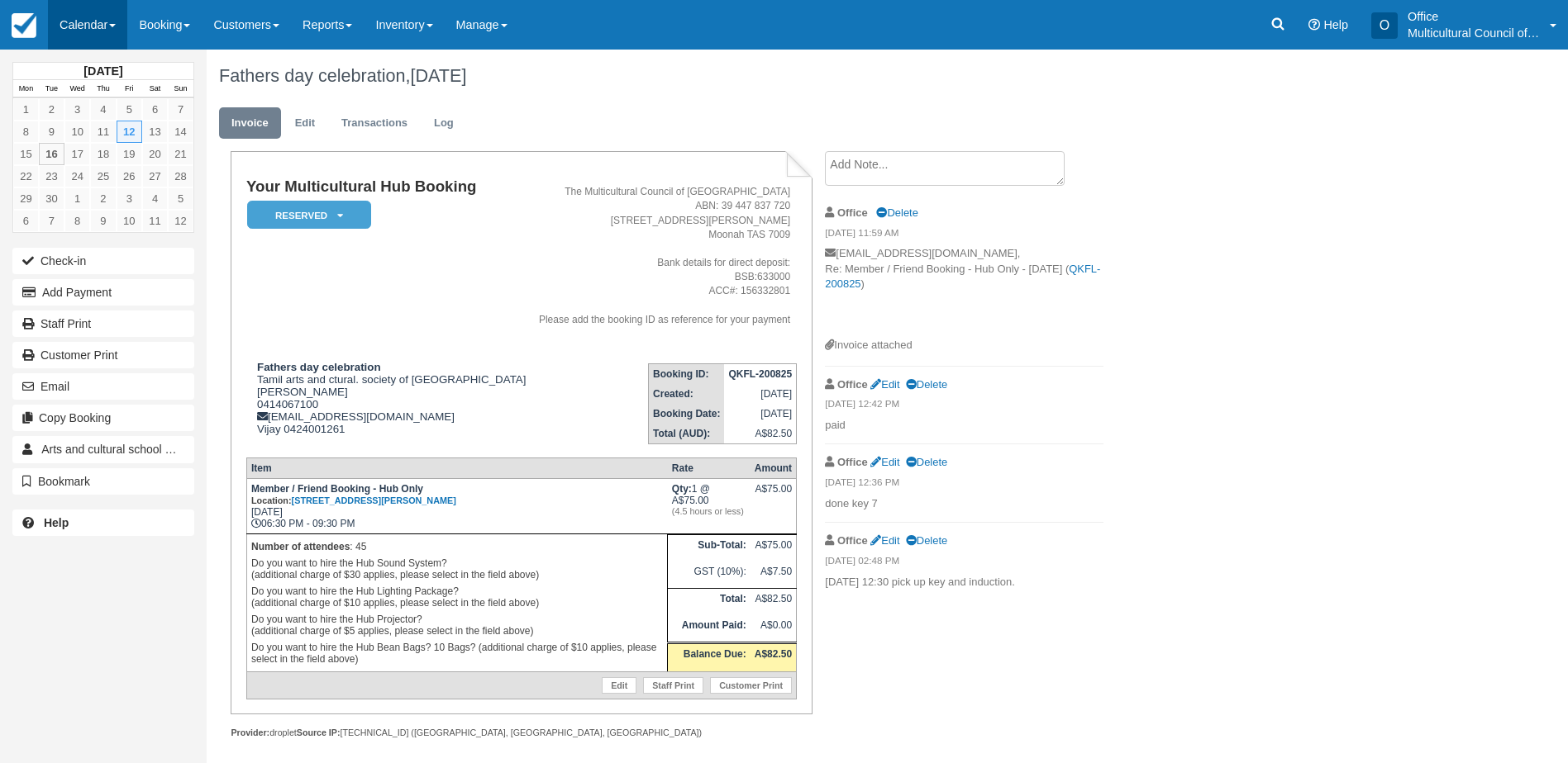
click at [72, 24] on link "Calendar" at bounding box center [87, 25] width 79 height 50
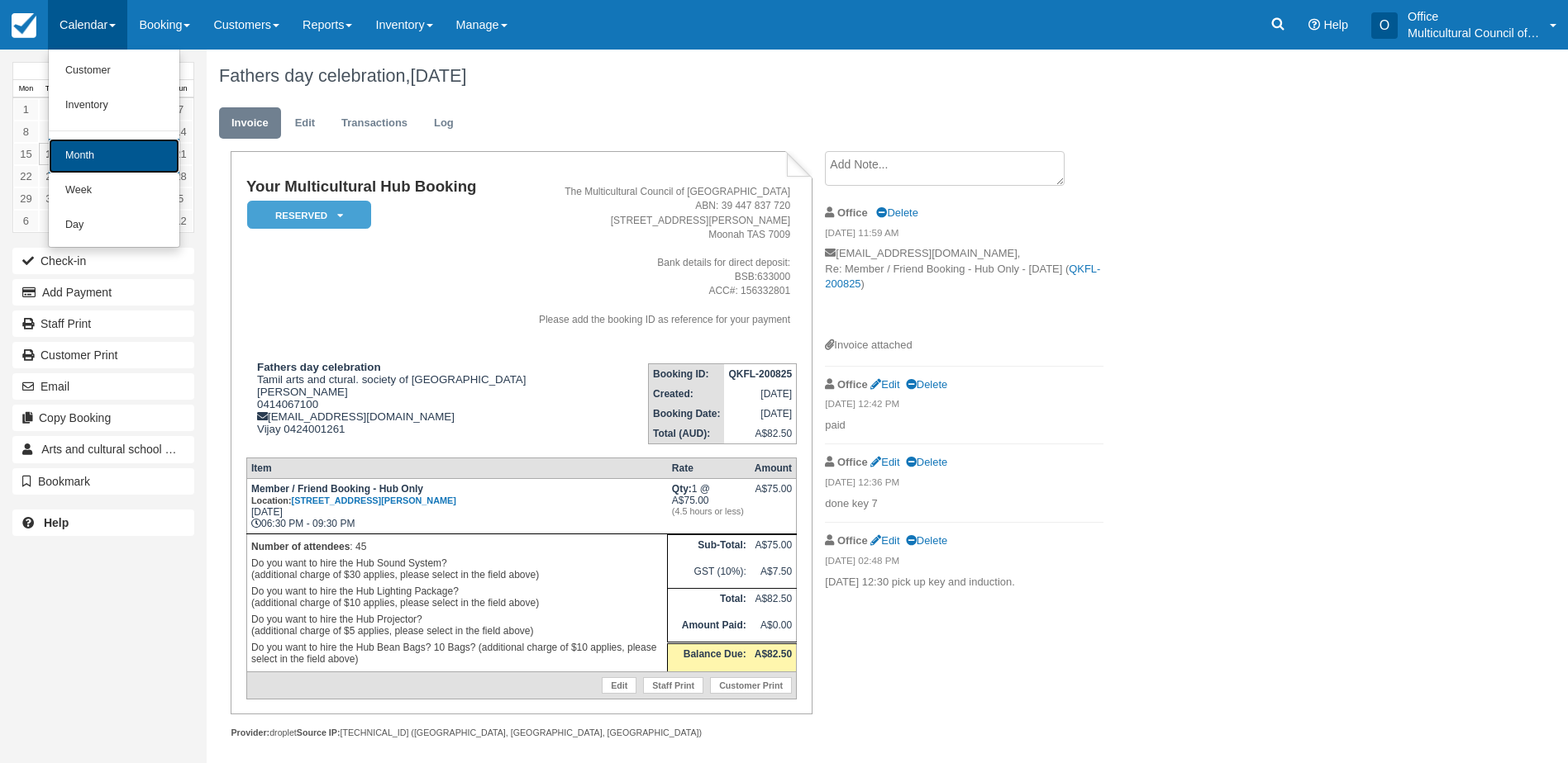
click at [126, 141] on link "Month" at bounding box center [114, 156] width 131 height 35
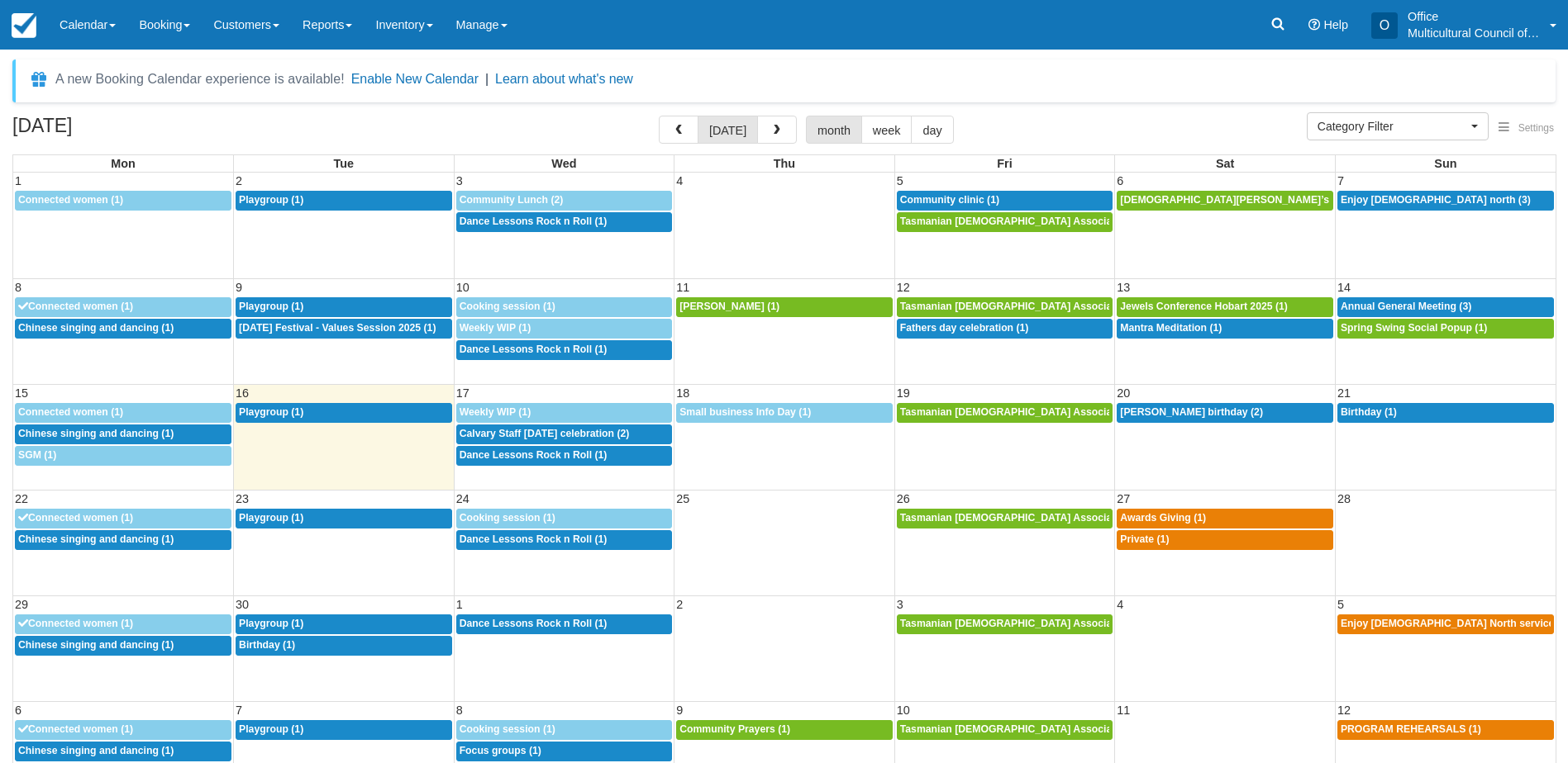
select select
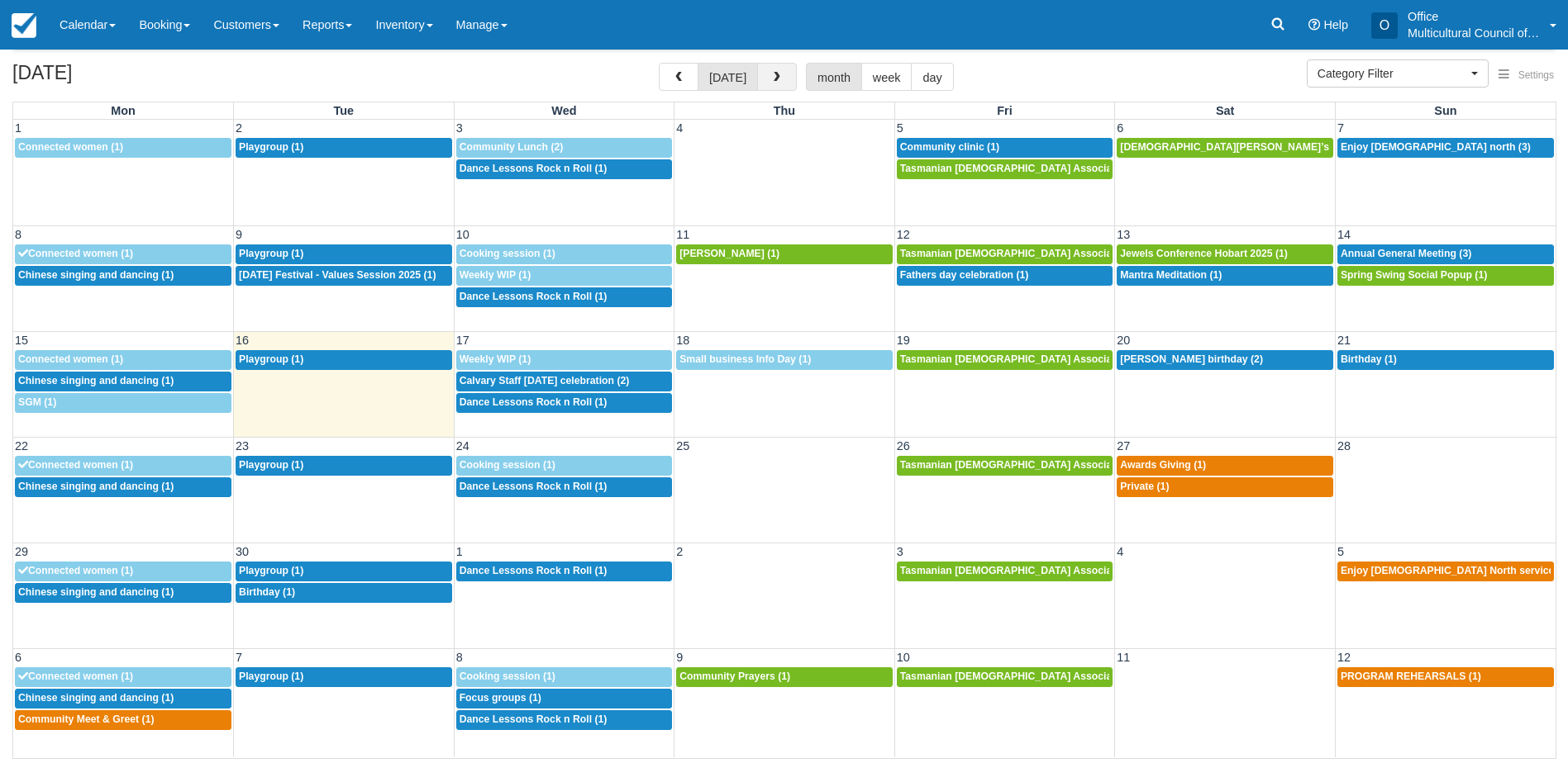
click at [778, 74] on span "button" at bounding box center [776, 77] width 12 height 12
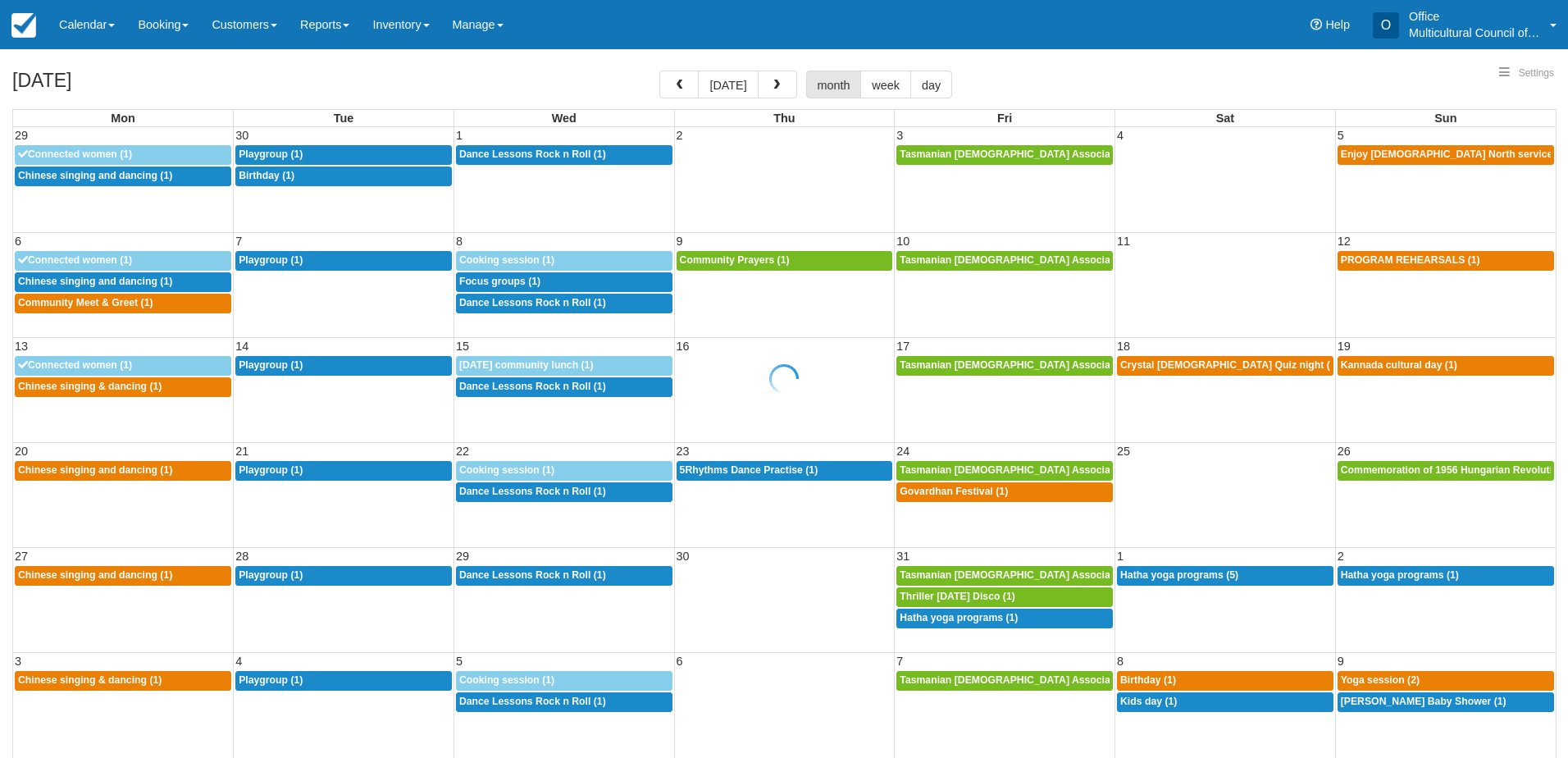
select select
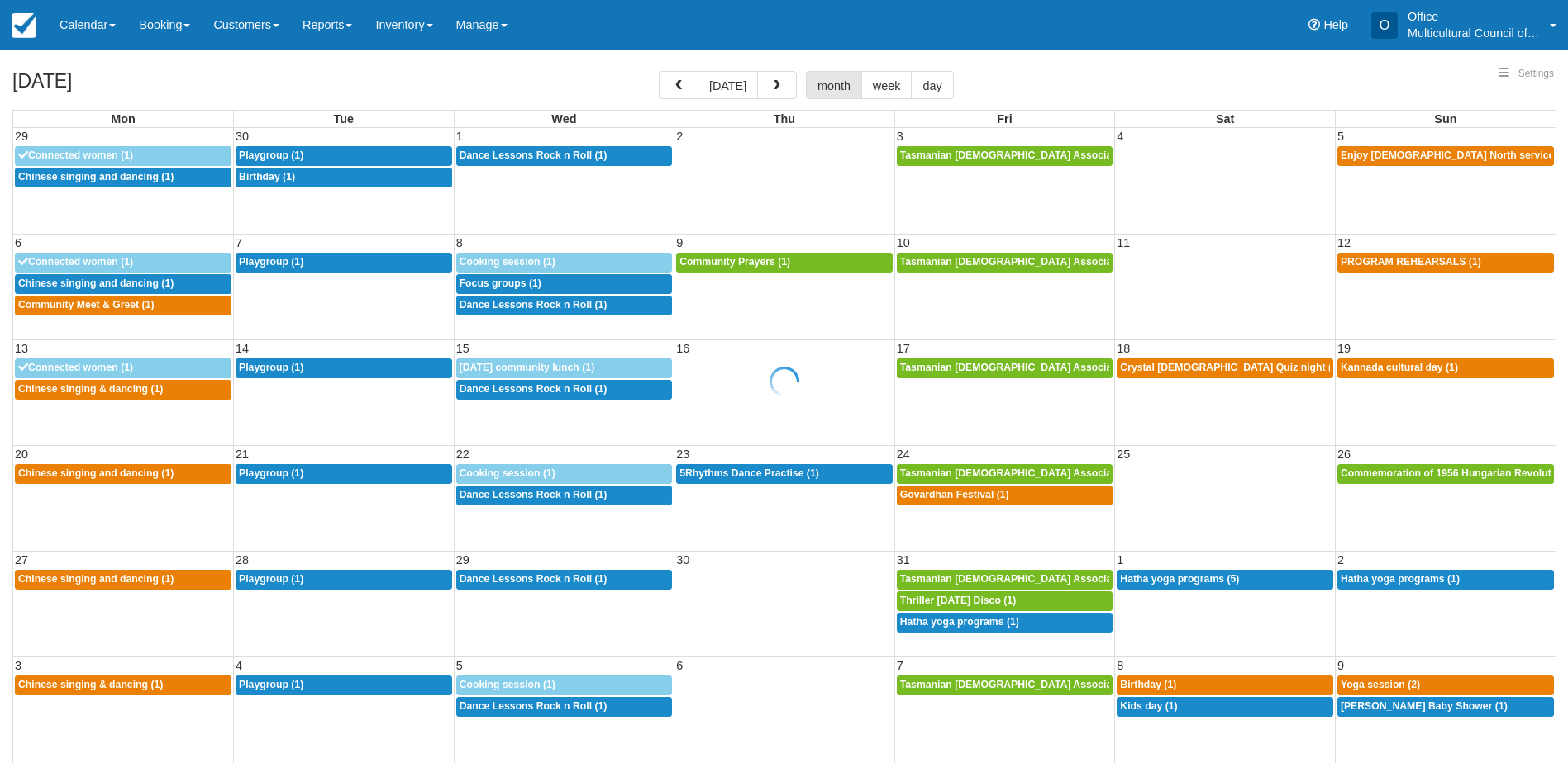
select select
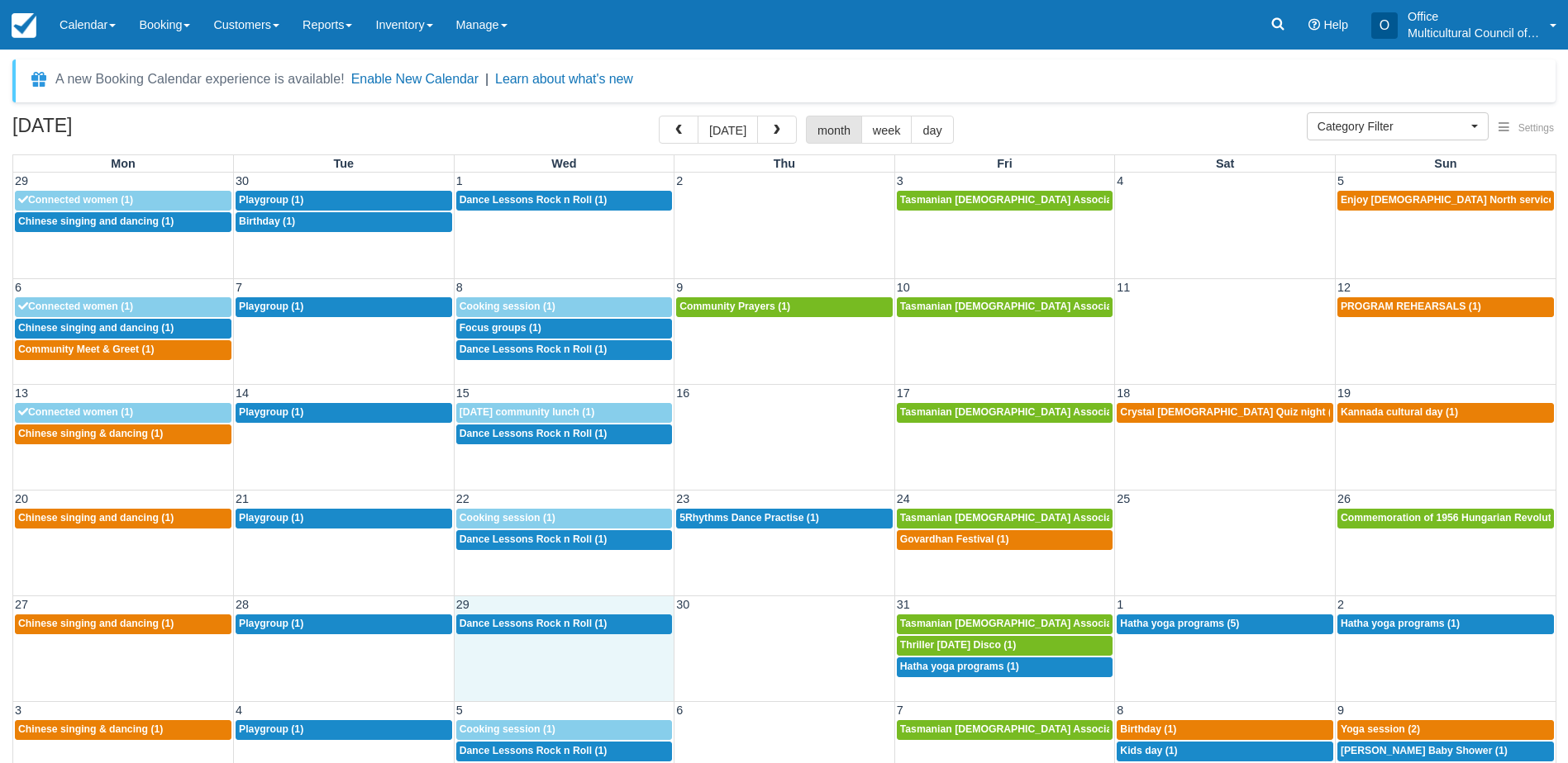
click at [599, 673] on td "6:30p Dance Lessons Rock n Roll (1)" at bounding box center [564, 646] width 221 height 64
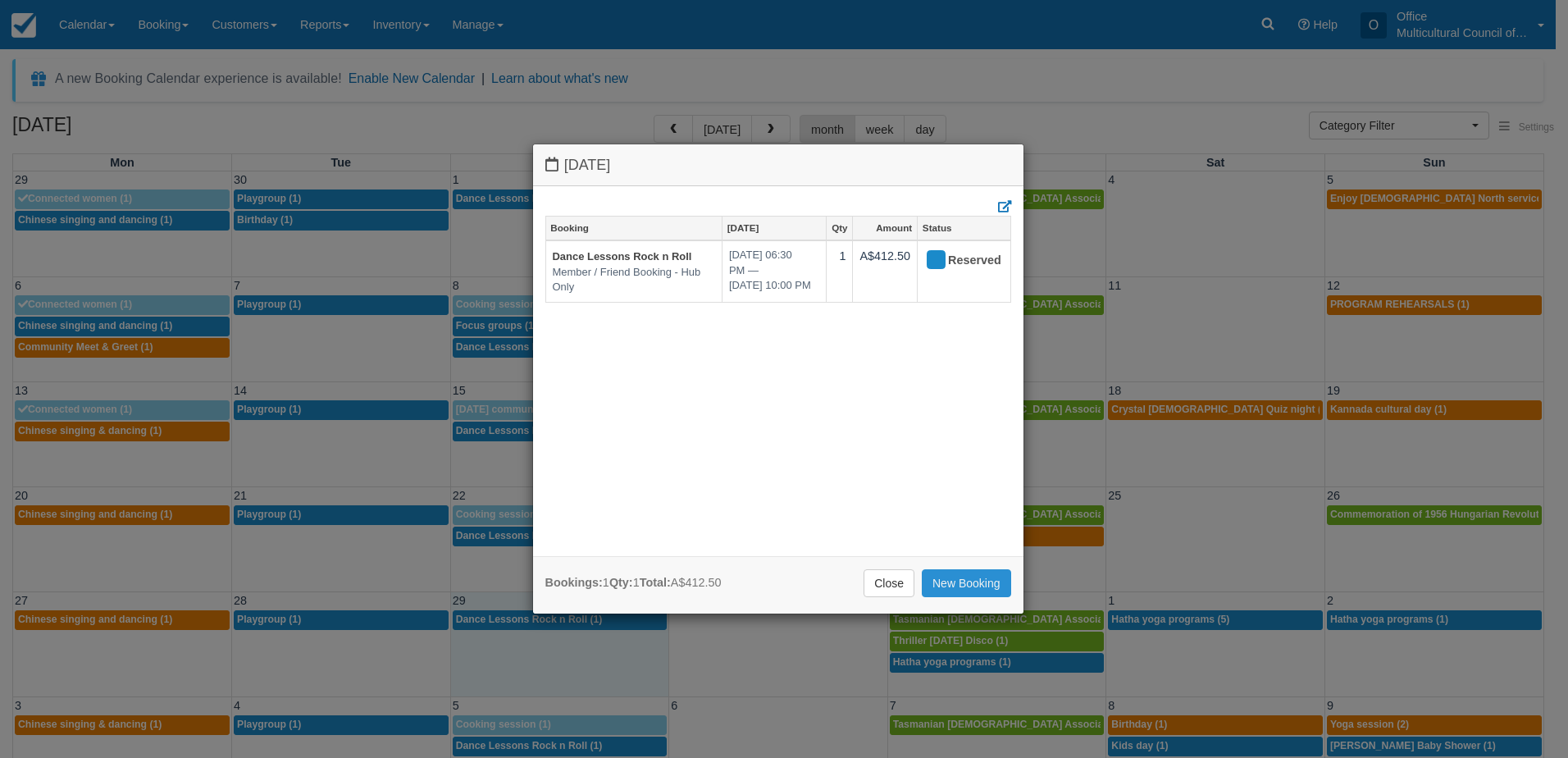
click at [977, 584] on link "New Booking" at bounding box center [967, 583] width 90 height 28
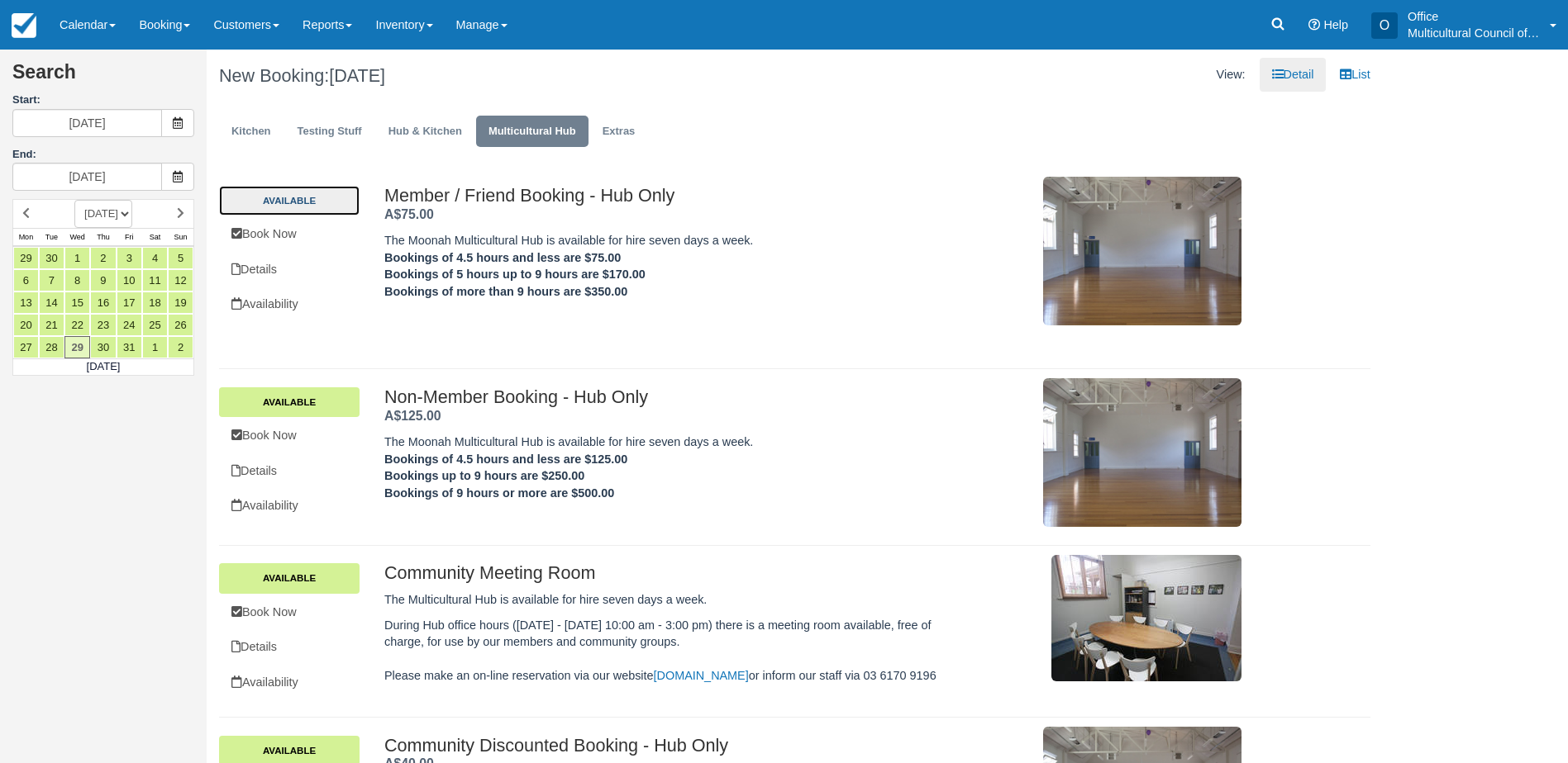
drag, startPoint x: 285, startPoint y: 197, endPoint x: 372, endPoint y: 220, distance: 90.0
click at [285, 197] on link "Available" at bounding box center [289, 201] width 141 height 29
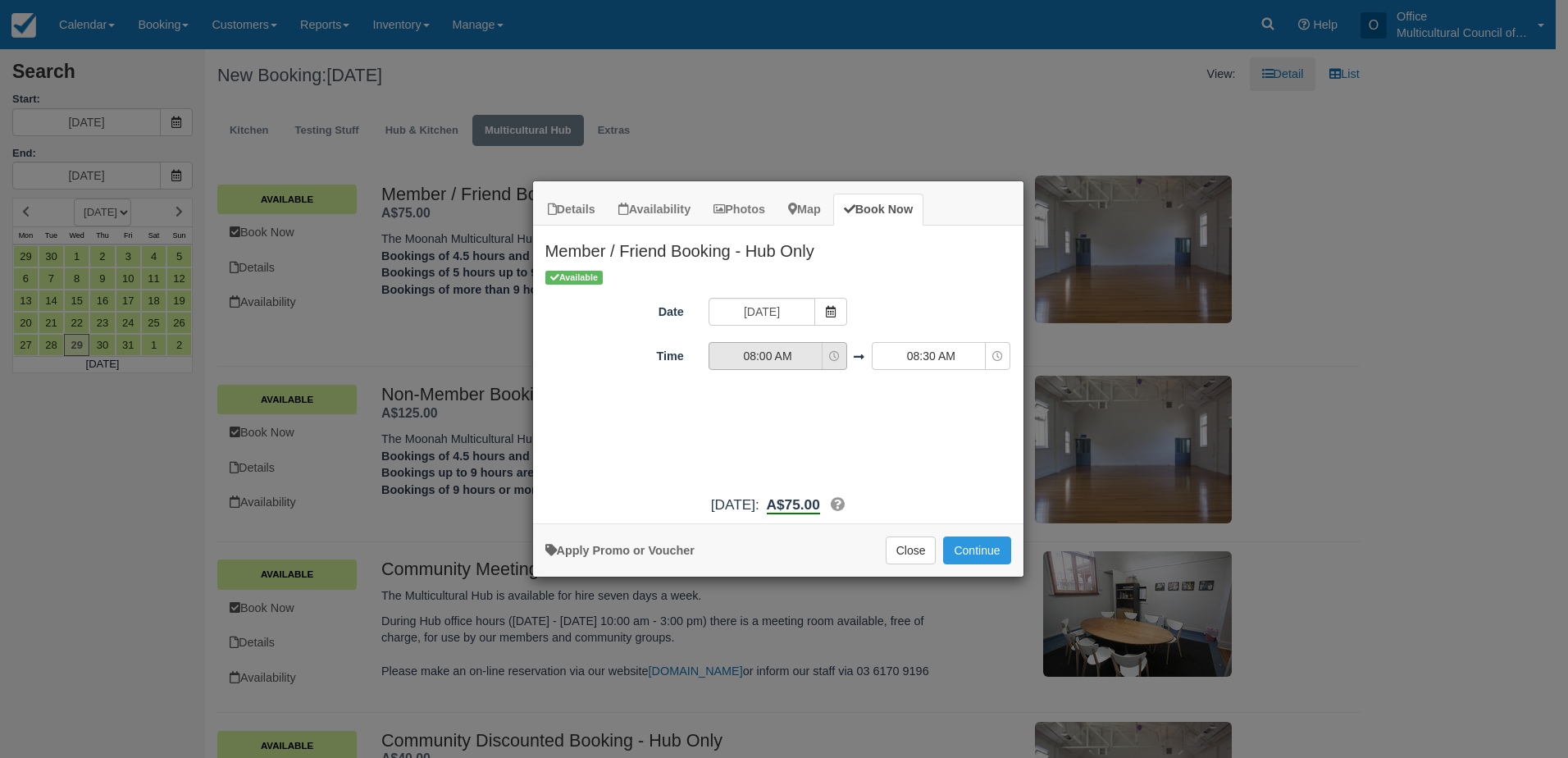
click at [830, 364] on button "08:00 AM" at bounding box center [778, 356] width 139 height 28
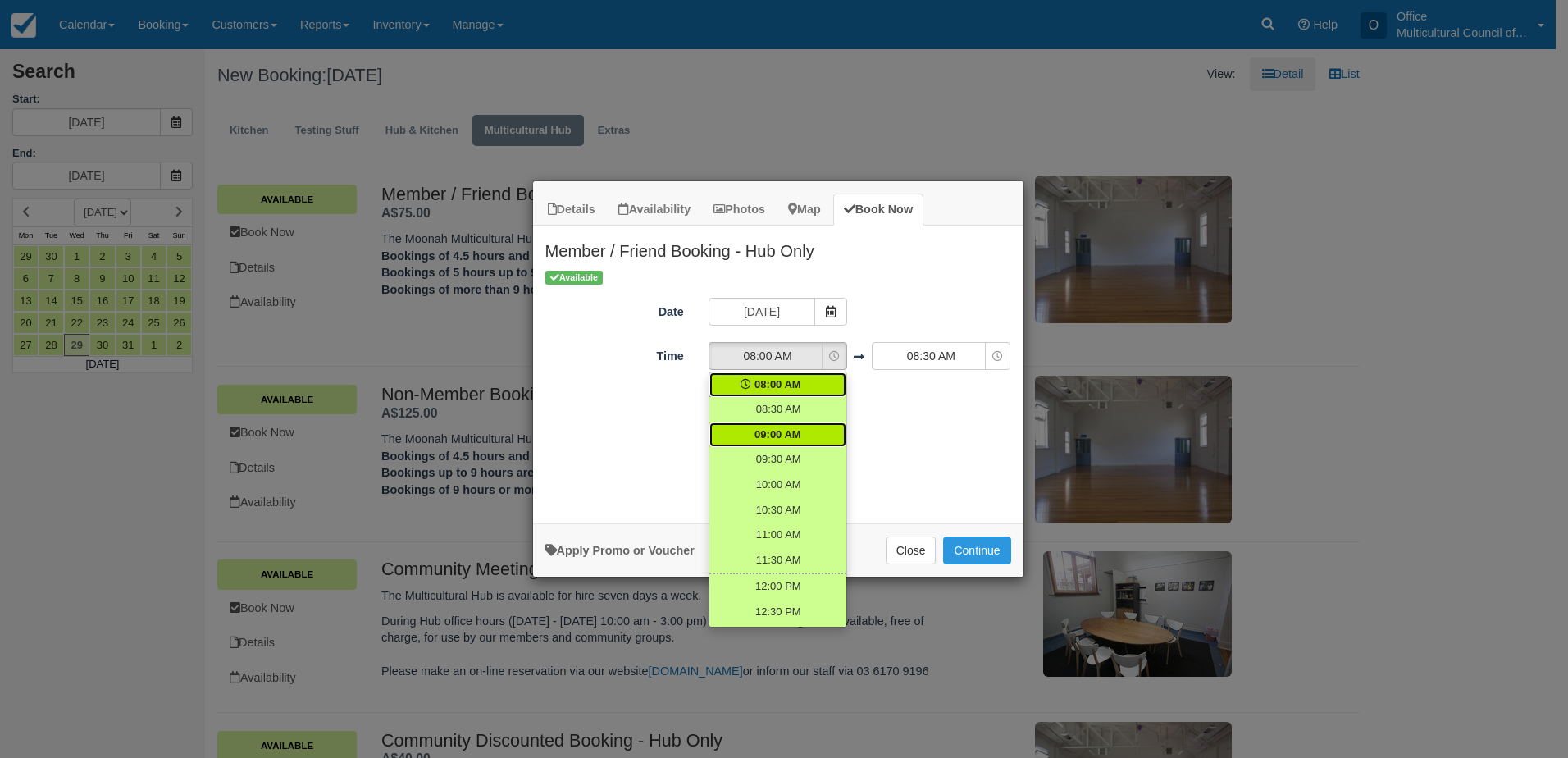
click at [800, 433] on link "09:00 AM" at bounding box center [778, 435] width 137 height 26
select select "09:00"
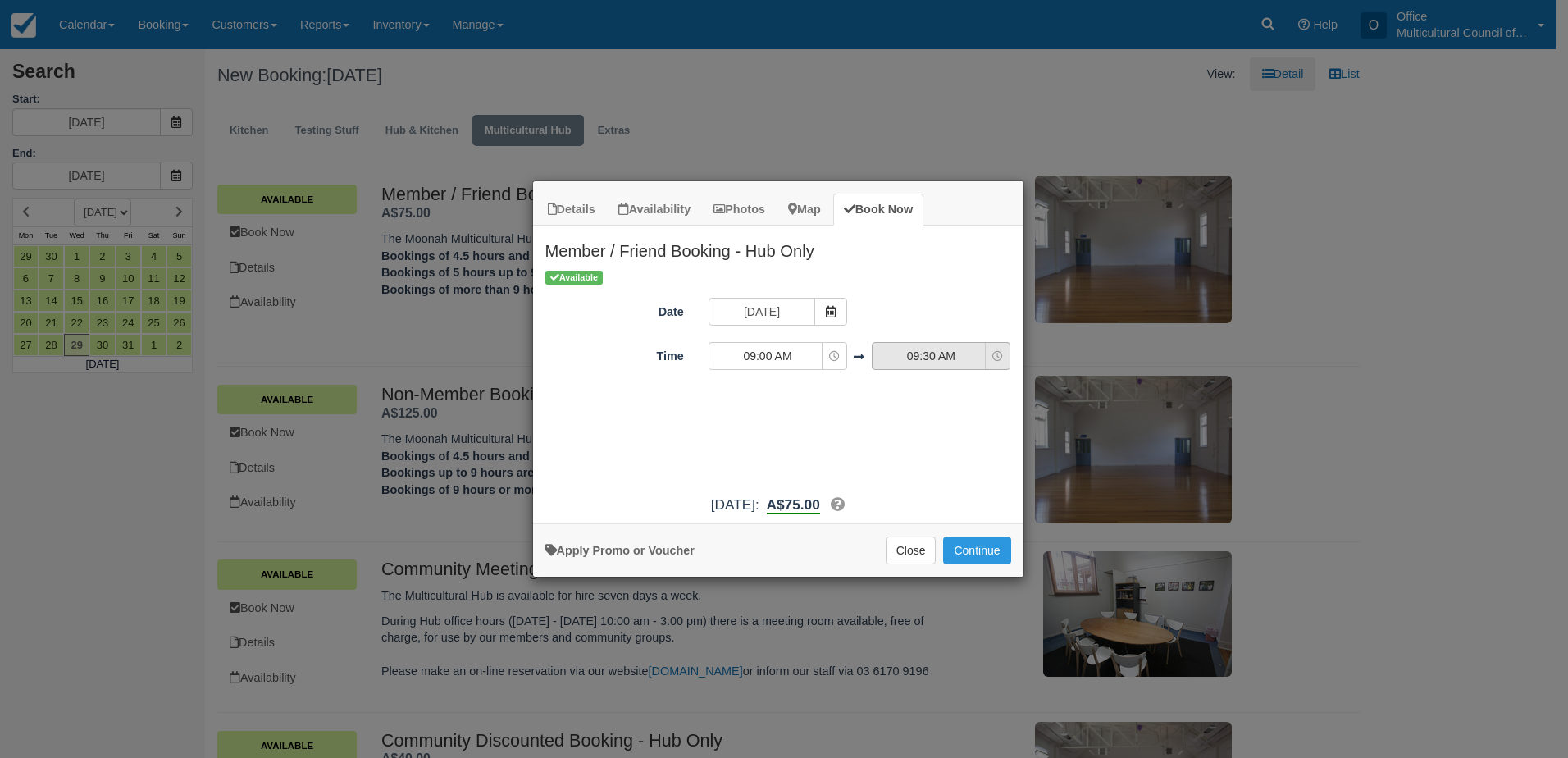
click at [947, 358] on span "09:30 AM" at bounding box center [930, 357] width 116 height 16
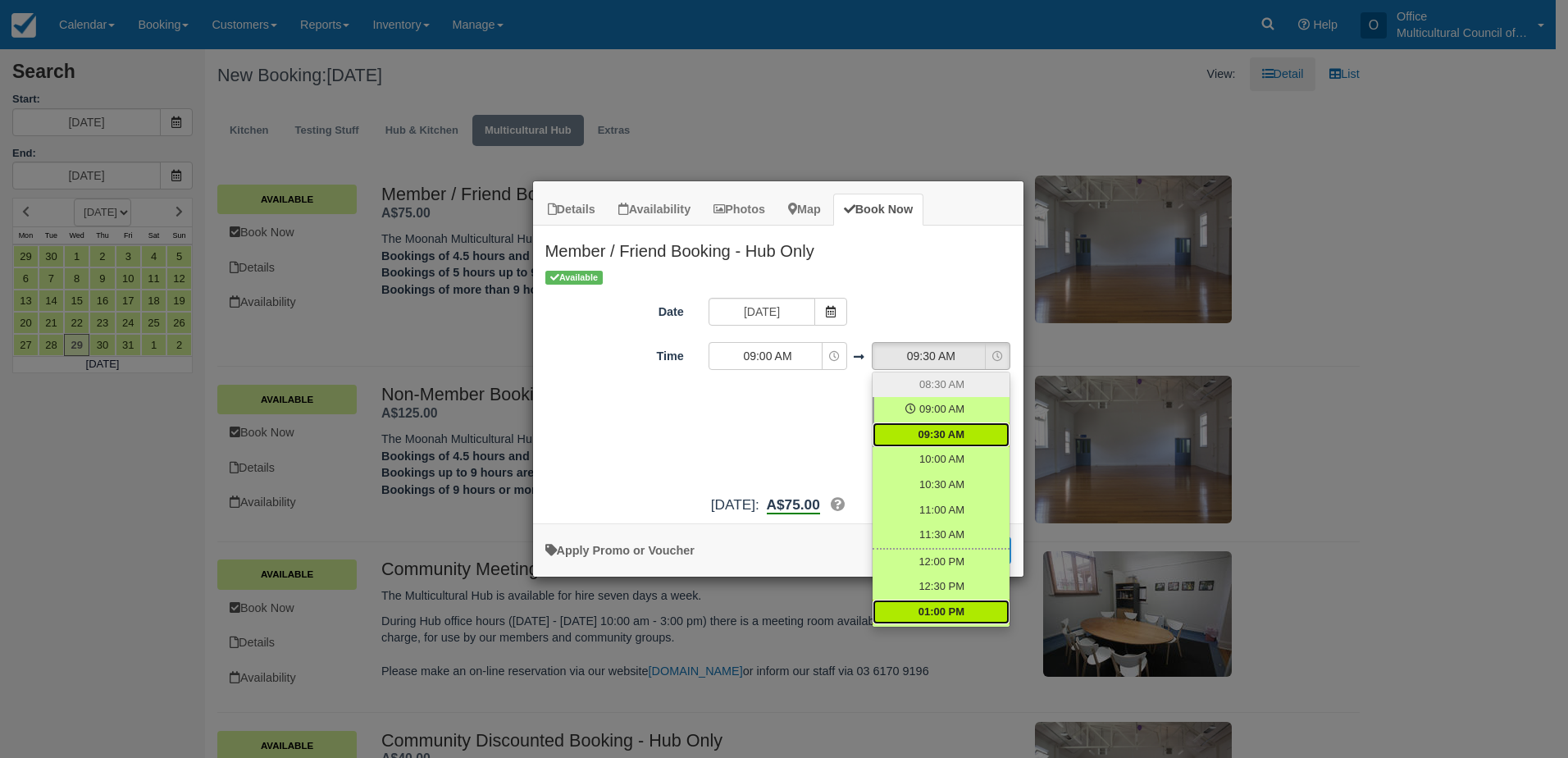
click at [949, 603] on link "01:00 PM" at bounding box center [941, 613] width 137 height 26
select select "13:00"
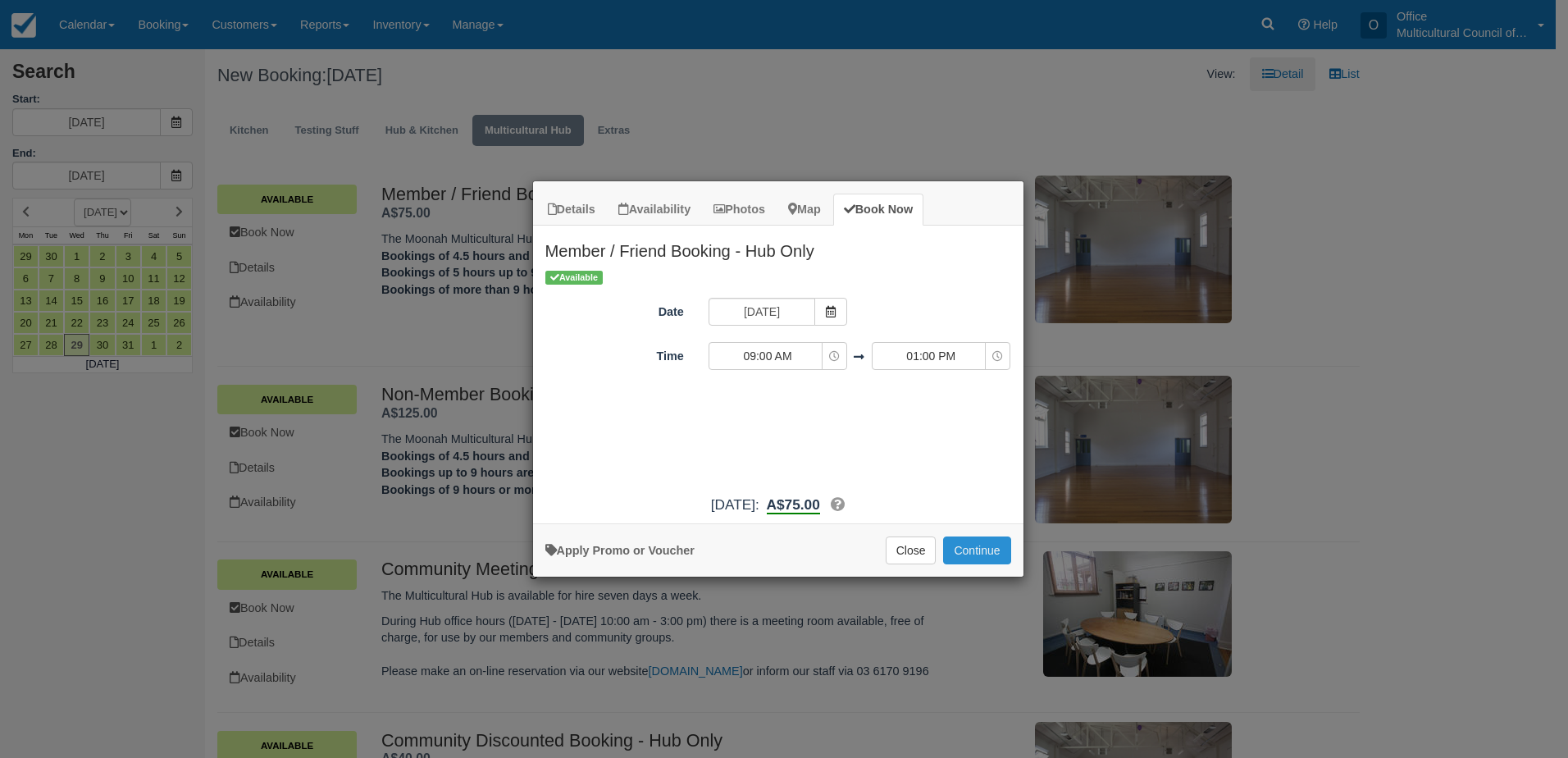
click at [978, 555] on button "Continue" at bounding box center [977, 550] width 68 height 28
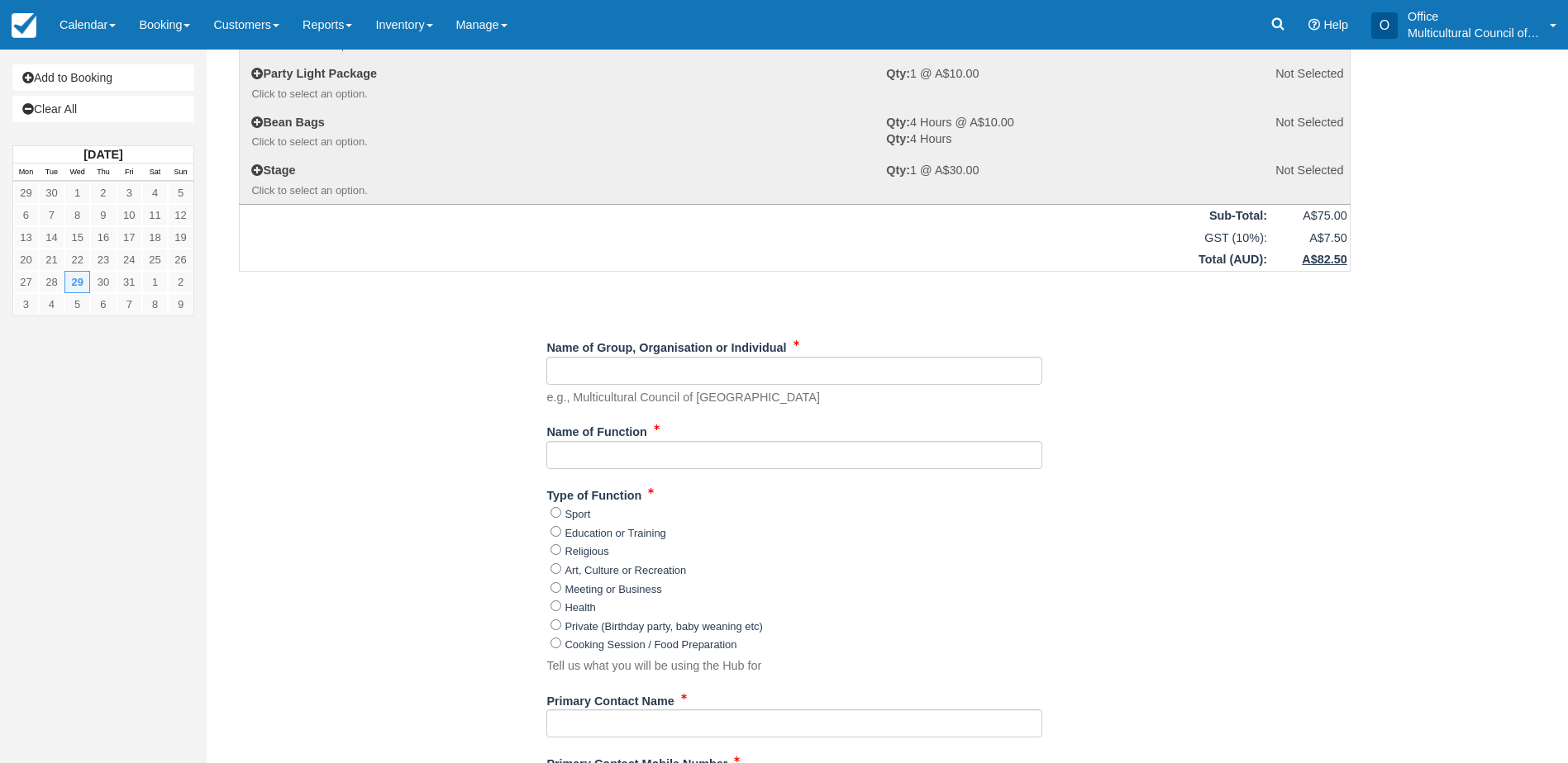
scroll to position [248, 0]
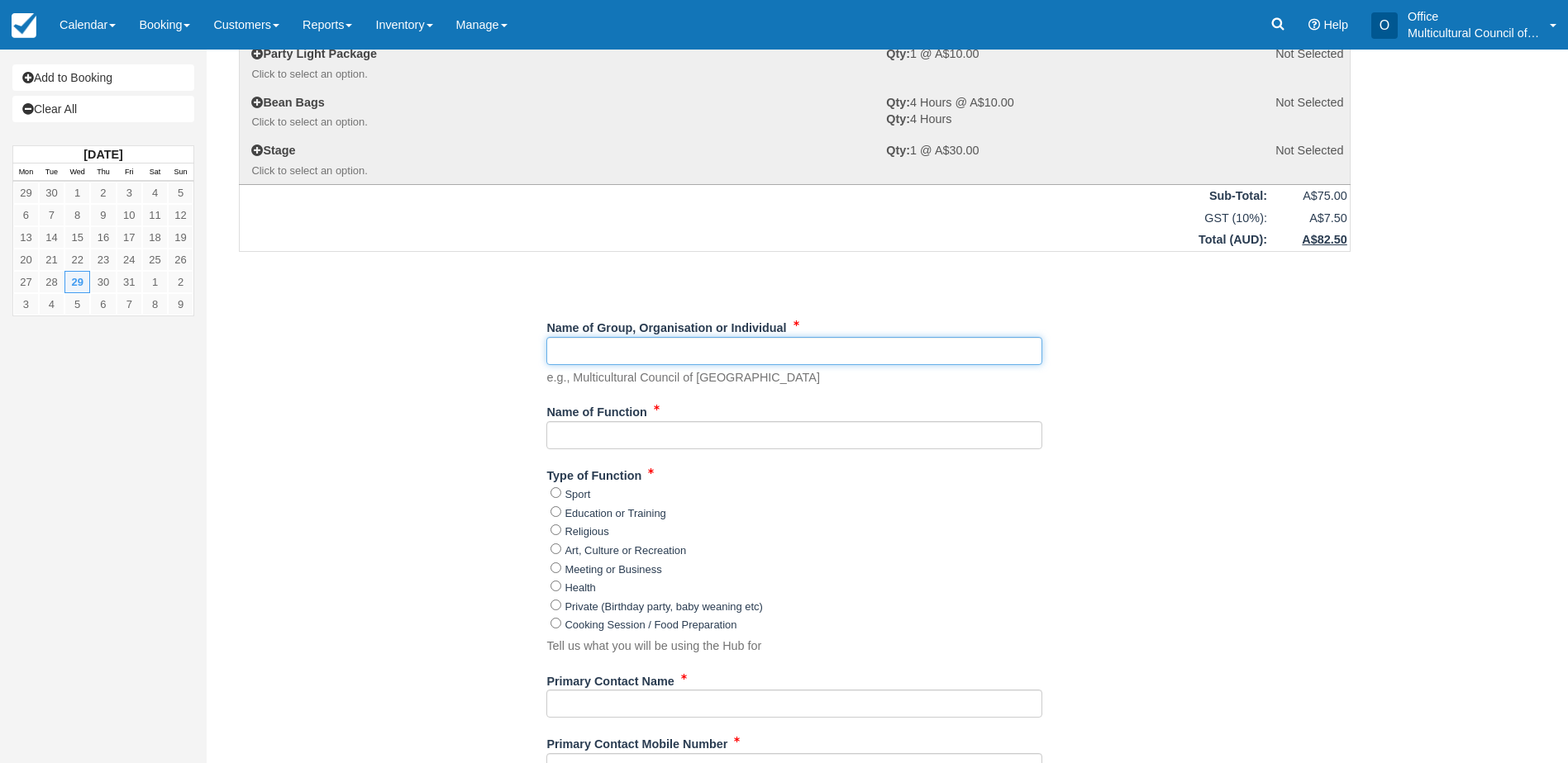
click at [645, 359] on input "Name of Group, Organisation or Individual" at bounding box center [794, 351] width 496 height 29
type input "MCOT"
click at [382, 424] on div "Item Rate Amount Member / Friend Booking - Hub Only Wed Oct 29, 2025 09:00 AM -…" at bounding box center [795, 617] width 1151 height 1525
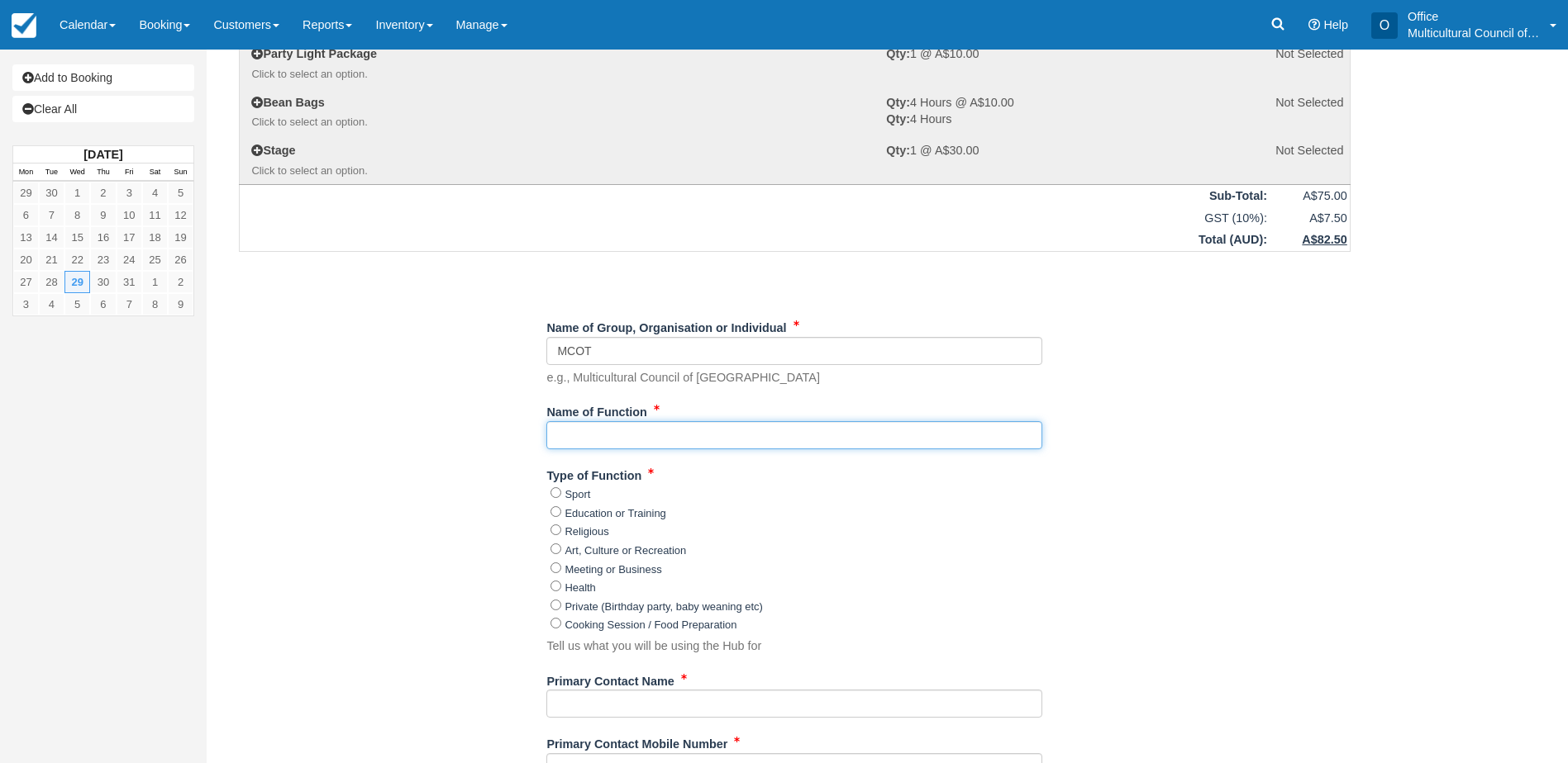
click at [563, 439] on input "Name of Function" at bounding box center [794, 435] width 496 height 29
type input "Inclusive Language Event"
click at [610, 517] on label "Education or Training" at bounding box center [614, 513] width 100 height 12
click at [561, 517] on input "Education or Training" at bounding box center [556, 512] width 11 height 11
radio input "true"
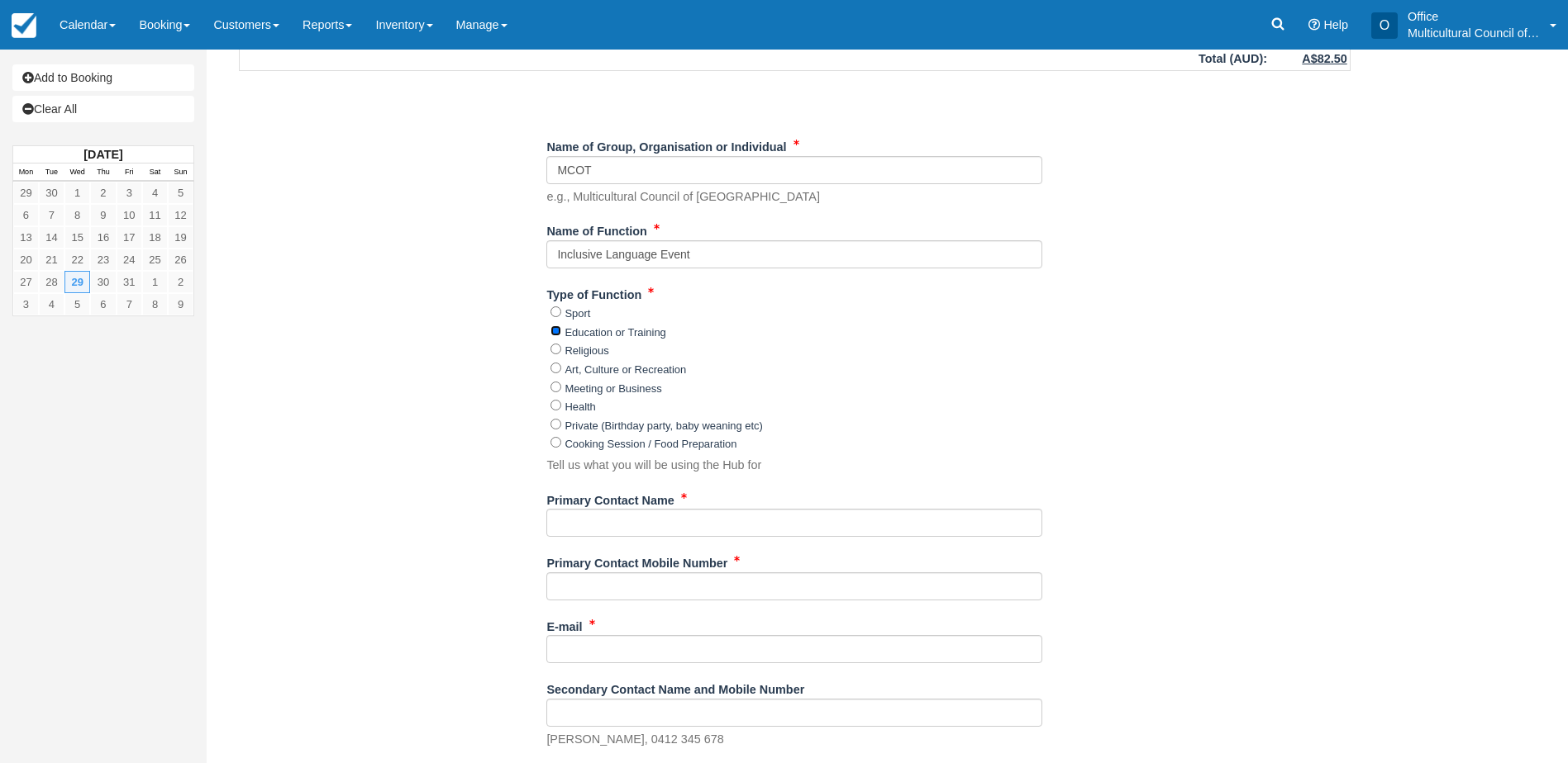
scroll to position [496, 0]
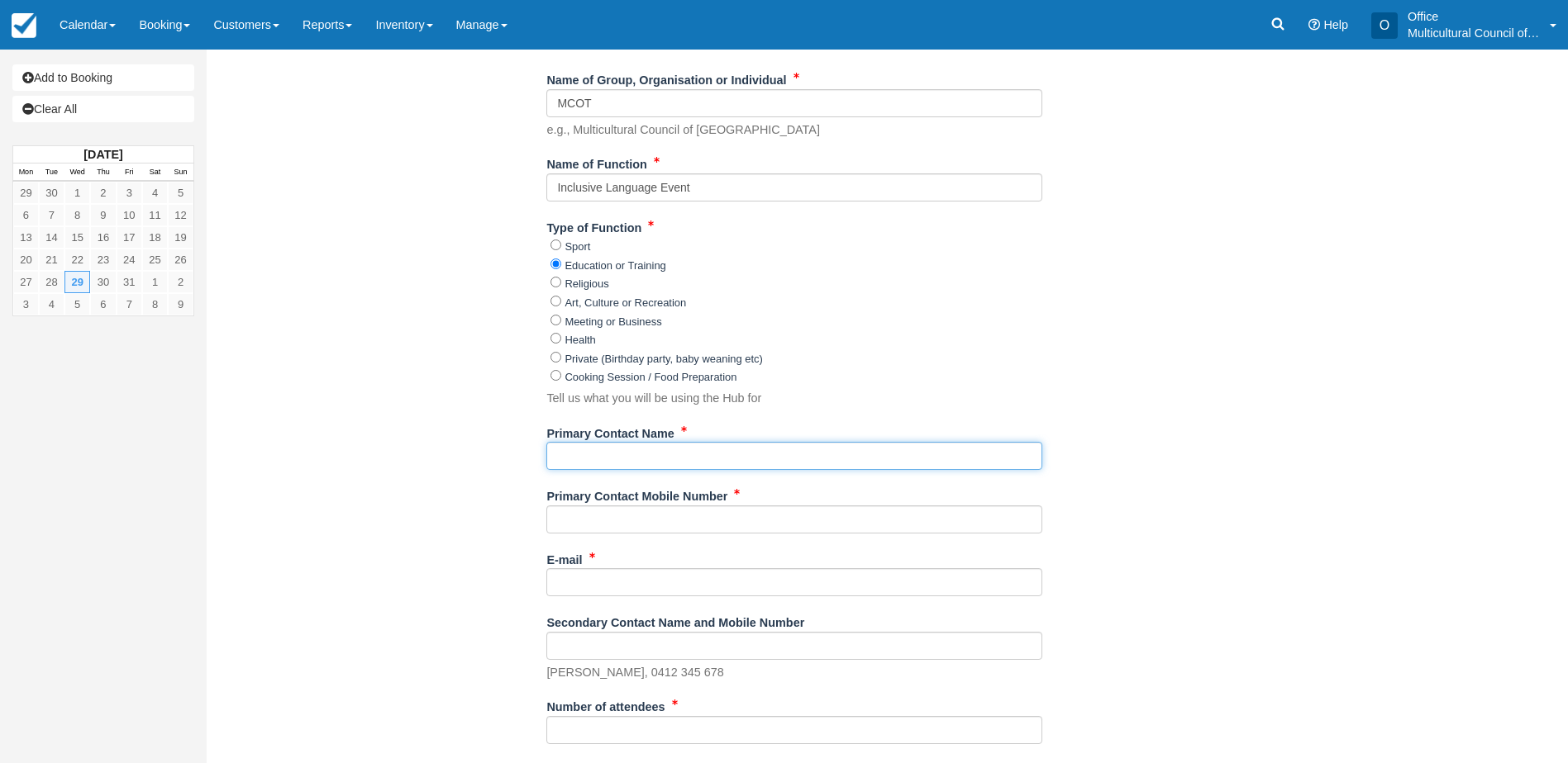
click at [587, 455] on input "Primary Contact Name" at bounding box center [794, 456] width 496 height 29
type input "[PERSON_NAME]"
click at [593, 526] on input "Primary Contact Mobile Number" at bounding box center [794, 519] width 496 height 29
type input "0406406887"
click at [618, 585] on input "E-mail" at bounding box center [794, 582] width 496 height 29
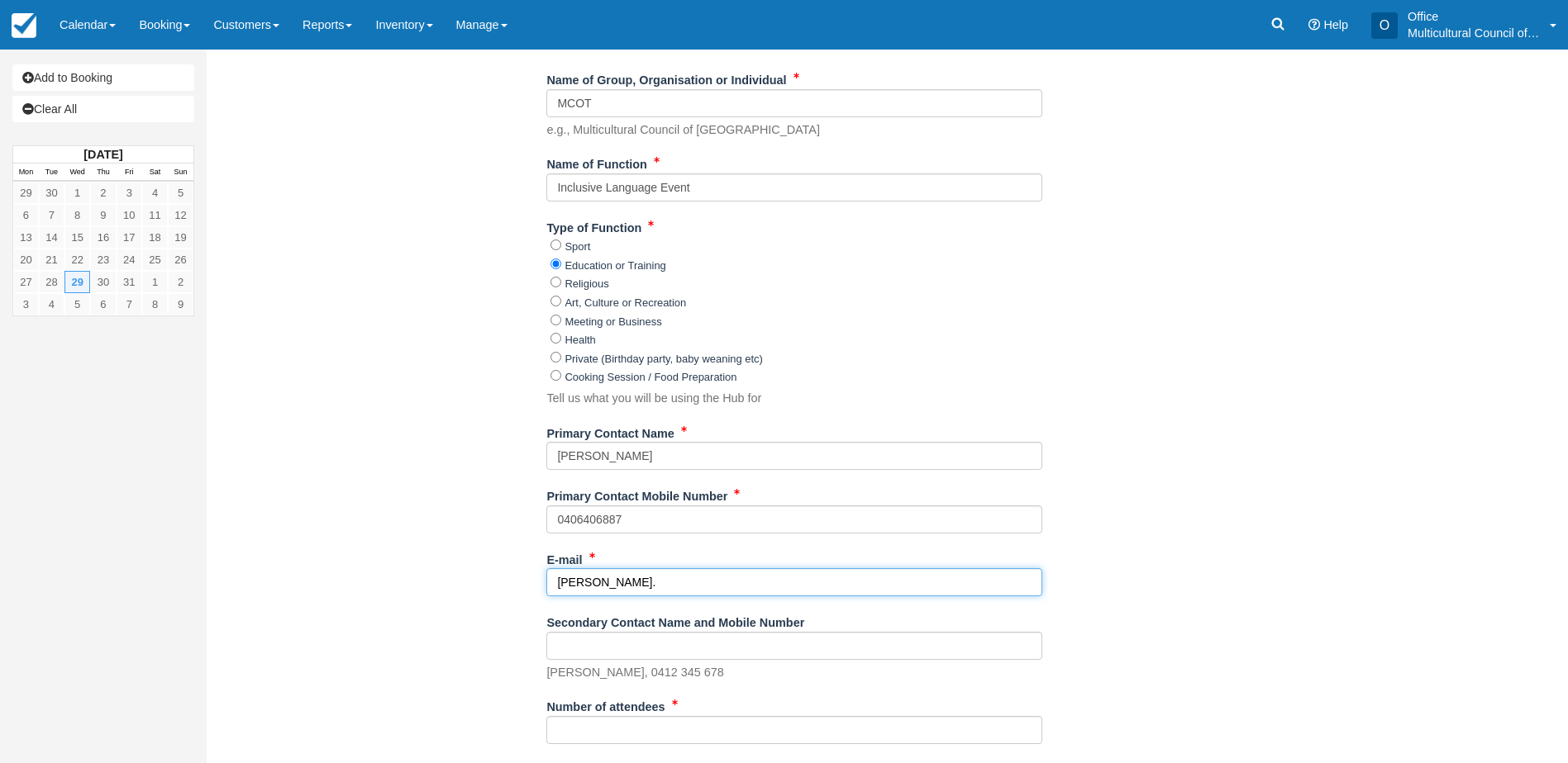
type input "[PERSON_NAME][EMAIL_ADDRESS][PERSON_NAME][DOMAIN_NAME]"
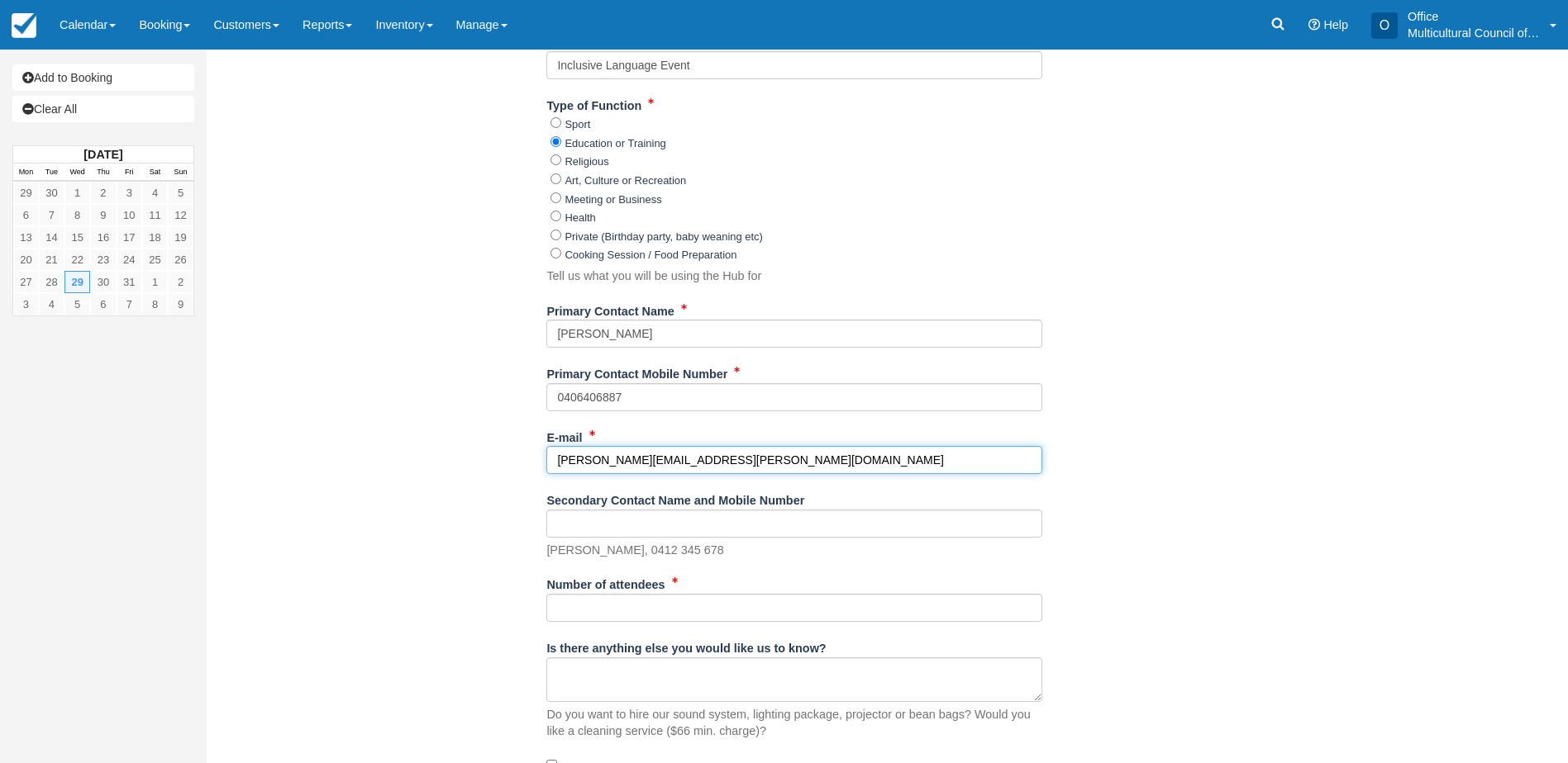
scroll to position [661, 0]
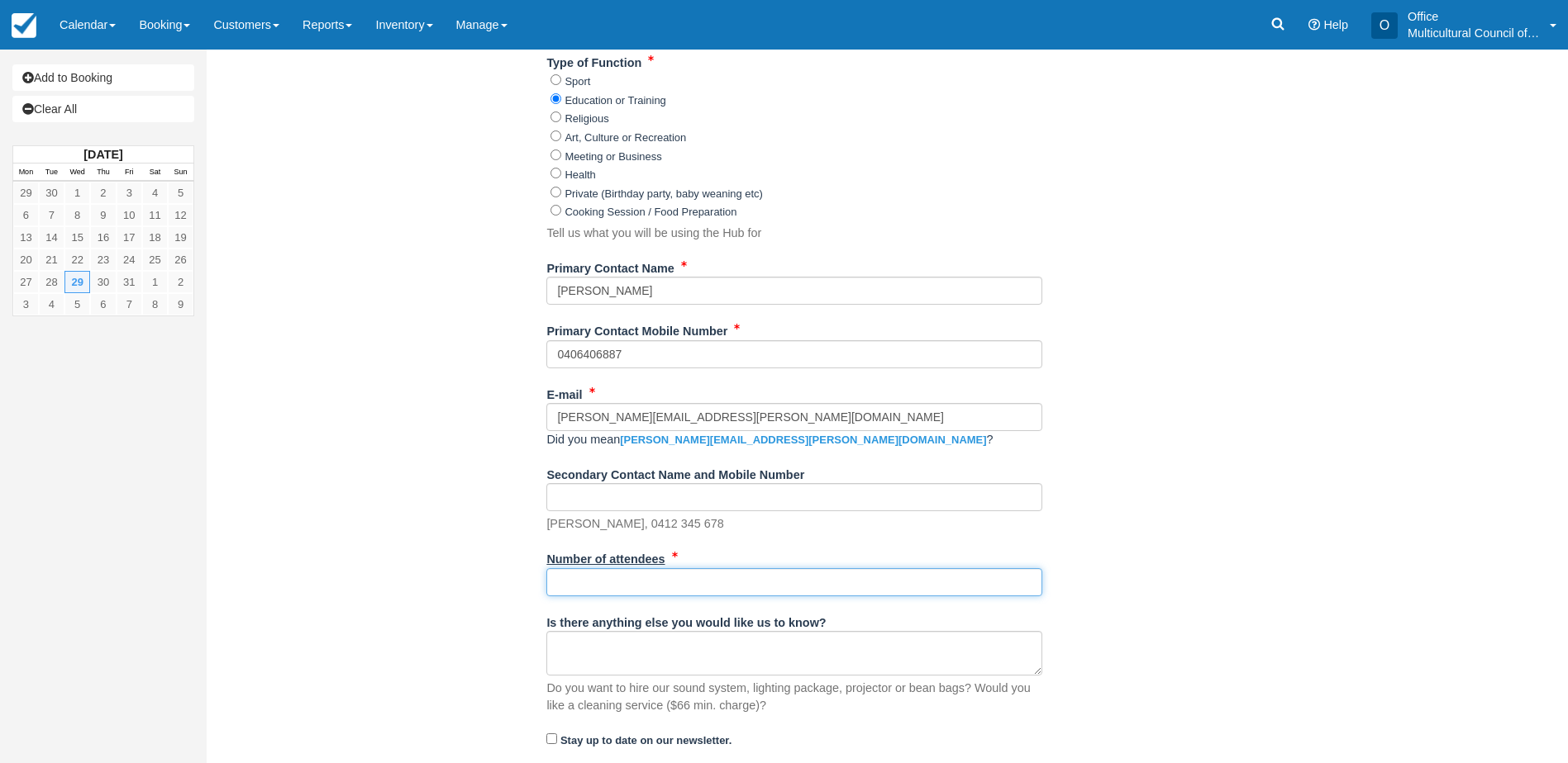
click at [580, 567] on div "Number of attendees" at bounding box center [794, 571] width 496 height 52
type input "25"
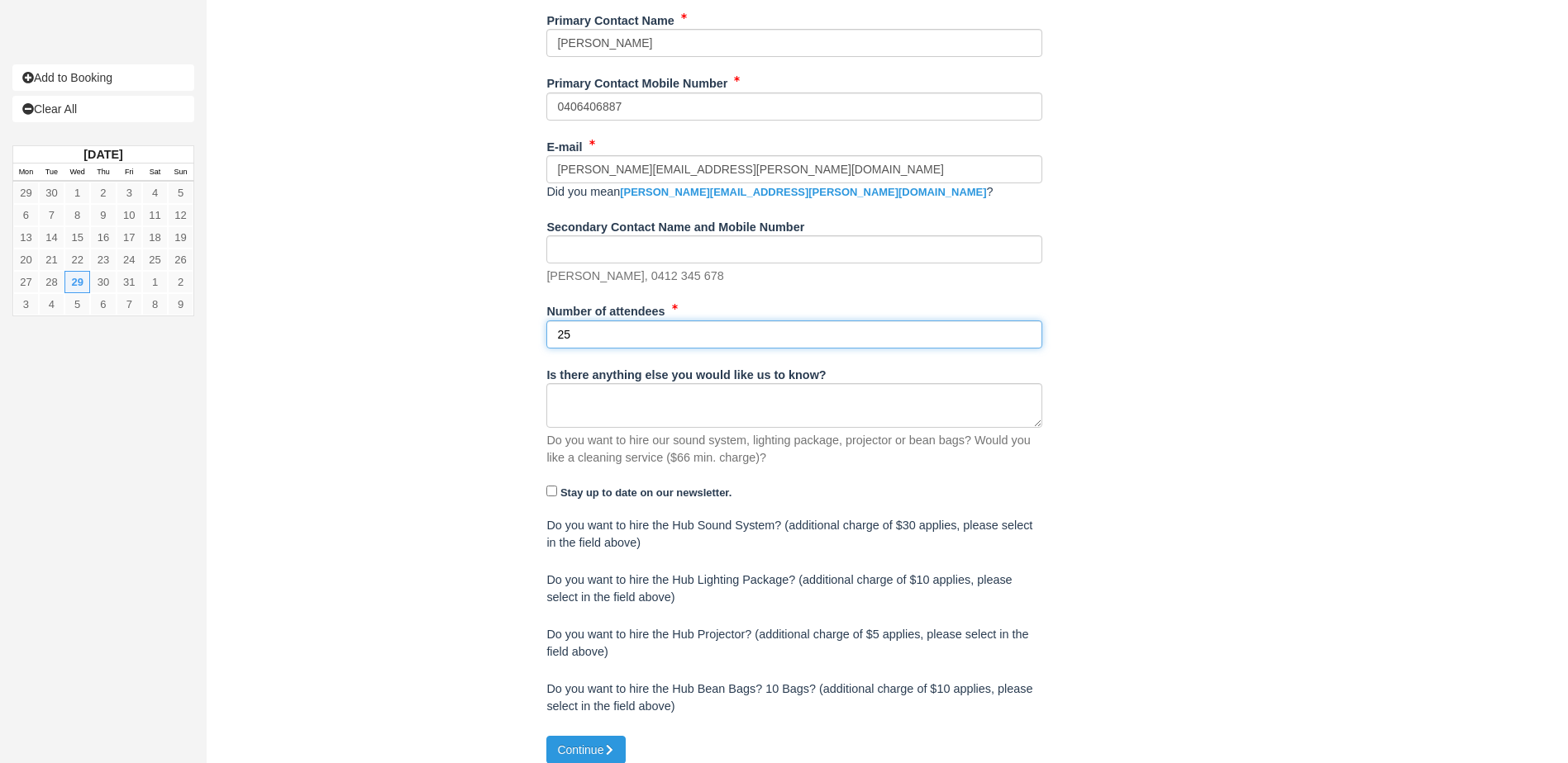
scroll to position [922, 0]
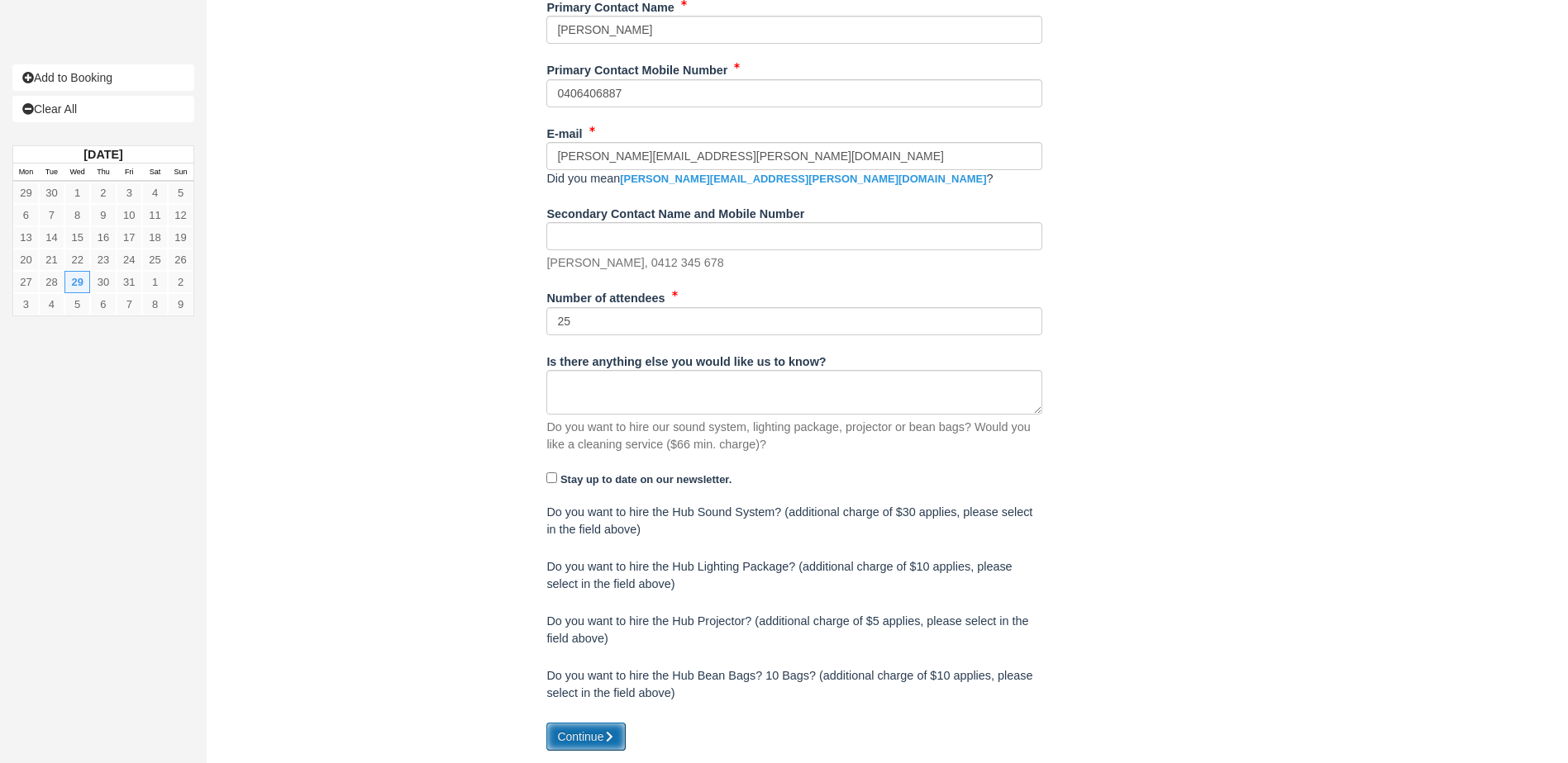
click at [555, 737] on button "Continue" at bounding box center [586, 736] width 79 height 29
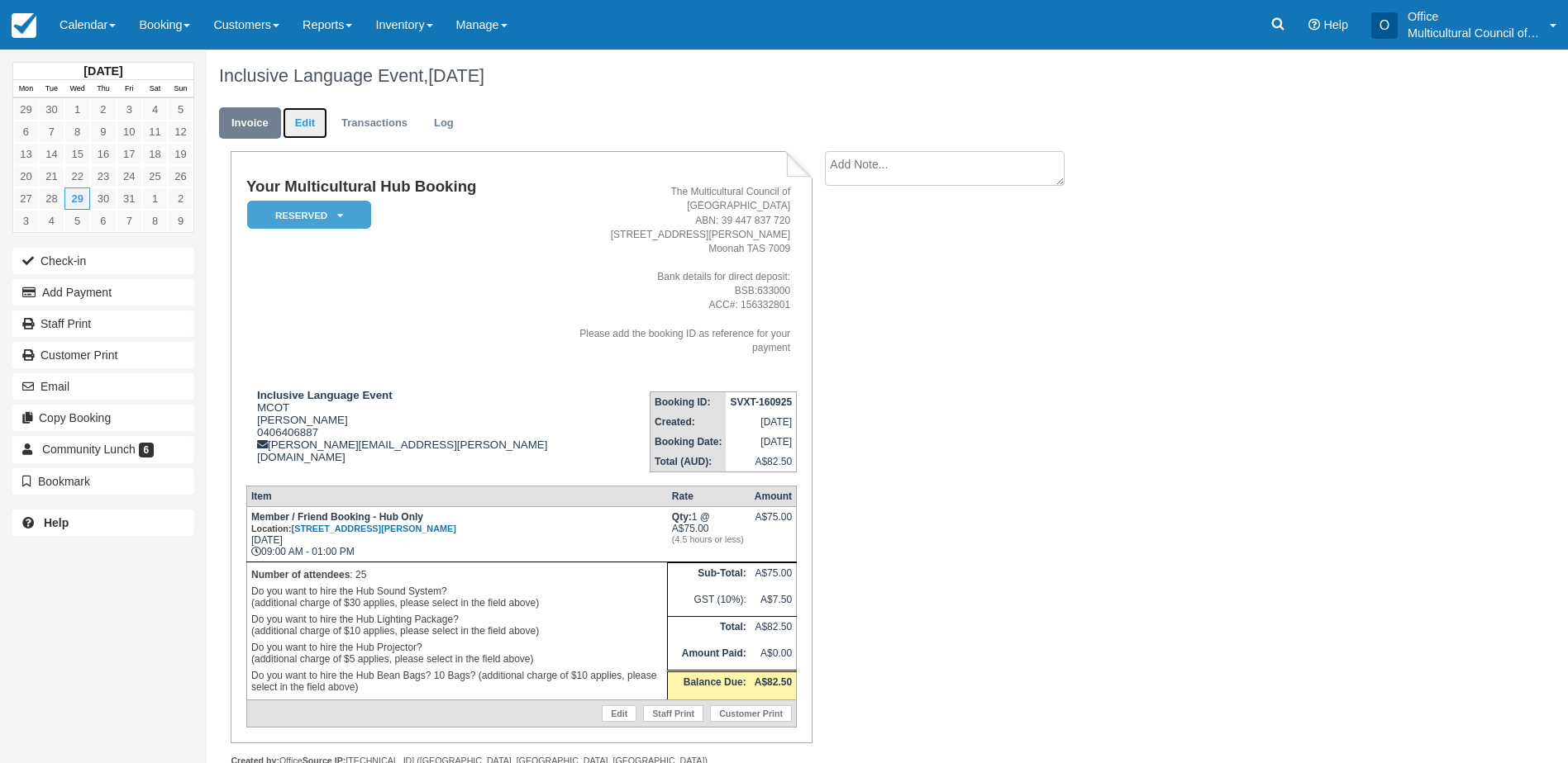
click at [300, 129] on link "Edit" at bounding box center [305, 123] width 44 height 32
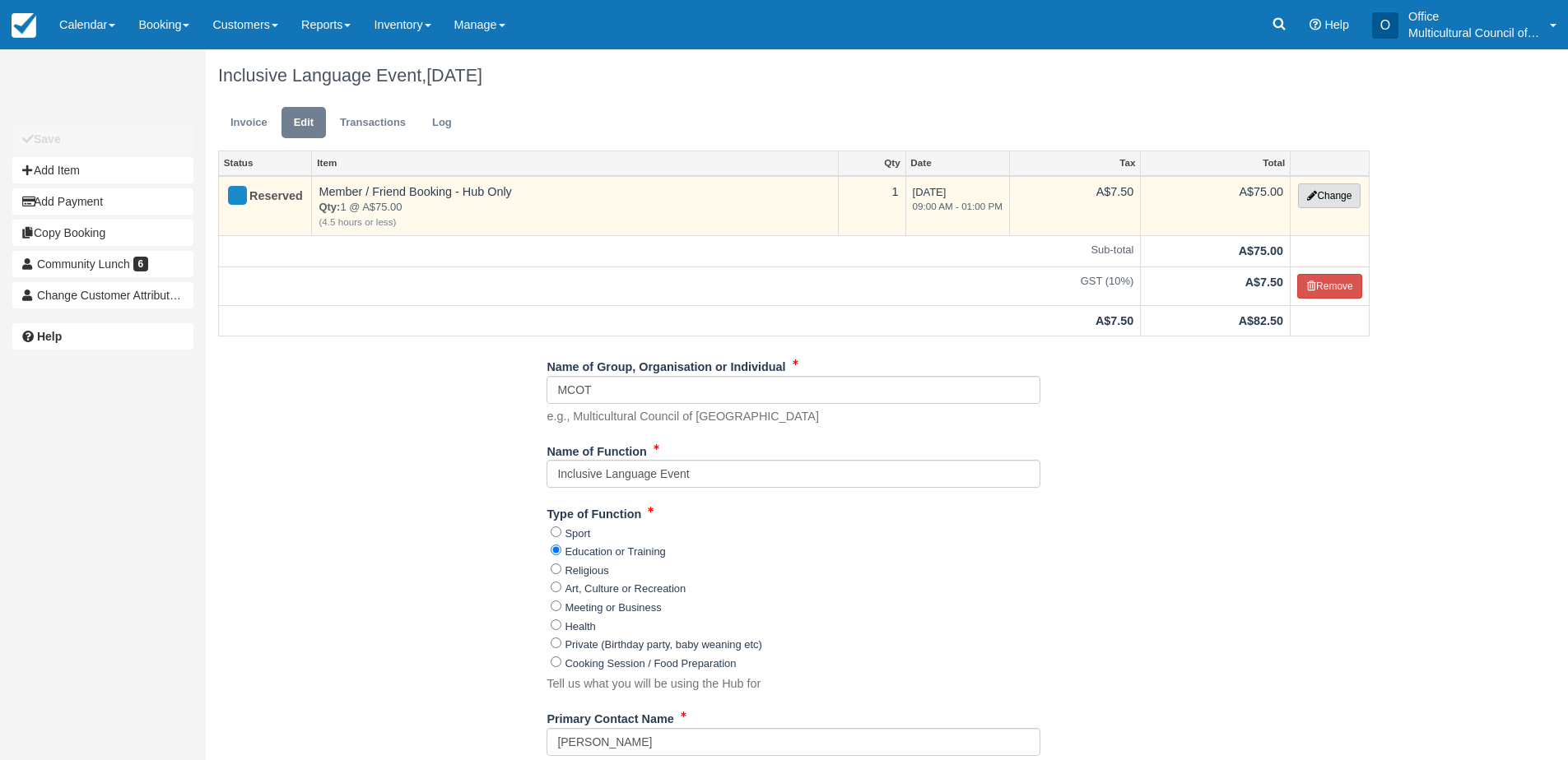
click at [1341, 199] on button "Change" at bounding box center [1329, 195] width 62 height 25
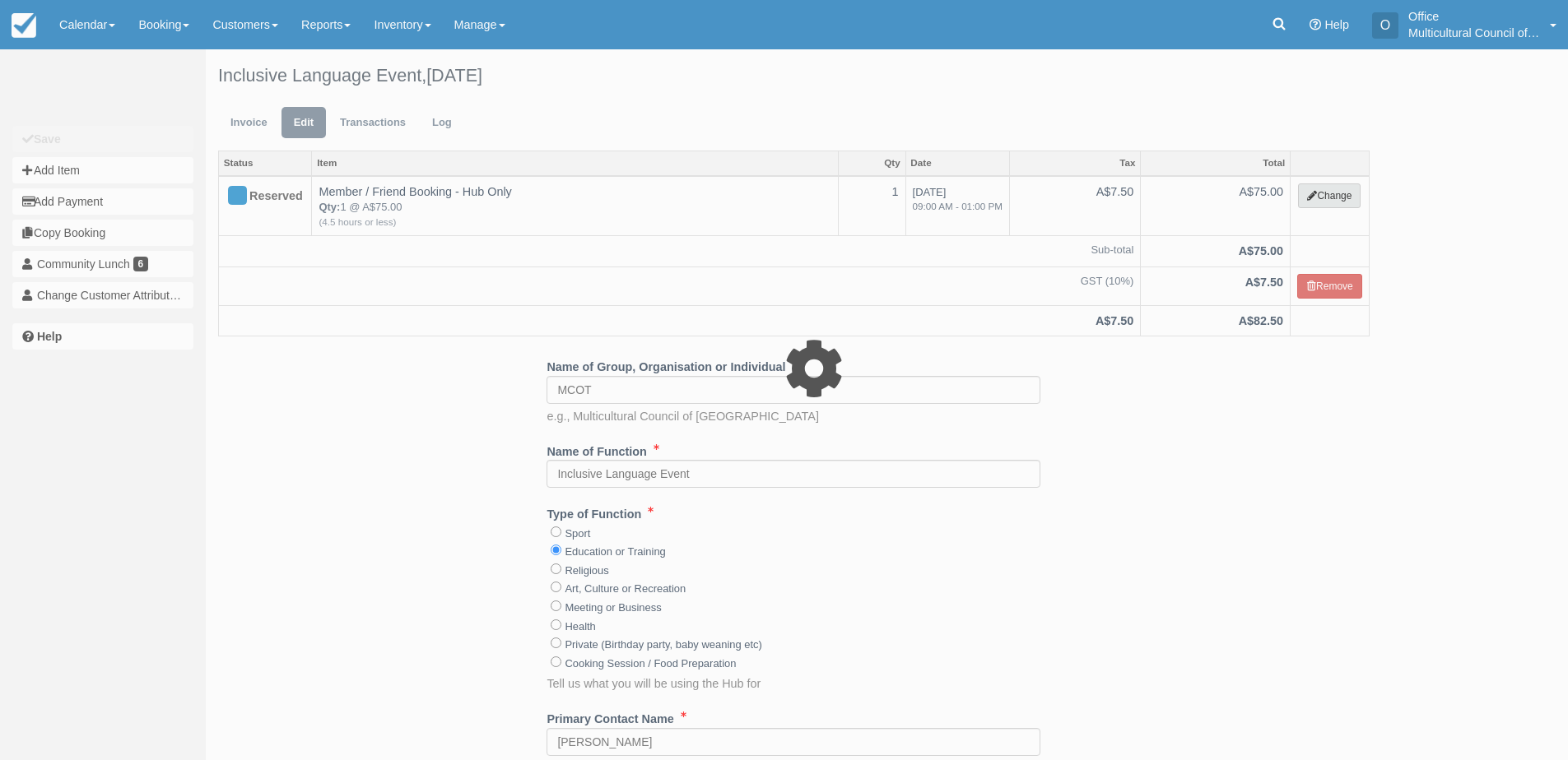
select select "2"
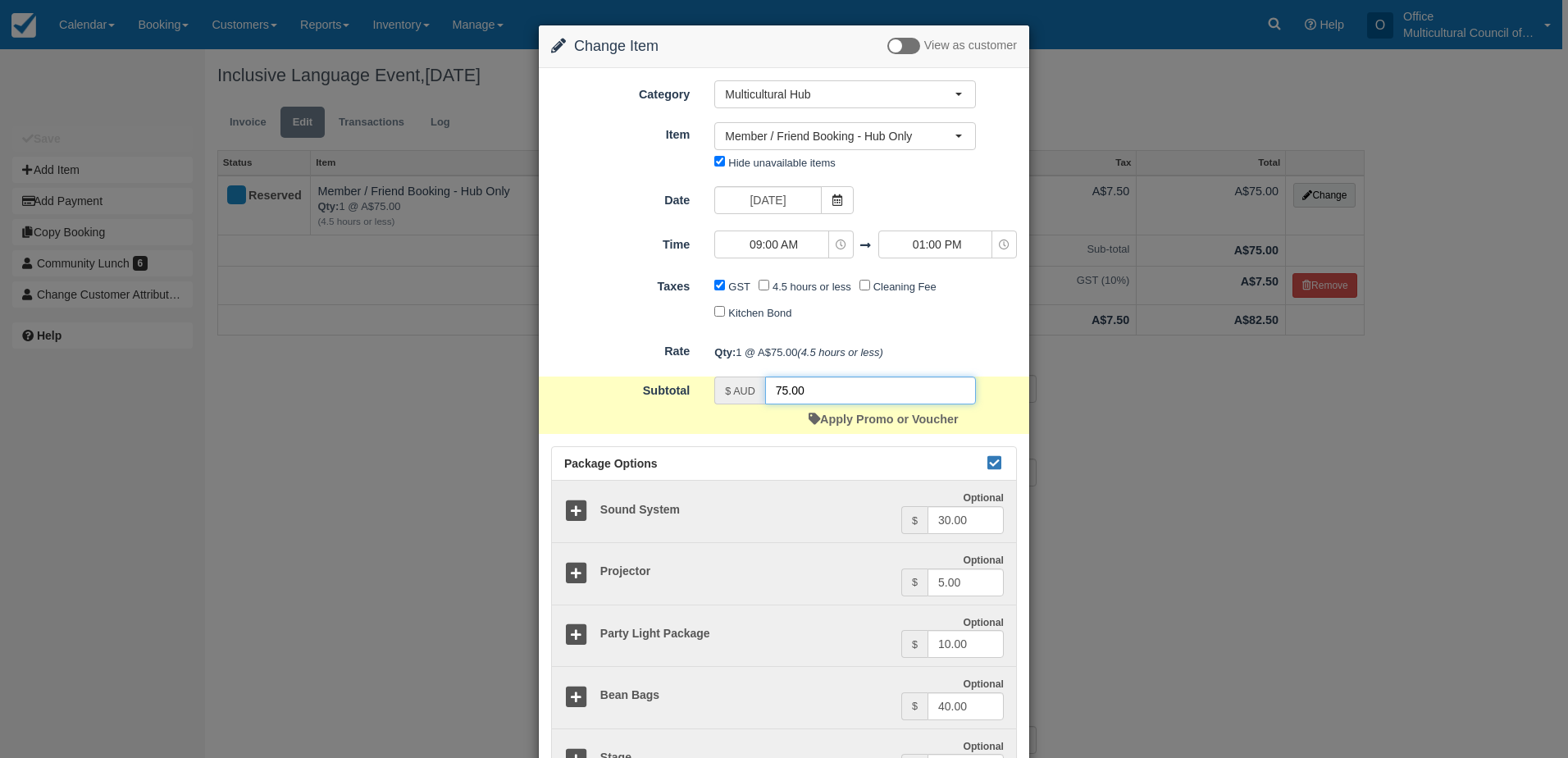
drag, startPoint x: 830, startPoint y: 392, endPoint x: 726, endPoint y: 392, distance: 104.0
click at [726, 392] on div "$ AUD 75.00" at bounding box center [845, 390] width 261 height 28
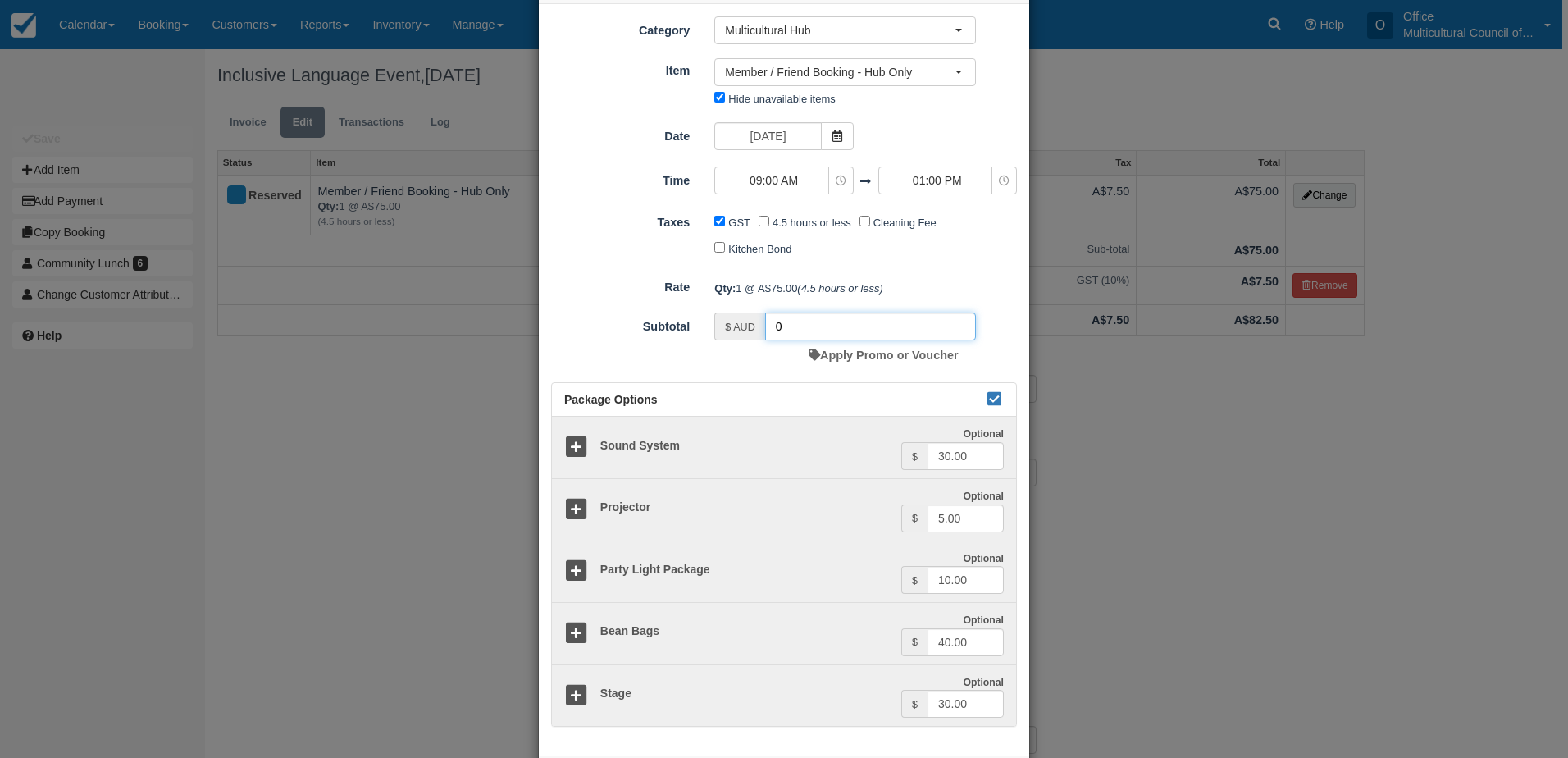
scroll to position [140, 0]
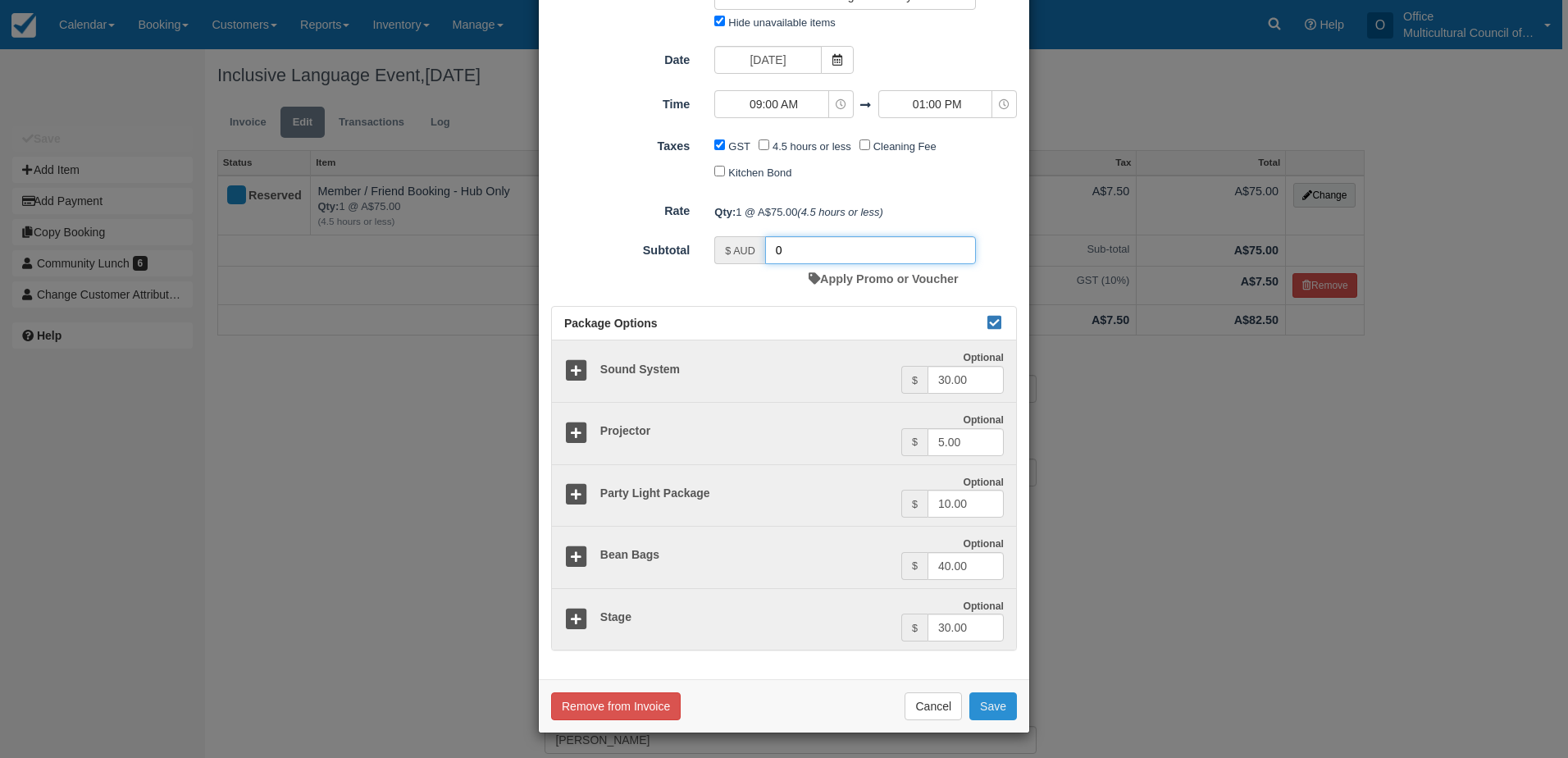
type input "0"
click at [980, 710] on button "Save" at bounding box center [993, 706] width 48 height 28
checkbox input "false"
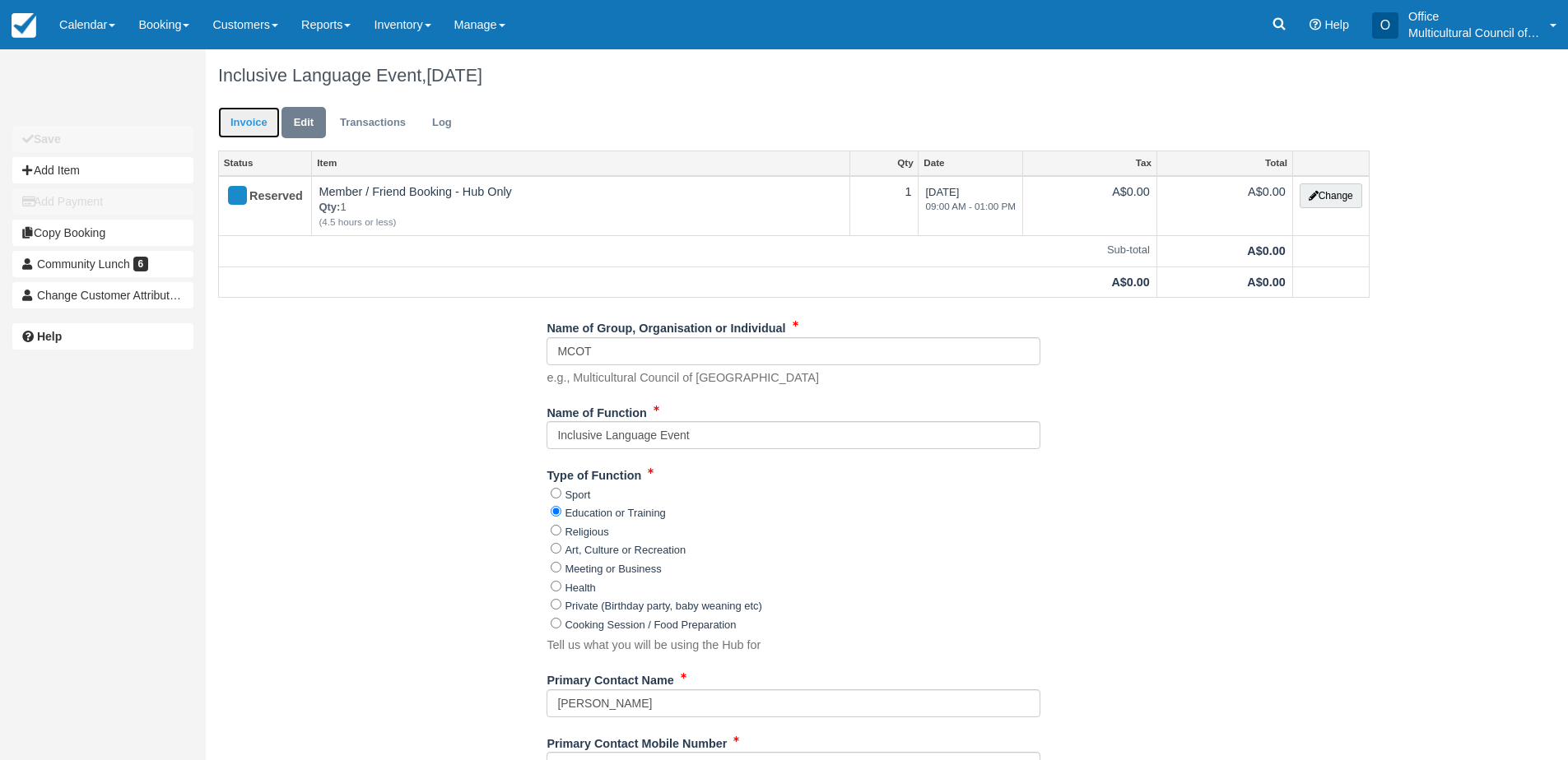
click at [243, 124] on link "Invoice" at bounding box center [248, 123] width 61 height 32
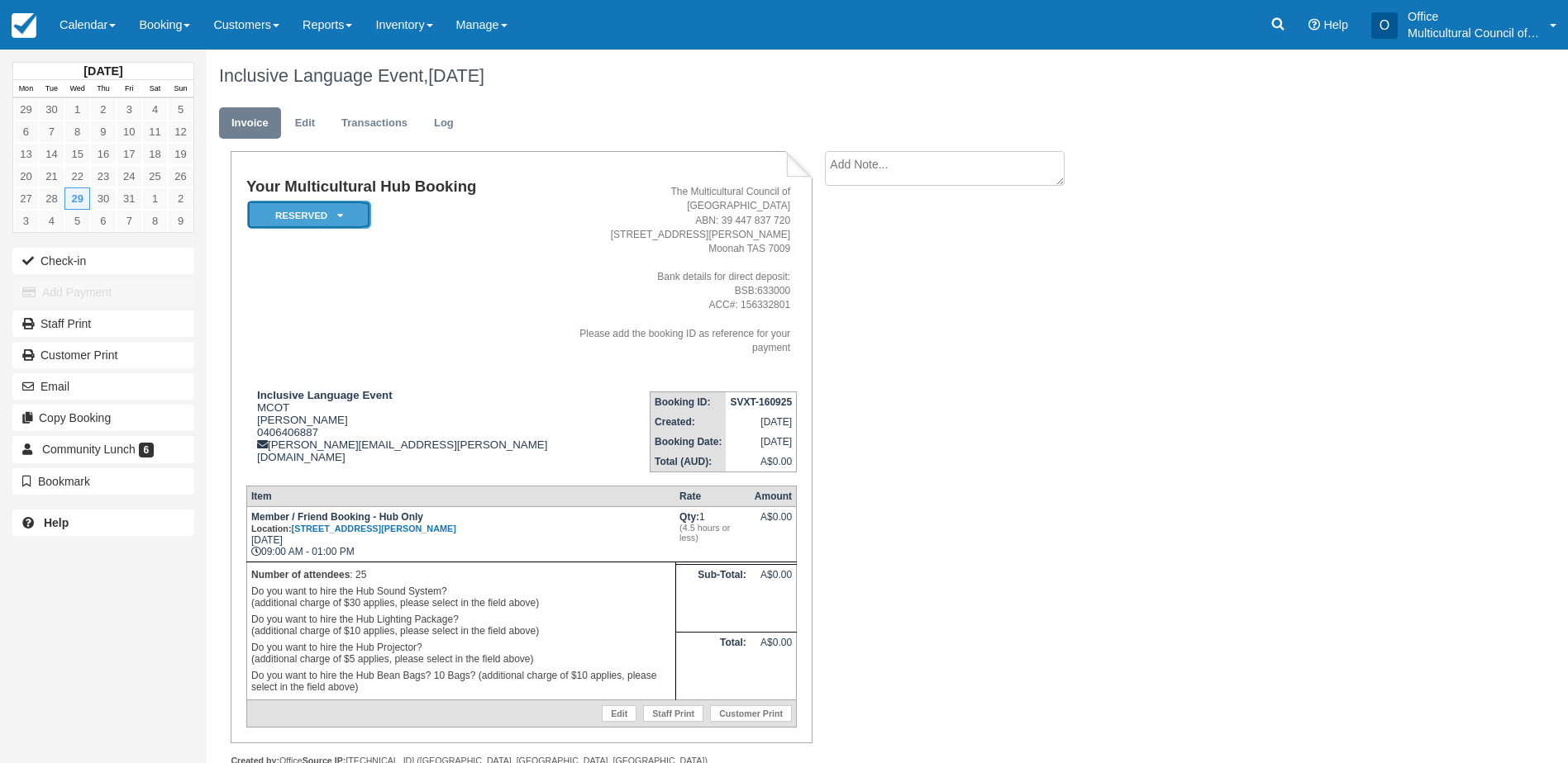
click at [319, 212] on em "Reserved" at bounding box center [308, 214] width 124 height 29
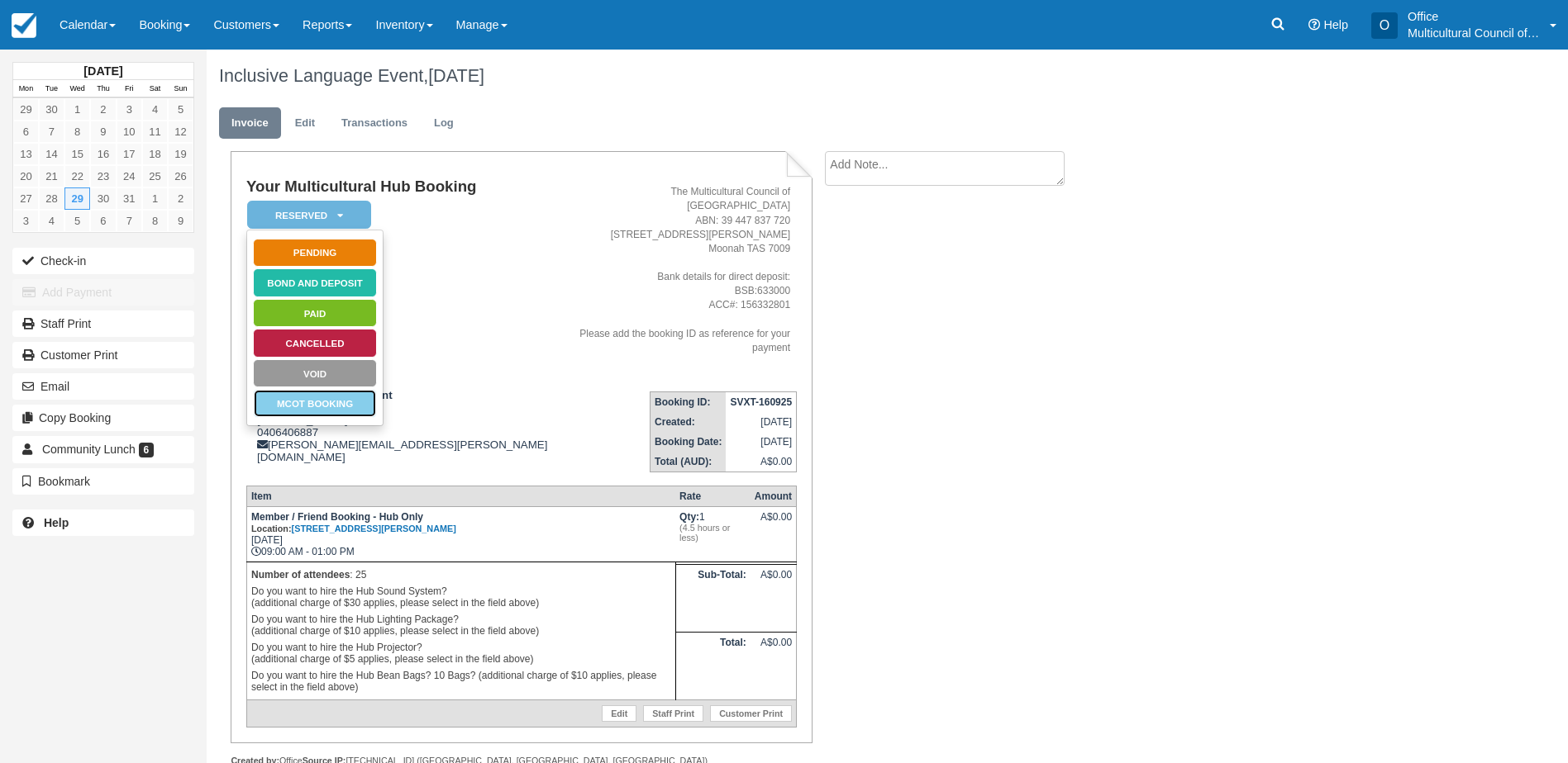
click at [342, 405] on link "MCOT Booking" at bounding box center [315, 403] width 124 height 29
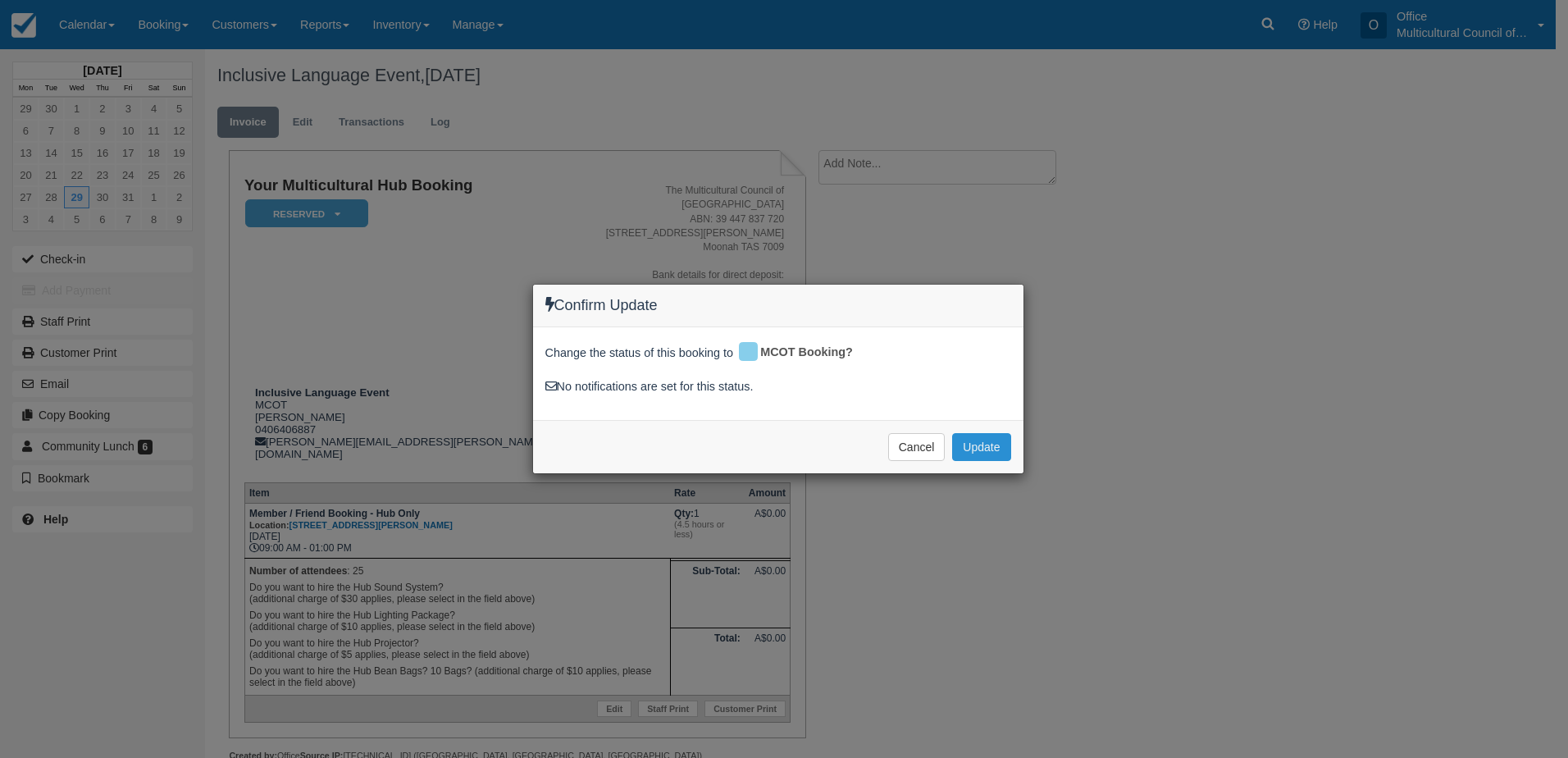
click at [980, 453] on button "Update" at bounding box center [981, 447] width 58 height 28
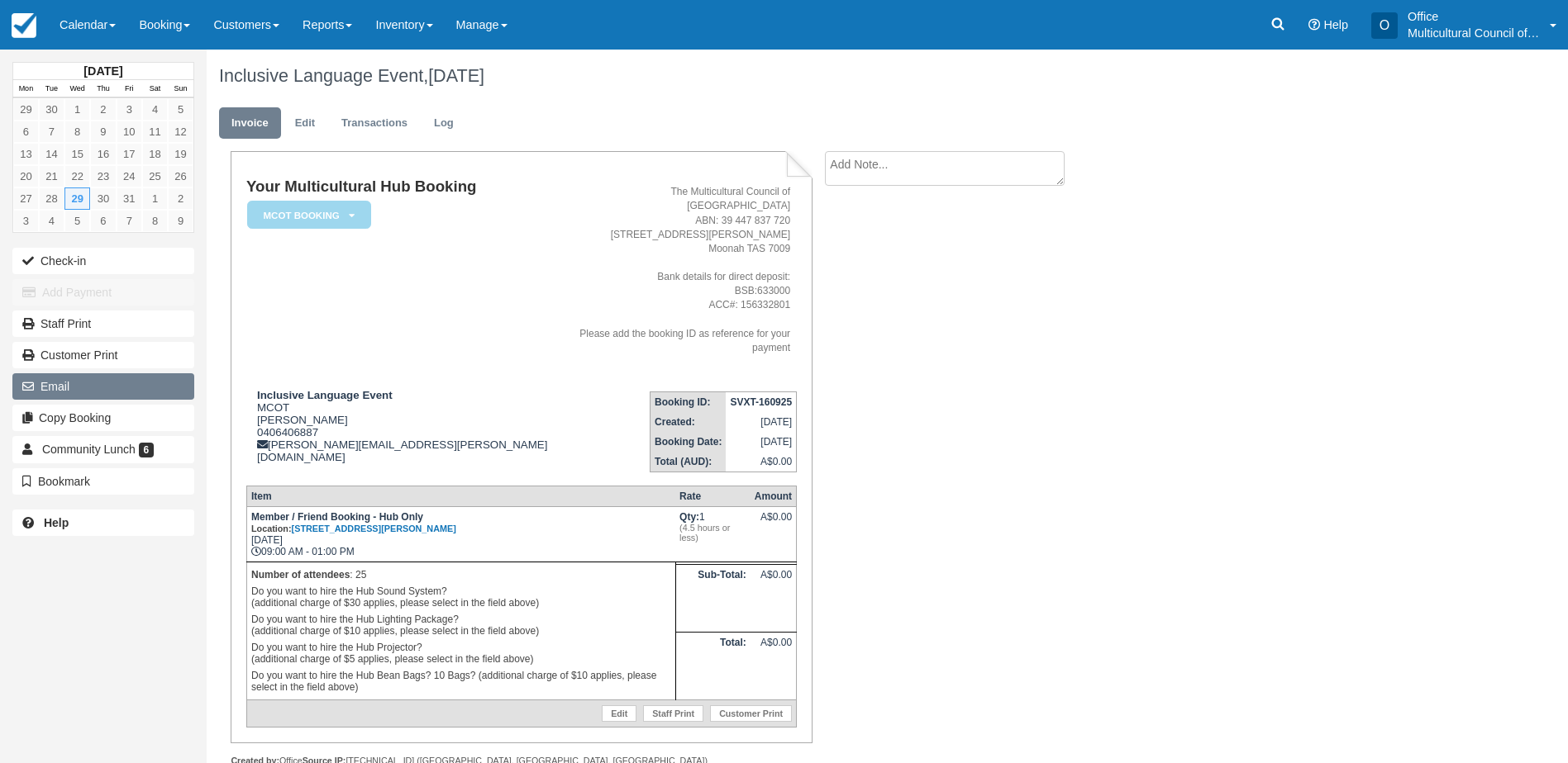
click at [91, 387] on button "Email" at bounding box center [102, 387] width 181 height 27
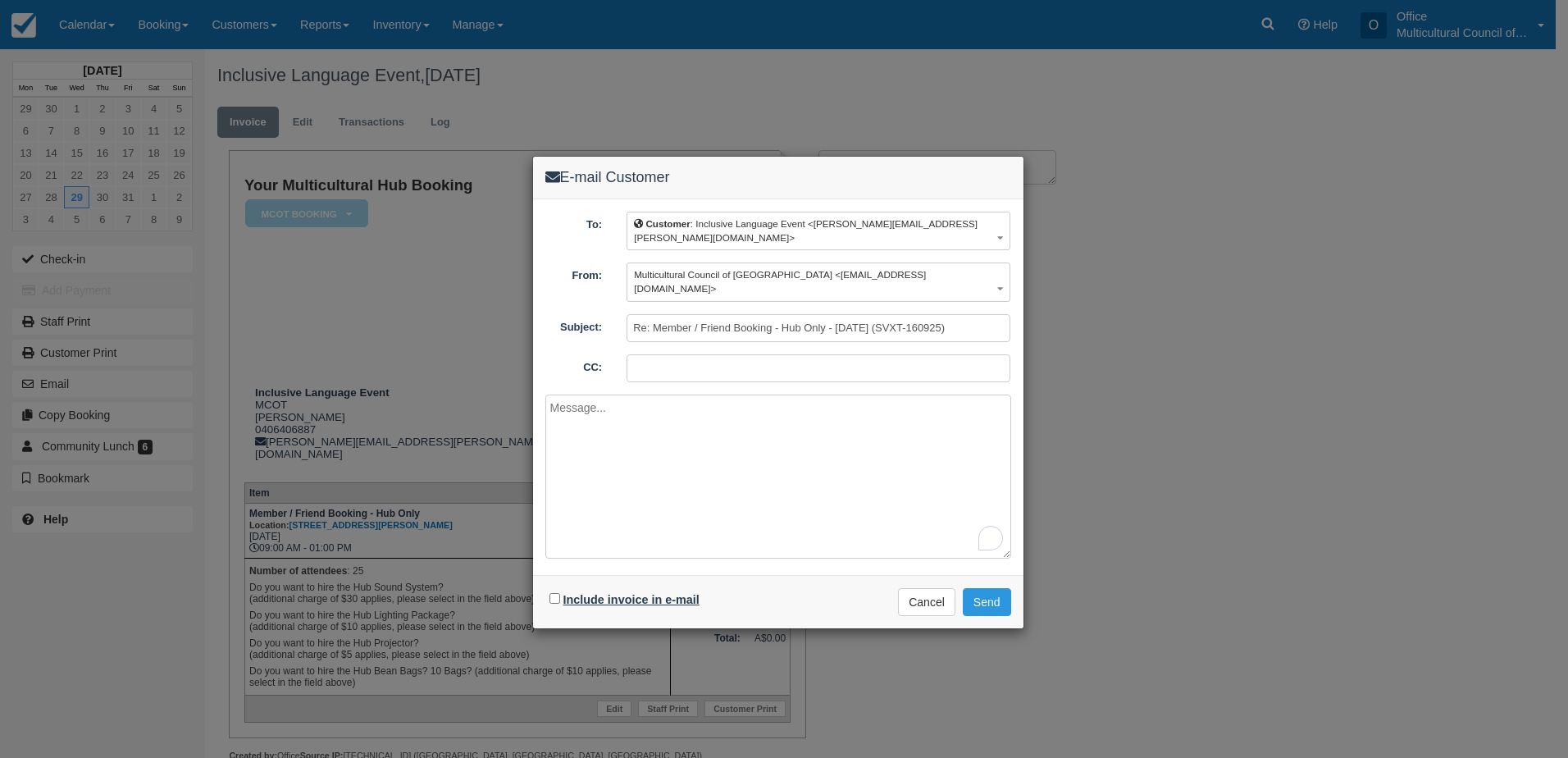
click at [572, 593] on label "Include invoice in e-mail" at bounding box center [631, 600] width 136 height 13
click at [560, 593] on input "Include invoice in e-mail" at bounding box center [555, 599] width 11 height 11
checkbox input "true"
click at [1001, 589] on button "Send" at bounding box center [987, 603] width 48 height 28
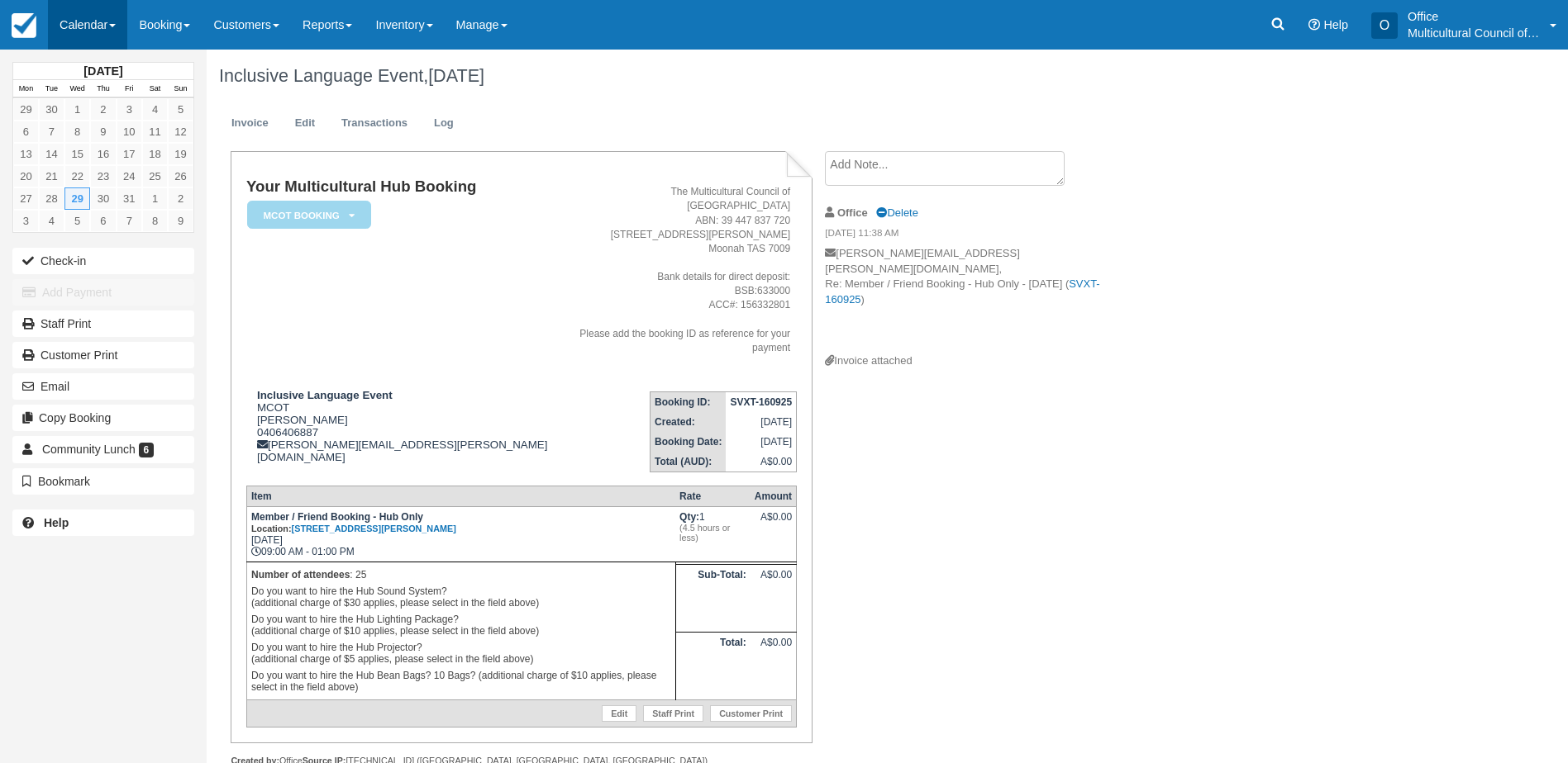
click at [95, 32] on link "Calendar" at bounding box center [87, 25] width 79 height 50
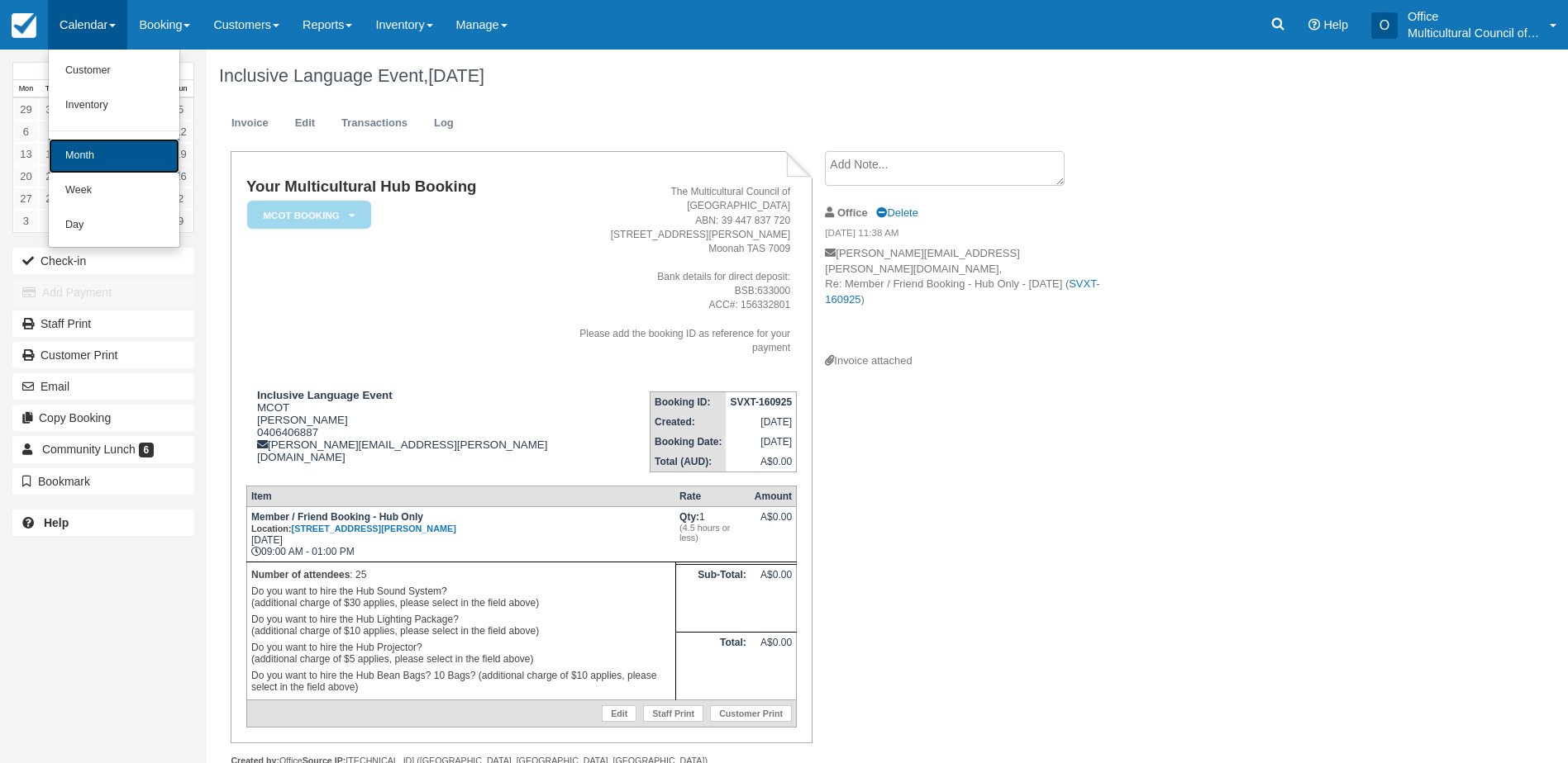
click at [106, 156] on link "Month" at bounding box center [114, 156] width 131 height 35
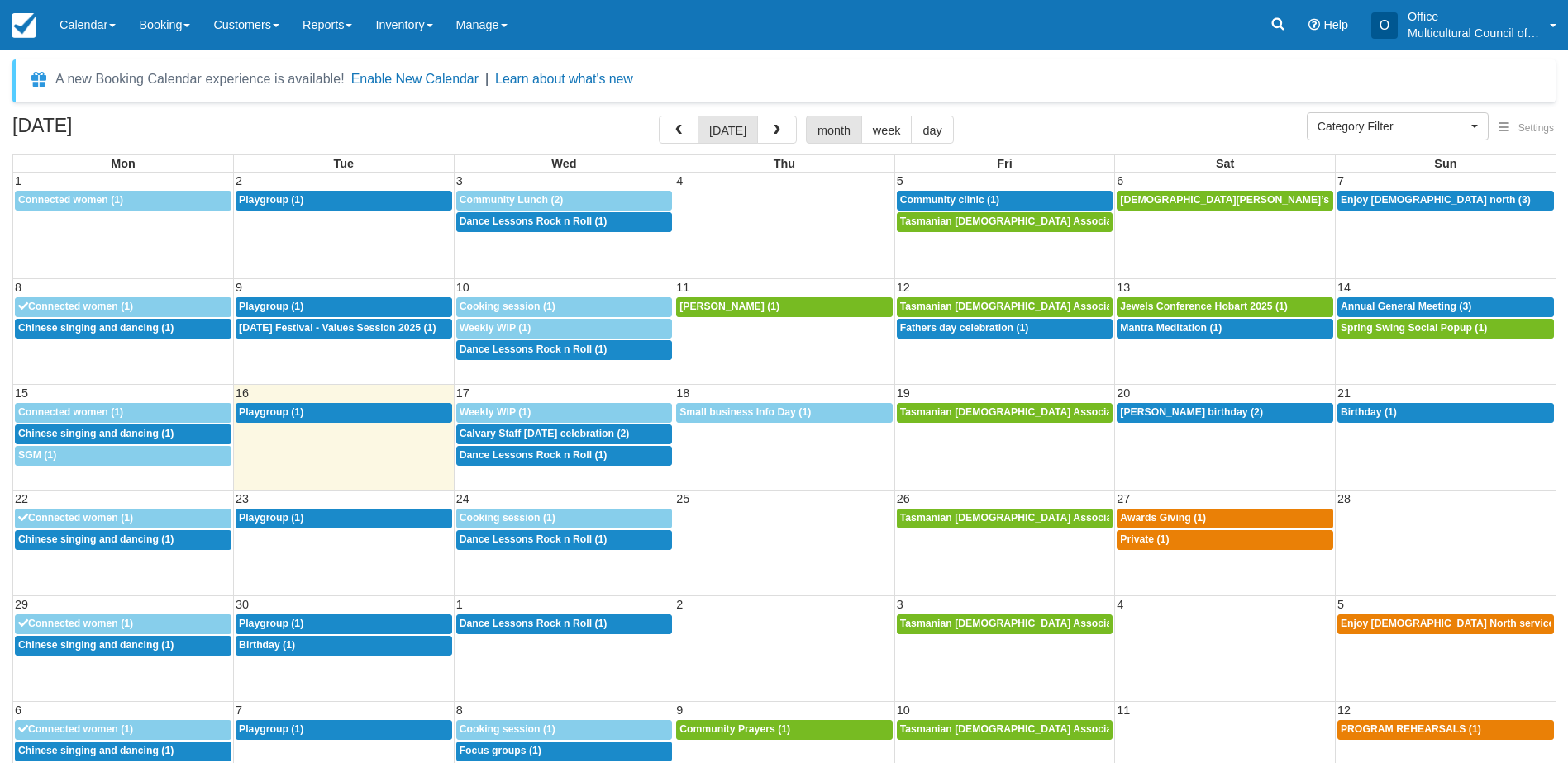
select select
click at [771, 132] on span "button" at bounding box center [776, 131] width 12 height 12
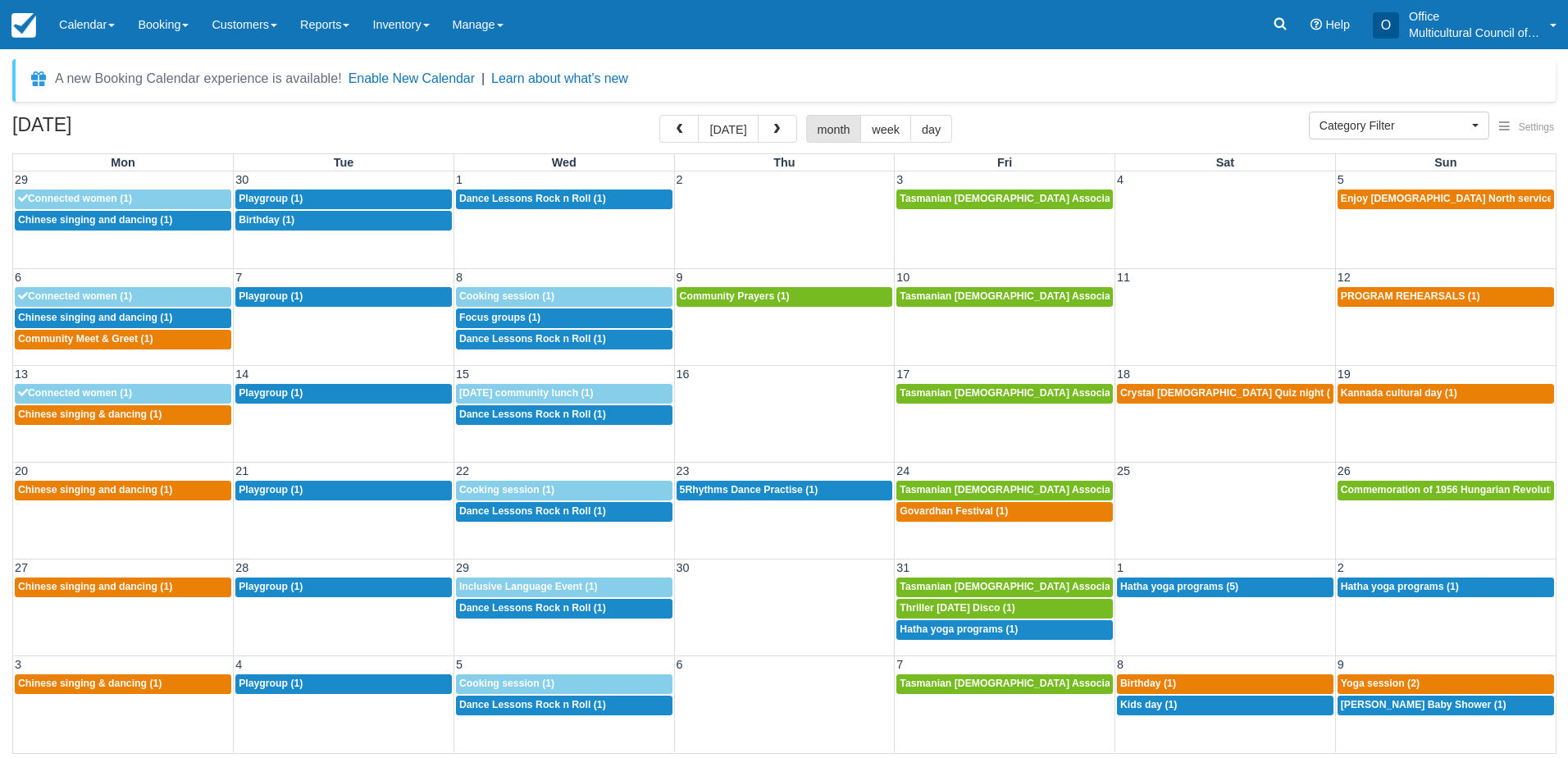
click at [764, 131] on button "button" at bounding box center [777, 129] width 39 height 28
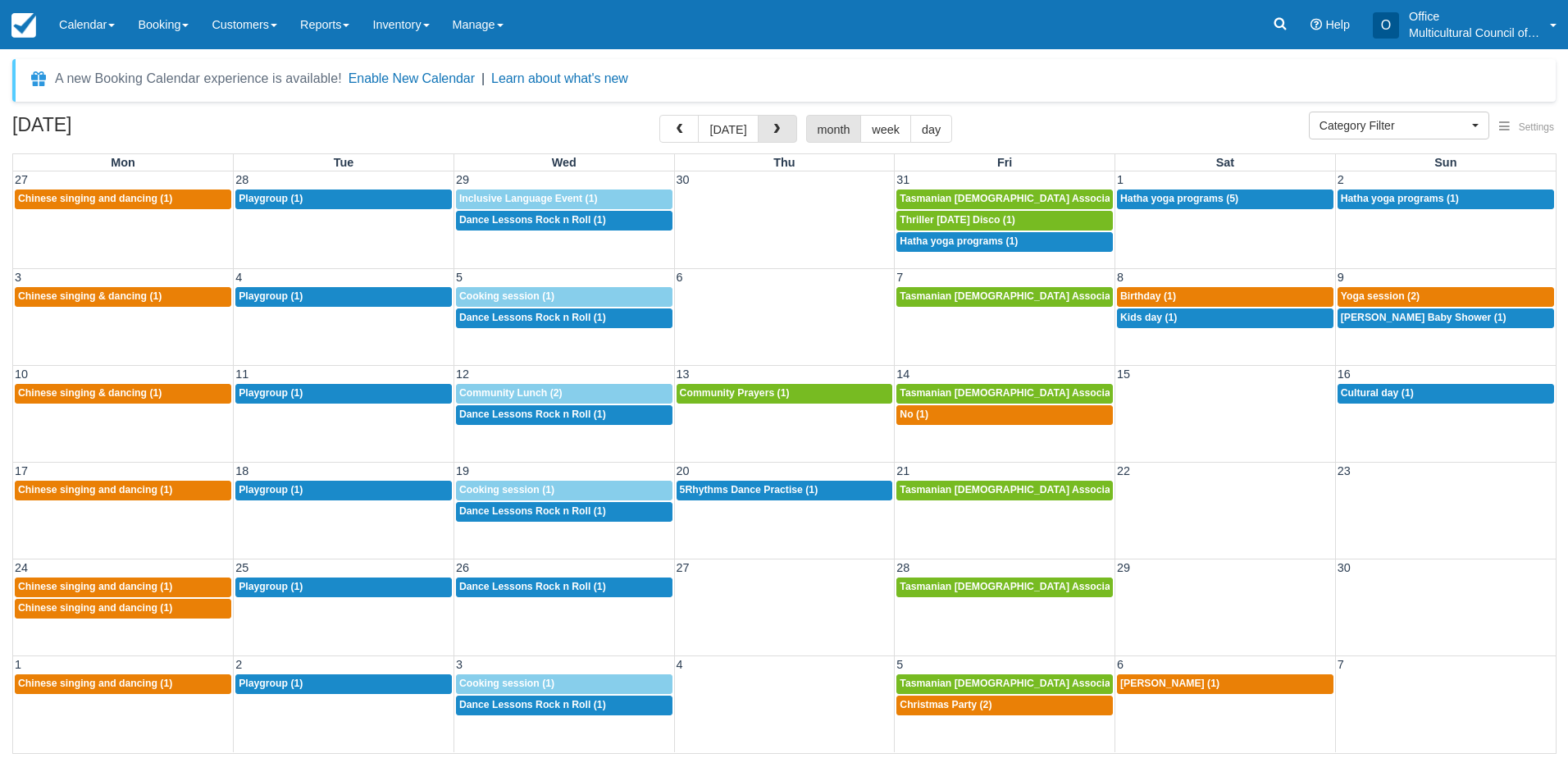
click at [764, 131] on button "button" at bounding box center [777, 129] width 39 height 28
